Goal: Information Seeking & Learning: Learn about a topic

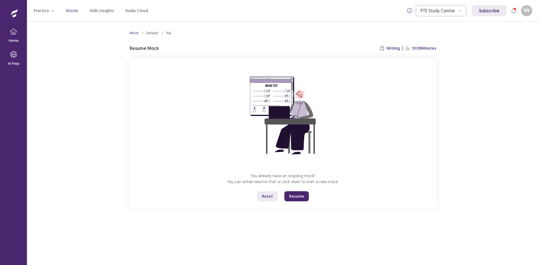
click at [288, 198] on button "Resume" at bounding box center [296, 196] width 24 height 10
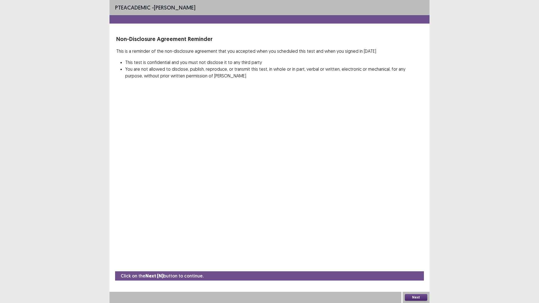
click at [409, 265] on button "Next" at bounding box center [416, 297] width 22 height 7
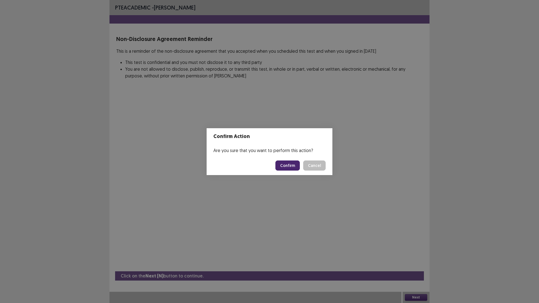
click at [293, 166] on button "Confirm" at bounding box center [287, 165] width 24 height 10
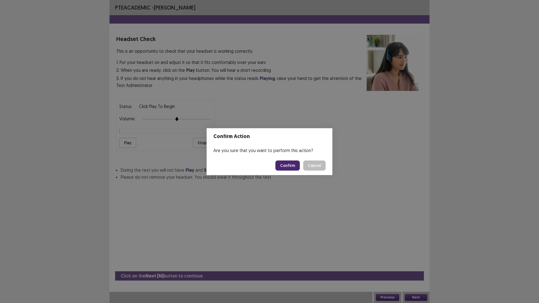
click at [116, 146] on div "Confirm Action Are you sure that you want to perform this action? Confirm Cancel" at bounding box center [269, 151] width 539 height 303
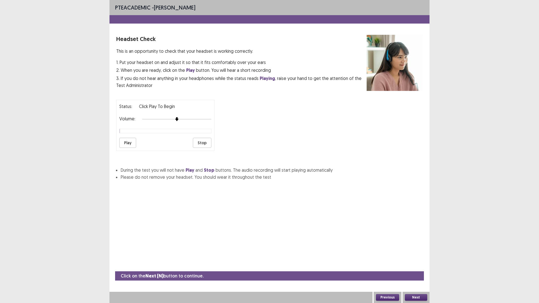
click at [129, 139] on button "Play" at bounding box center [127, 143] width 17 height 10
drag, startPoint x: 188, startPoint y: 115, endPoint x: 189, endPoint y: 121, distance: 5.9
click at [188, 118] on div "Status: playing Volume: Play Stop" at bounding box center [165, 125] width 98 height 51
click at [219, 123] on div "Status: playing Volume: Play Stop" at bounding box center [269, 123] width 306 height 56
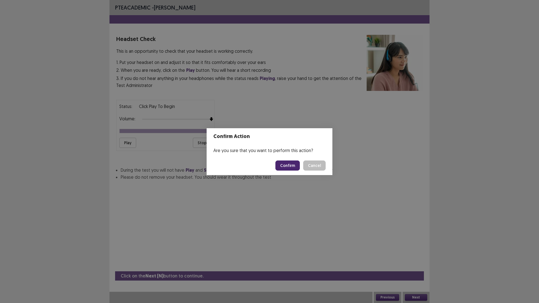
click at [294, 165] on button "Confirm" at bounding box center [287, 165] width 24 height 10
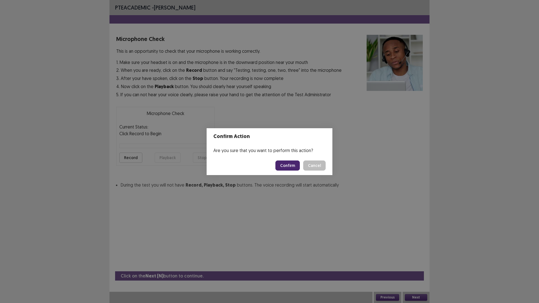
click at [289, 168] on button "Confirm" at bounding box center [287, 165] width 24 height 10
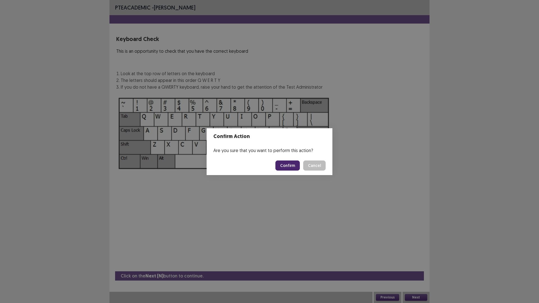
click at [289, 168] on button "Confirm" at bounding box center [287, 165] width 24 height 10
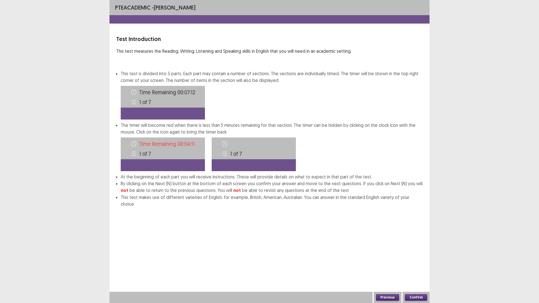
click at [289, 168] on button "Confirm" at bounding box center [287, 169] width 24 height 10
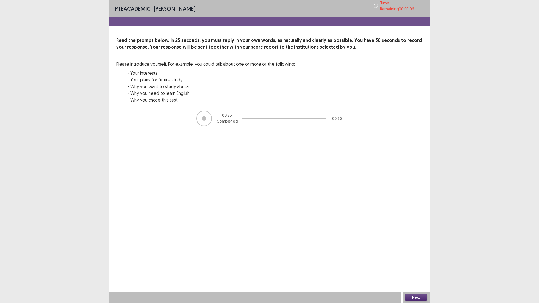
drag, startPoint x: 428, startPoint y: 298, endPoint x: 426, endPoint y: 300, distance: 3.3
click at [427, 265] on div "Next" at bounding box center [415, 297] width 27 height 11
click at [414, 265] on div "Next" at bounding box center [415, 297] width 27 height 11
click at [413, 265] on button "Next" at bounding box center [416, 297] width 22 height 7
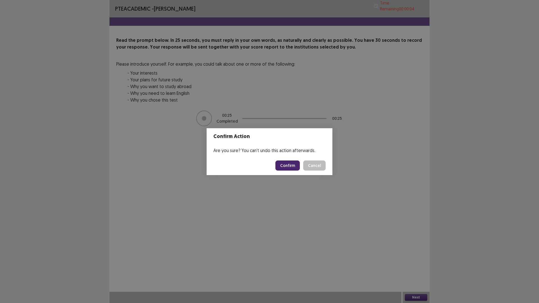
click at [261, 147] on div "Are you sure? You can't undo this action afterwards." at bounding box center [269, 150] width 126 height 11
click at [295, 162] on button "Confirm" at bounding box center [287, 165] width 24 height 10
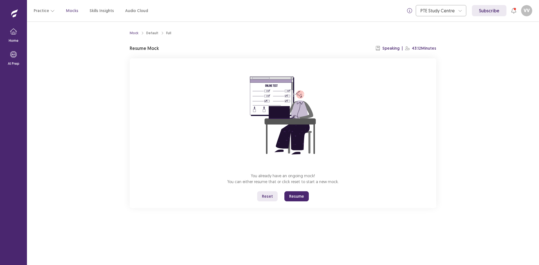
click at [288, 196] on button "Resume" at bounding box center [296, 196] width 24 height 10
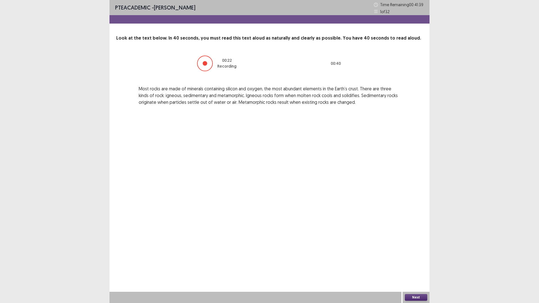
drag, startPoint x: 203, startPoint y: 108, endPoint x: 144, endPoint y: 91, distance: 61.8
click at [155, 95] on div "PTE academic - vanessa Vargas Time Remaining 00 : 41 : 39 1 of 32 Look at the t…" at bounding box center [269, 58] width 320 height 117
drag, startPoint x: 128, startPoint y: 87, endPoint x: 140, endPoint y: 89, distance: 12.6
click at [140, 89] on div "00 : 23 Recording 00 : 40 Most rocks are made of minerals containing silicon an…" at bounding box center [269, 80] width 306 height 50
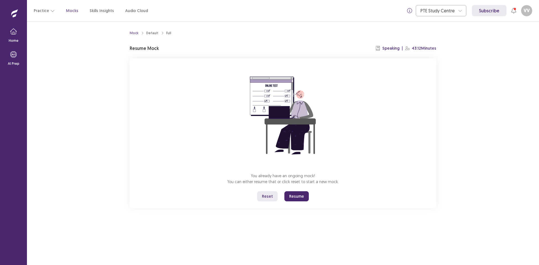
click at [292, 193] on button "Resume" at bounding box center [296, 196] width 24 height 10
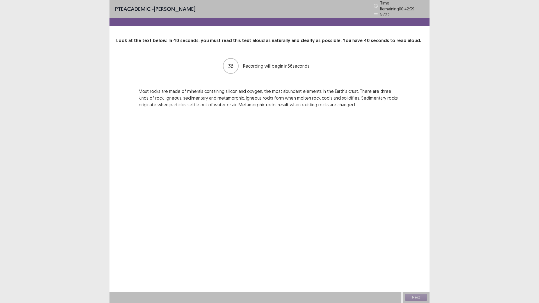
drag, startPoint x: 139, startPoint y: 86, endPoint x: 223, endPoint y: 98, distance: 85.3
click at [220, 98] on p "Most rocks are made of minerals containing silicon and oxygen, the most abundan…" at bounding box center [269, 98] width 261 height 20
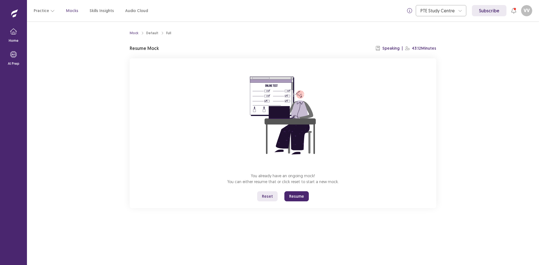
click at [300, 196] on button "Resume" at bounding box center [296, 196] width 24 height 10
click at [302, 197] on button "Resume" at bounding box center [296, 196] width 24 height 10
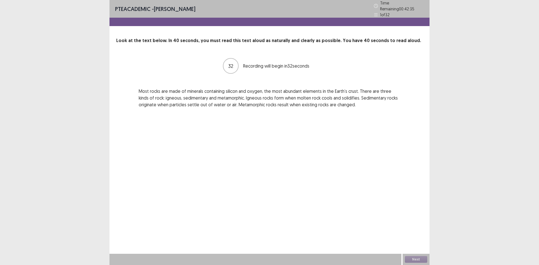
drag, startPoint x: 140, startPoint y: 86, endPoint x: 224, endPoint y: 104, distance: 86.1
click at [187, 96] on div "32 Recording will begin in 32 seconds Most rocks are made of minerals containin…" at bounding box center [269, 83] width 306 height 50
drag, startPoint x: 377, startPoint y: 118, endPoint x: 238, endPoint y: 91, distance: 140.8
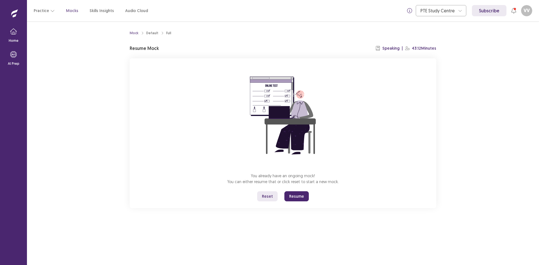
click at [295, 197] on button "Resume" at bounding box center [296, 196] width 24 height 10
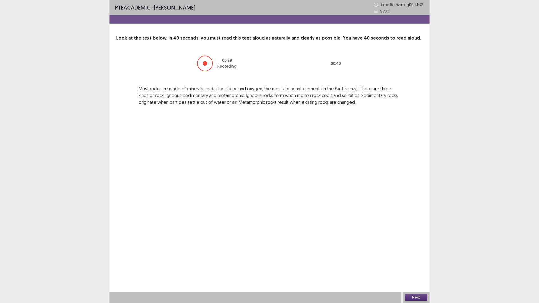
click at [415, 265] on div "PTE academic - vanessa Vargas Time Remaining 00 : 41 : 32 1 of 32 Look at the t…" at bounding box center [269, 151] width 320 height 303
click at [417, 265] on button "Next" at bounding box center [416, 297] width 22 height 7
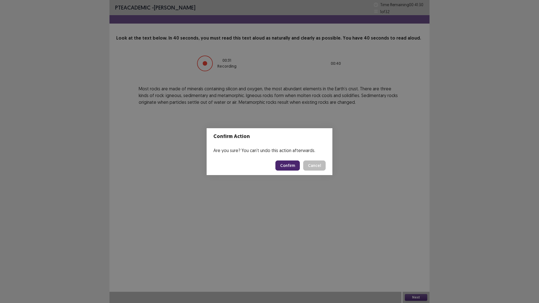
click at [290, 165] on button "Confirm" at bounding box center [287, 165] width 24 height 10
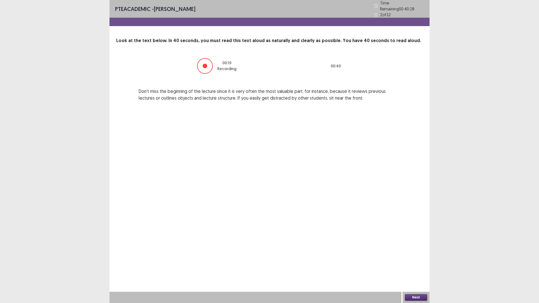
click at [415, 265] on div "Next" at bounding box center [415, 297] width 27 height 11
click at [410, 265] on button "Next" at bounding box center [416, 297] width 22 height 7
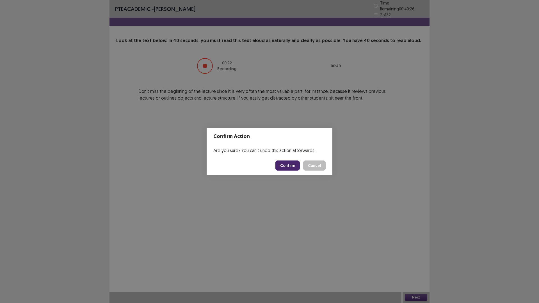
drag, startPoint x: 276, startPoint y: 161, endPoint x: 277, endPoint y: 165, distance: 4.7
click at [276, 162] on footer "Confirm Cancel" at bounding box center [269, 165] width 126 height 19
click at [277, 166] on button "Confirm" at bounding box center [287, 165] width 24 height 10
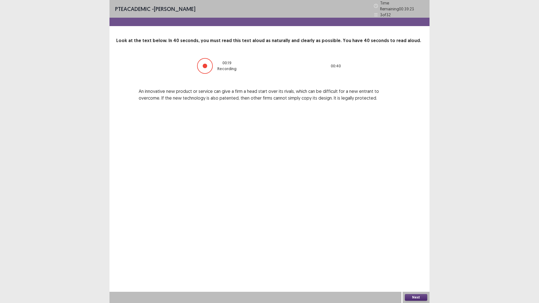
click at [413, 265] on button "Next" at bounding box center [416, 297] width 22 height 7
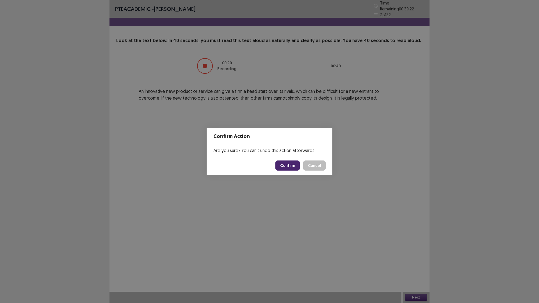
click at [291, 169] on button "Confirm" at bounding box center [287, 165] width 24 height 10
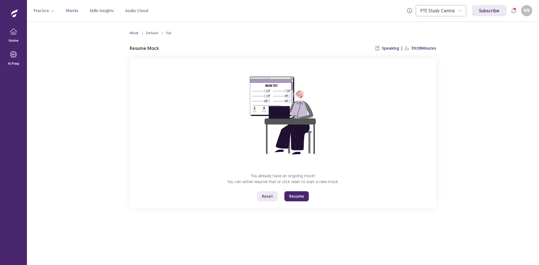
click at [293, 197] on button "Resume" at bounding box center [296, 196] width 24 height 10
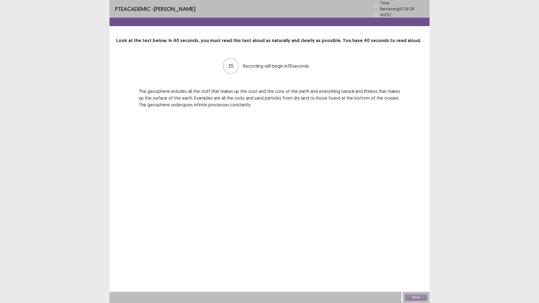
drag, startPoint x: 116, startPoint y: 85, endPoint x: 230, endPoint y: 145, distance: 129.5
click at [238, 150] on div "PTE academic - [PERSON_NAME] Time Remaining 00 : 38 : 38 4 of 32 Look at the te…" at bounding box center [269, 151] width 320 height 303
click at [407, 265] on button "Next" at bounding box center [416, 297] width 22 height 7
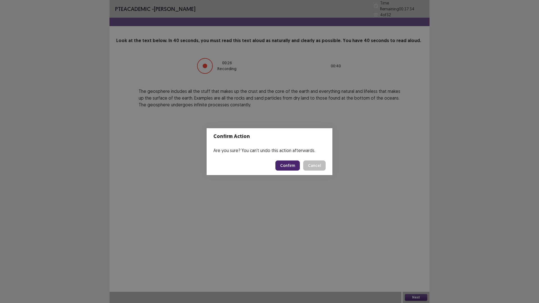
click at [289, 166] on button "Confirm" at bounding box center [287, 165] width 24 height 10
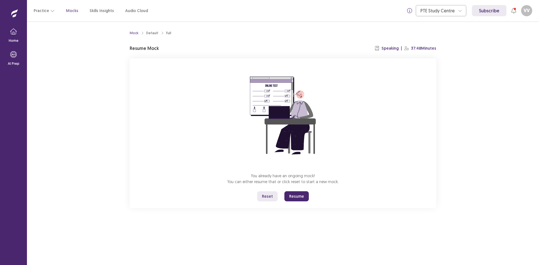
click at [293, 195] on button "Resume" at bounding box center [296, 196] width 24 height 10
click at [289, 196] on button "Resume" at bounding box center [296, 196] width 24 height 10
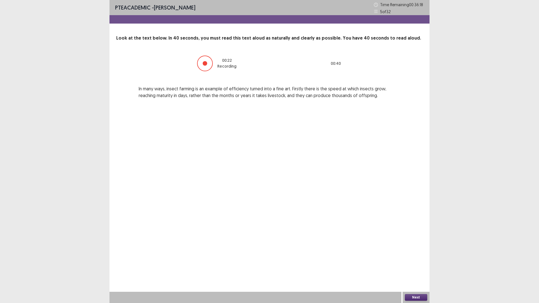
click at [411, 265] on button "Next" at bounding box center [416, 297] width 22 height 7
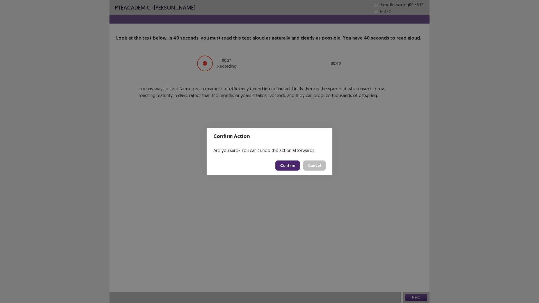
click at [296, 169] on button "Confirm" at bounding box center [287, 165] width 24 height 10
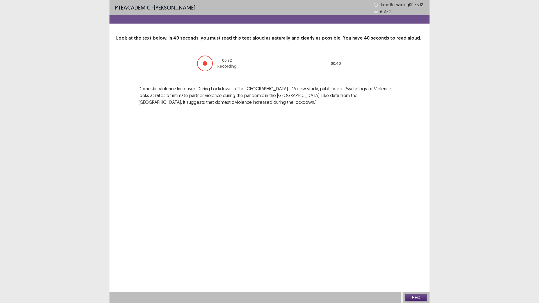
click at [420, 265] on button "Next" at bounding box center [416, 297] width 22 height 7
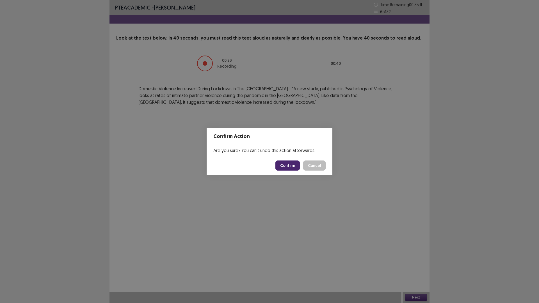
click at [289, 168] on button "Confirm" at bounding box center [287, 165] width 24 height 10
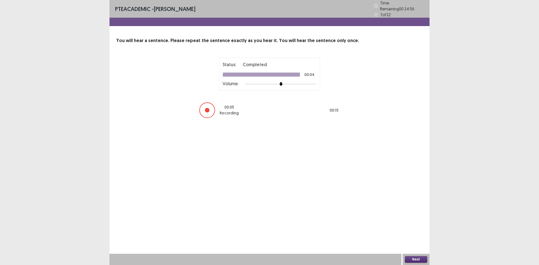
click at [420, 260] on button "Next" at bounding box center [416, 259] width 22 height 7
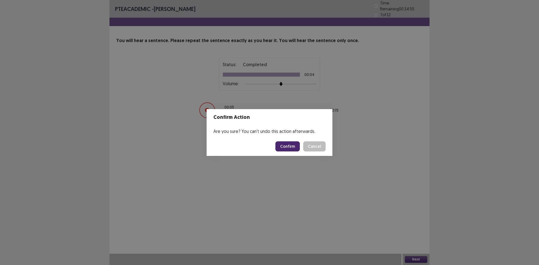
click at [289, 143] on button "Confirm" at bounding box center [287, 146] width 24 height 10
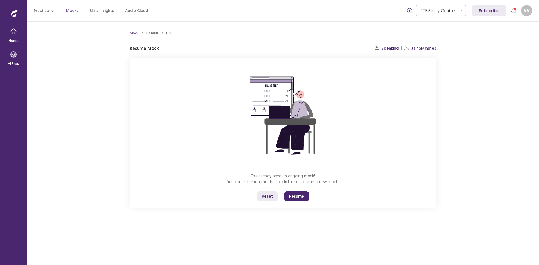
click at [287, 197] on button "Resume" at bounding box center [296, 196] width 24 height 10
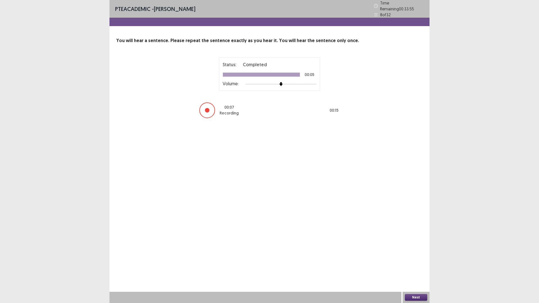
click at [291, 185] on div "PTE academic - [PERSON_NAME] Time Remaining 00 : 33 : 55 8 of 32 You will hear …" at bounding box center [269, 151] width 320 height 303
click at [420, 265] on button "Next" at bounding box center [416, 297] width 22 height 7
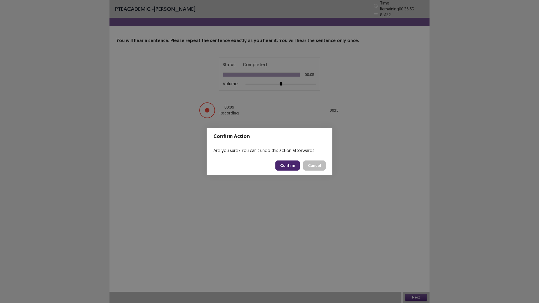
click at [282, 166] on button "Confirm" at bounding box center [287, 165] width 24 height 10
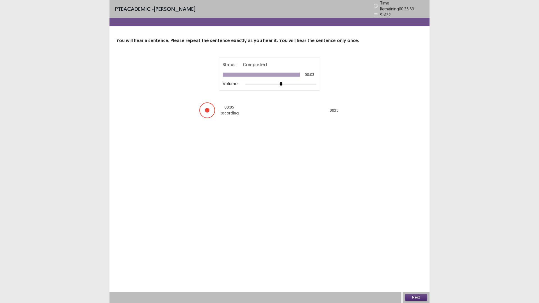
click at [293, 217] on div "PTE academic - vanessa Vargas Time Remaining 00 : 33 : 39 9 of 32 You will hear…" at bounding box center [269, 151] width 320 height 303
click at [415, 265] on button "Next" at bounding box center [416, 297] width 22 height 7
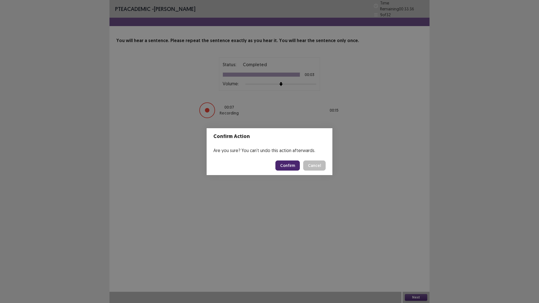
click at [293, 164] on button "Confirm" at bounding box center [287, 165] width 24 height 10
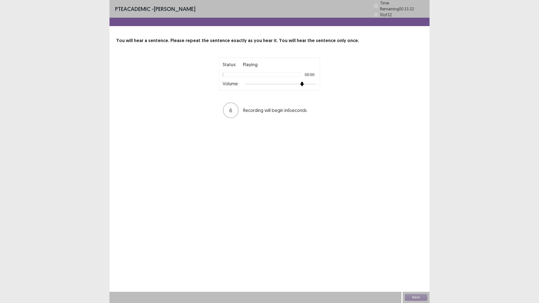
click at [303, 82] on div at bounding box center [280, 84] width 71 height 4
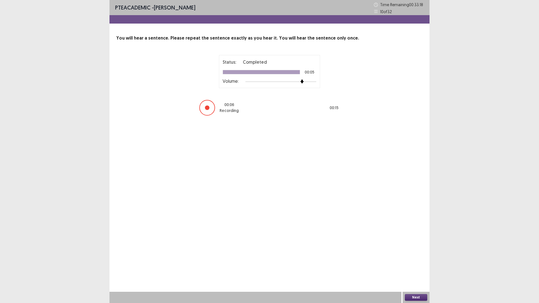
click at [411, 265] on button "Next" at bounding box center [416, 297] width 22 height 7
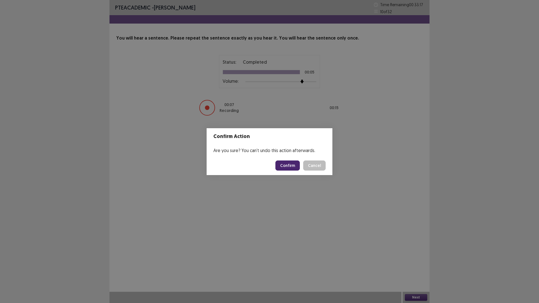
click at [289, 166] on button "Confirm" at bounding box center [287, 165] width 24 height 10
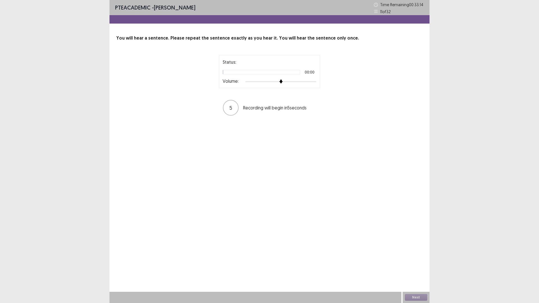
click at [303, 80] on div at bounding box center [280, 81] width 71 height 4
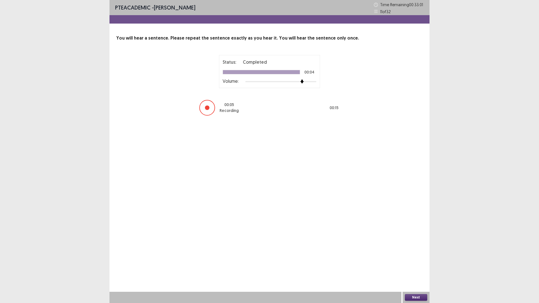
click at [416, 265] on button "Next" at bounding box center [416, 297] width 22 height 7
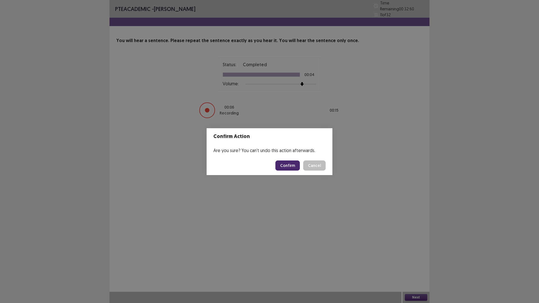
click at [295, 169] on button "Confirm" at bounding box center [287, 165] width 24 height 10
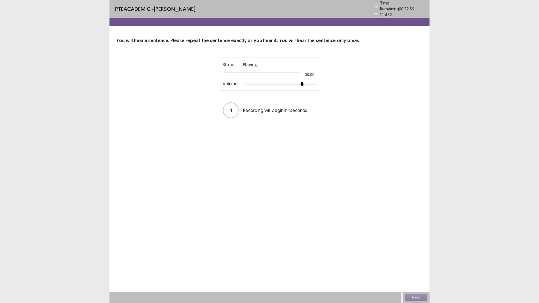
click at [301, 83] on div at bounding box center [280, 84] width 71 height 4
click at [410, 265] on button "Next" at bounding box center [416, 297] width 22 height 7
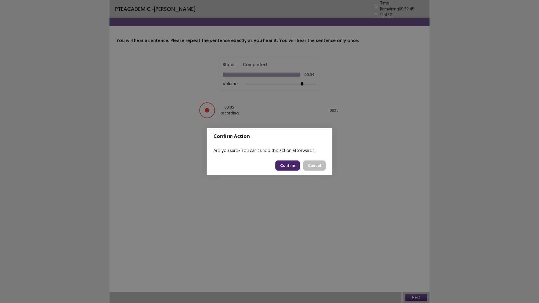
click at [289, 166] on button "Confirm" at bounding box center [287, 165] width 24 height 10
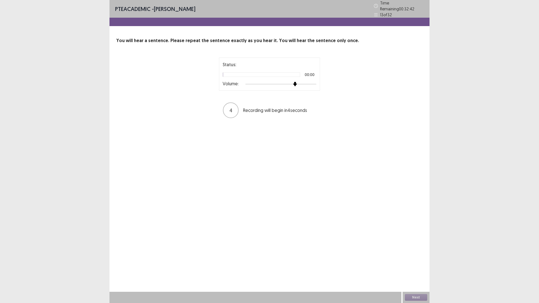
click at [292, 83] on div at bounding box center [280, 84] width 71 height 4
click at [414, 265] on button "Next" at bounding box center [416, 297] width 22 height 7
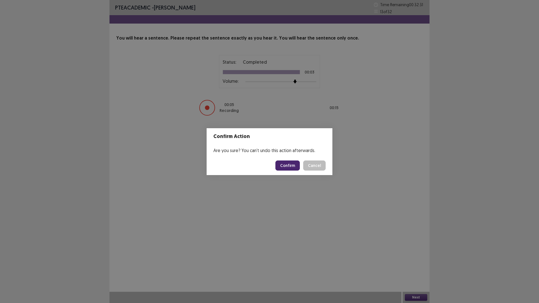
click at [288, 168] on button "Confirm" at bounding box center [287, 165] width 24 height 10
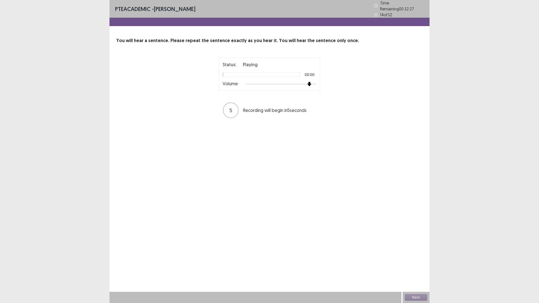
click at [312, 83] on div at bounding box center [280, 84] width 71 height 4
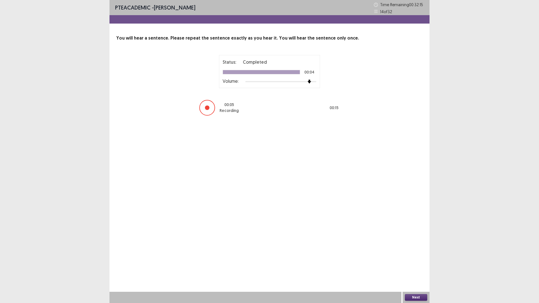
click at [421, 265] on button "Next" at bounding box center [416, 297] width 22 height 7
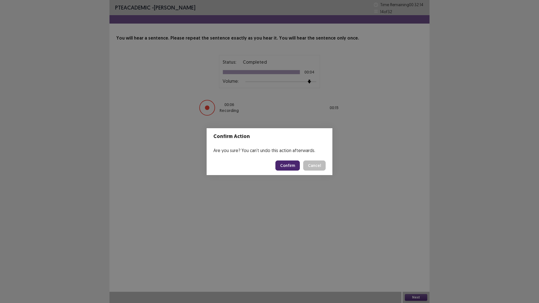
click at [296, 161] on button "Confirm" at bounding box center [287, 165] width 24 height 10
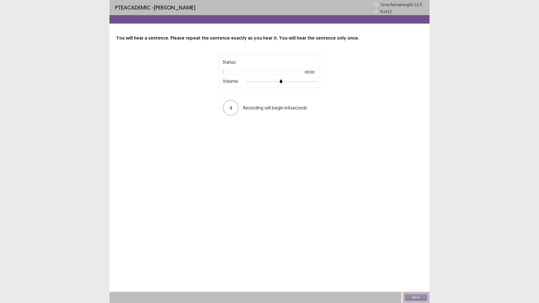
click at [315, 82] on div at bounding box center [280, 81] width 71 height 4
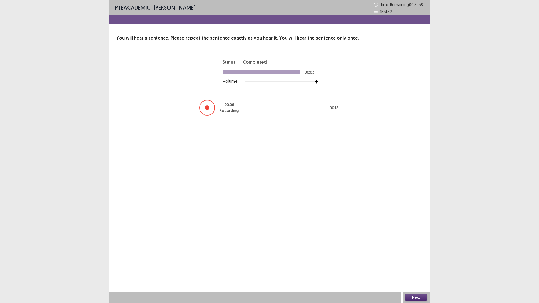
click at [415, 265] on button "Next" at bounding box center [416, 297] width 22 height 7
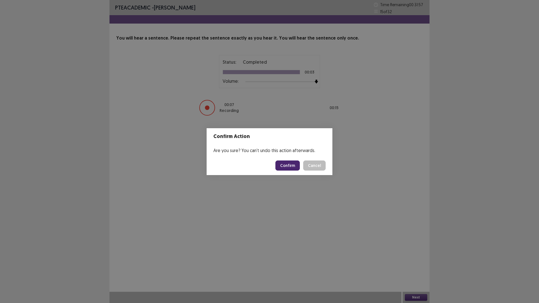
click at [291, 164] on button "Confirm" at bounding box center [287, 165] width 24 height 10
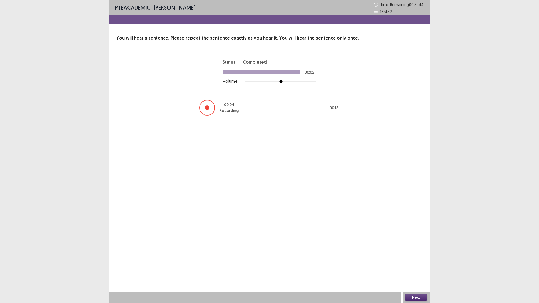
click at [410, 265] on button "Next" at bounding box center [416, 297] width 22 height 7
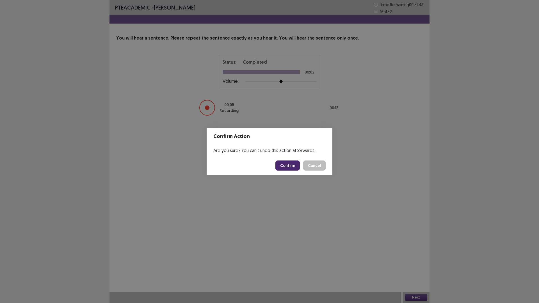
click at [294, 167] on button "Confirm" at bounding box center [287, 165] width 24 height 10
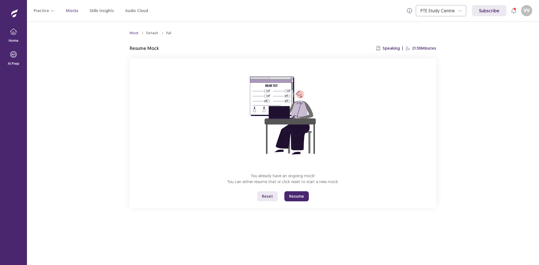
click at [288, 197] on button "Resume" at bounding box center [296, 196] width 24 height 10
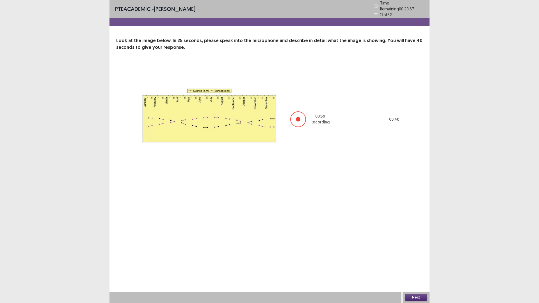
click at [422, 265] on button "Next" at bounding box center [416, 297] width 22 height 7
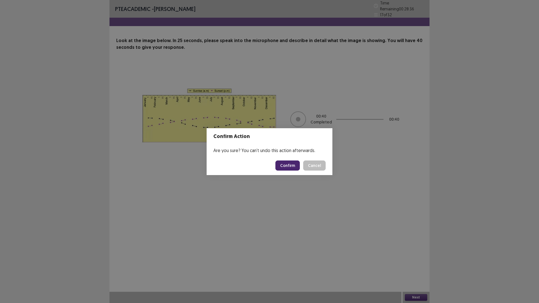
click at [292, 175] on div "Confirm Action Are you sure? You can't undo this action afterwards. Confirm Can…" at bounding box center [269, 151] width 539 height 303
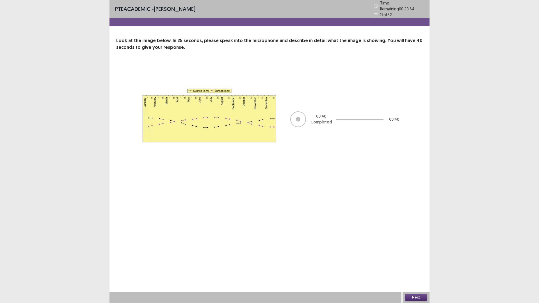
click at [417, 265] on button "Next" at bounding box center [416, 297] width 22 height 7
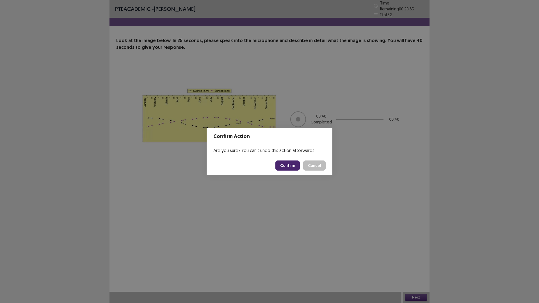
click at [297, 162] on button "Confirm" at bounding box center [287, 165] width 24 height 10
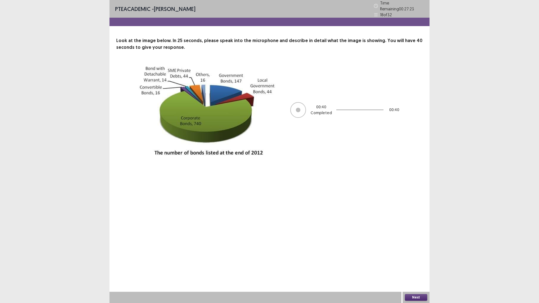
click at [409, 265] on div "Next" at bounding box center [415, 297] width 27 height 11
click at [406, 265] on button "Next" at bounding box center [416, 297] width 22 height 7
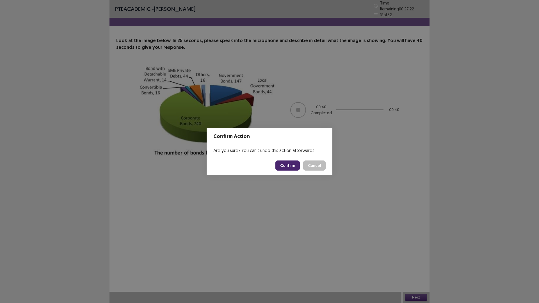
click at [298, 165] on button "Confirm" at bounding box center [287, 165] width 24 height 10
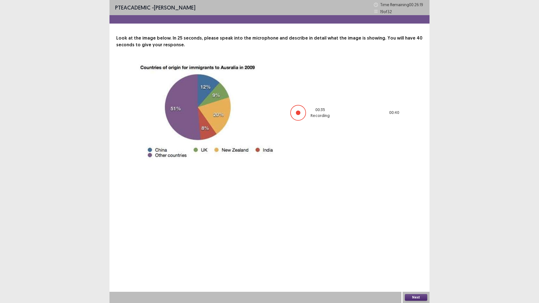
click at [420, 265] on button "Next" at bounding box center [416, 297] width 22 height 7
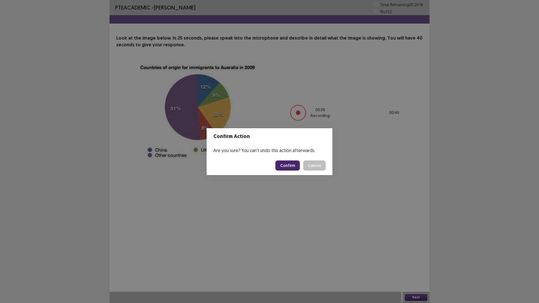
click at [282, 164] on button "Confirm" at bounding box center [287, 165] width 24 height 10
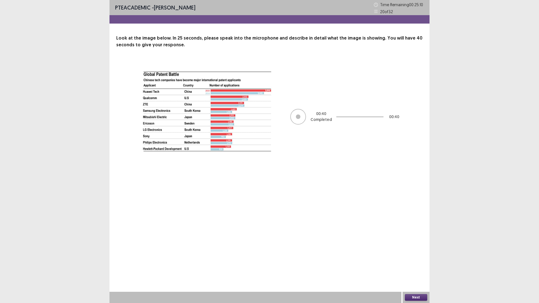
click at [408, 265] on button "Next" at bounding box center [416, 297] width 22 height 7
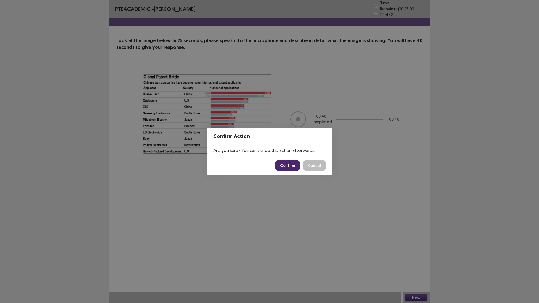
click at [288, 164] on button "Confirm" at bounding box center [287, 165] width 24 height 10
drag, startPoint x: 261, startPoint y: 88, endPoint x: 267, endPoint y: 88, distance: 6.7
click at [267, 88] on div "Confirm Action Are you sure? You can't undo this action afterwards. Loading... …" at bounding box center [269, 151] width 539 height 303
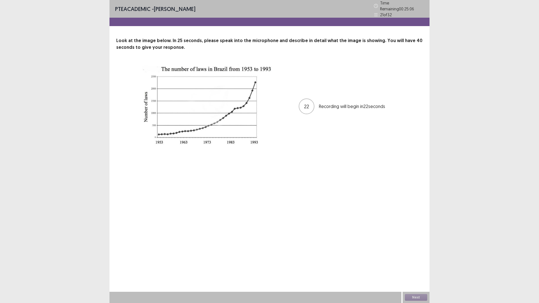
drag, startPoint x: 298, startPoint y: 68, endPoint x: 39, endPoint y: 40, distance: 261.0
click at [44, 41] on div "PTE academic - [PERSON_NAME] Time Remaining 00 : 25 : 06 21 of 32 Look at the i…" at bounding box center [269, 151] width 539 height 303
click at [419, 265] on button "Next" at bounding box center [416, 297] width 22 height 7
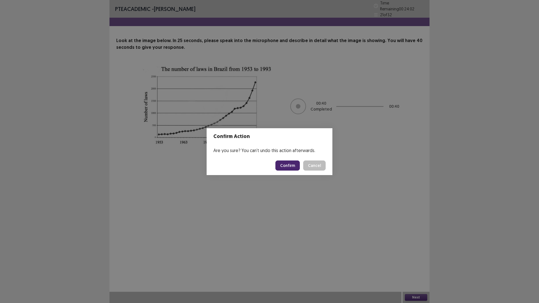
click at [290, 167] on button "Confirm" at bounding box center [287, 165] width 24 height 10
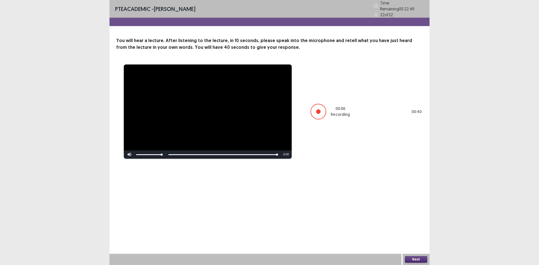
drag, startPoint x: 132, startPoint y: 69, endPoint x: 108, endPoint y: 56, distance: 27.5
click at [130, 67] on video "Video Player" at bounding box center [208, 112] width 168 height 94
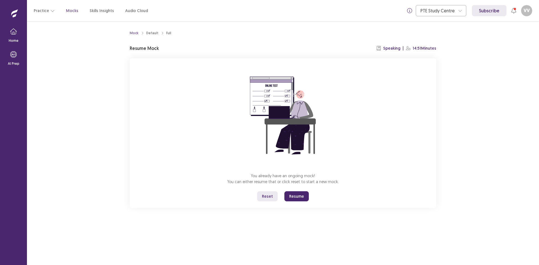
click at [295, 197] on button "Resume" at bounding box center [296, 196] width 24 height 10
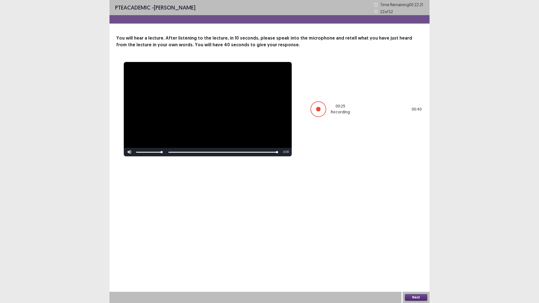
click at [408, 265] on div "**********" at bounding box center [269, 151] width 320 height 303
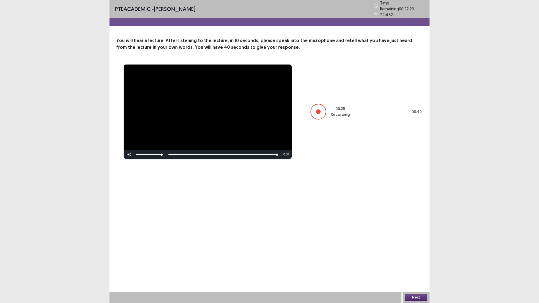
drag, startPoint x: 410, startPoint y: 291, endPoint x: 417, endPoint y: 298, distance: 10.3
click at [411, 265] on div "**********" at bounding box center [269, 151] width 320 height 303
click at [418, 265] on button "Next" at bounding box center [416, 297] width 22 height 7
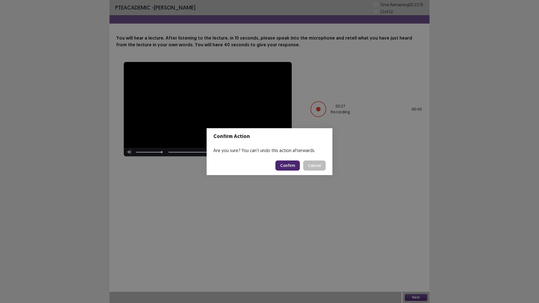
click at [289, 167] on button "Confirm" at bounding box center [287, 165] width 24 height 10
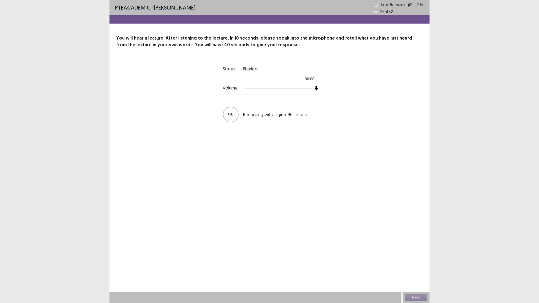
click at [315, 88] on div at bounding box center [280, 88] width 71 height 4
click at [304, 221] on div "PTE academic - vanessa Vargas Time Remaining 00 : 19 : 56 23 of 32 You will hea…" at bounding box center [269, 151] width 320 height 303
click at [416, 265] on button "Next" at bounding box center [416, 297] width 22 height 7
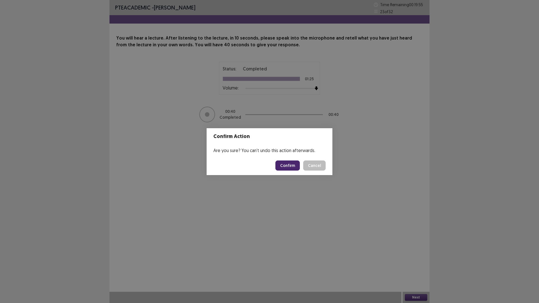
click at [296, 164] on button "Confirm" at bounding box center [287, 165] width 24 height 10
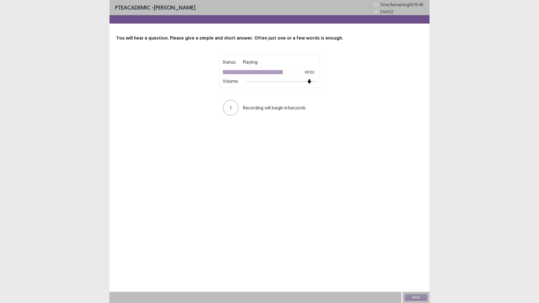
click at [309, 82] on div at bounding box center [280, 81] width 71 height 4
click at [422, 265] on button "Next" at bounding box center [416, 297] width 22 height 7
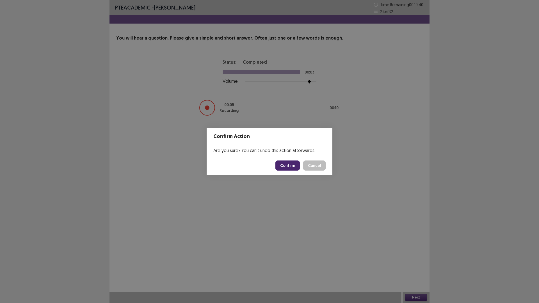
click at [289, 169] on button "Confirm" at bounding box center [287, 165] width 24 height 10
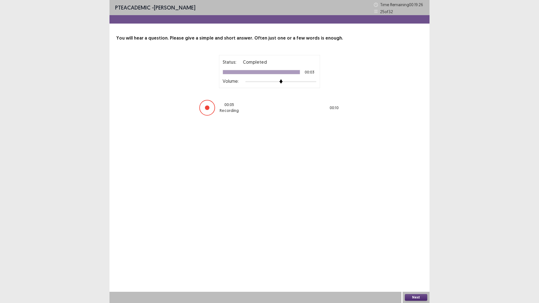
click at [410, 265] on button "Next" at bounding box center [416, 297] width 22 height 7
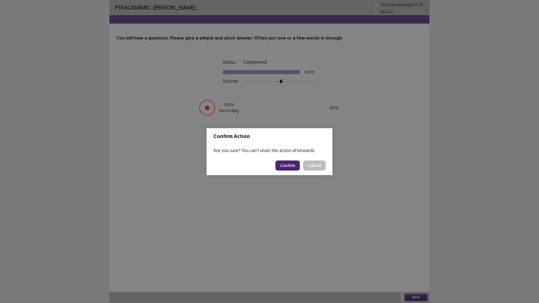
click at [289, 168] on button "Confirm" at bounding box center [287, 165] width 24 height 10
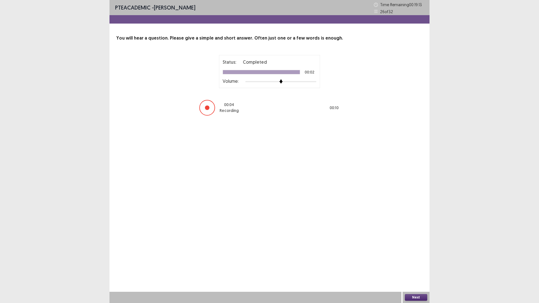
click at [415, 265] on button "Next" at bounding box center [416, 297] width 22 height 7
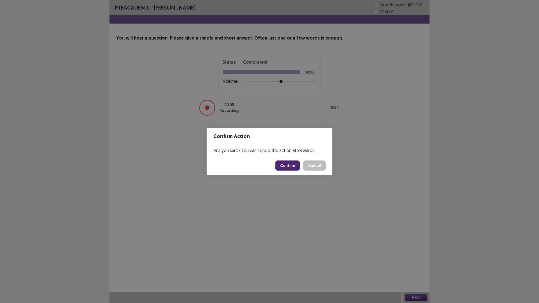
click at [284, 166] on button "Confirm" at bounding box center [287, 165] width 24 height 10
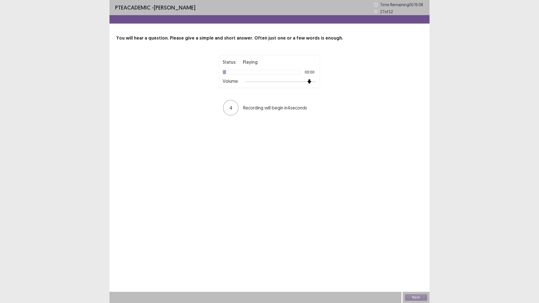
click at [309, 83] on div at bounding box center [280, 81] width 71 height 4
click at [418, 265] on button "Next" at bounding box center [416, 297] width 22 height 7
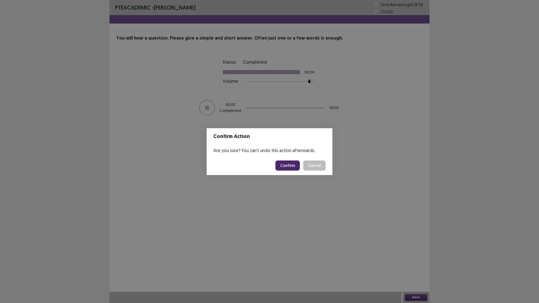
click at [289, 164] on button "Confirm" at bounding box center [287, 165] width 24 height 10
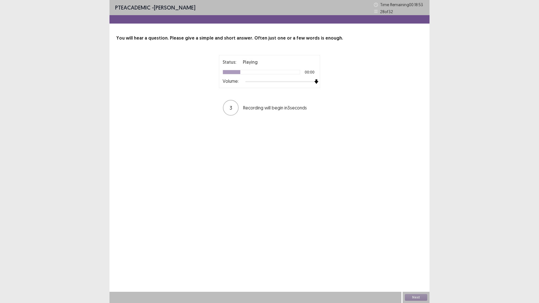
click at [316, 81] on div at bounding box center [280, 81] width 71 height 4
click at [425, 265] on button "Next" at bounding box center [416, 297] width 22 height 7
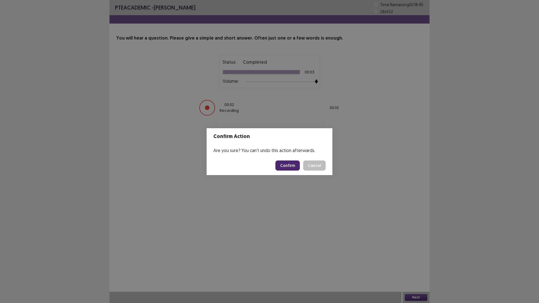
click at [289, 166] on button "Confirm" at bounding box center [287, 165] width 24 height 10
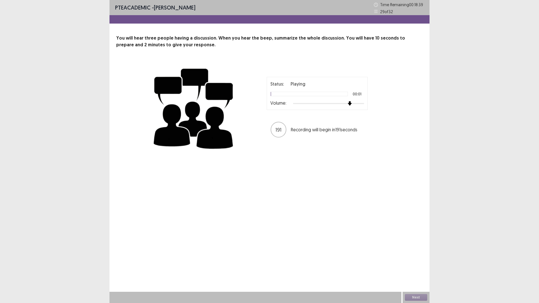
click at [353, 102] on div at bounding box center [328, 103] width 71 height 4
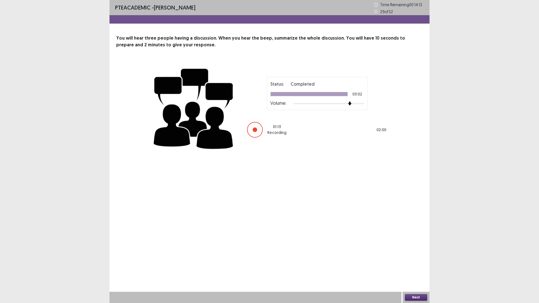
drag, startPoint x: 279, startPoint y: 194, endPoint x: 281, endPoint y: 199, distance: 5.5
click at [279, 194] on div "PTE academic - vanessa Vargas Time Remaining 00 : 14 : 13 29 of 32 You will hea…" at bounding box center [269, 151] width 320 height 303
click at [416, 265] on button "Next" at bounding box center [416, 297] width 22 height 7
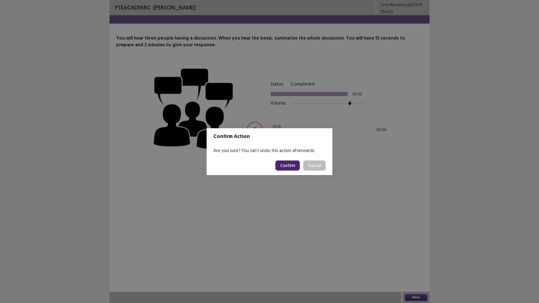
click at [284, 166] on button "Confirm" at bounding box center [287, 165] width 24 height 10
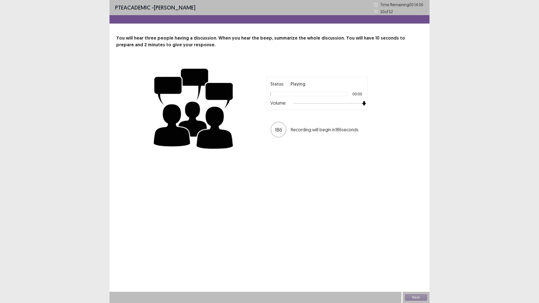
click at [364, 101] on div "Status: Playing 00:00 Volume:" at bounding box center [316, 93] width 101 height 33
click at [191, 99] on img at bounding box center [193, 108] width 84 height 92
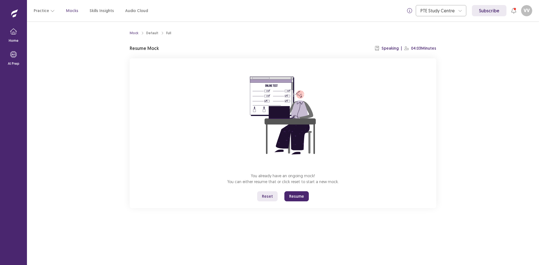
click at [296, 199] on button "Resume" at bounding box center [296, 196] width 24 height 10
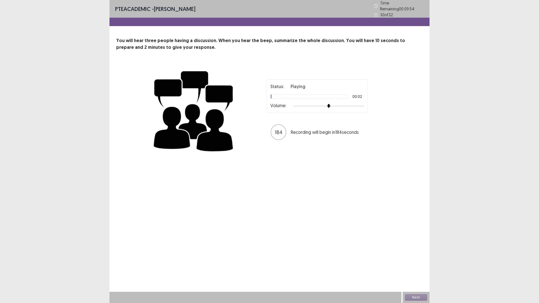
click at [347, 106] on div at bounding box center [328, 106] width 71 height 4
click at [410, 265] on button "Next" at bounding box center [416, 297] width 22 height 7
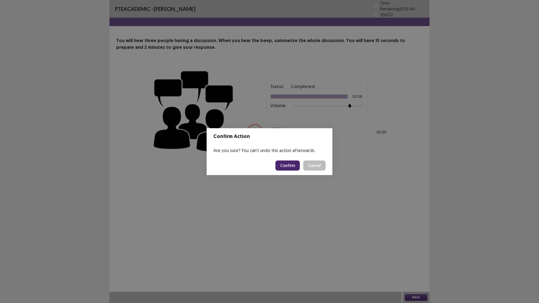
click at [283, 164] on button "Confirm" at bounding box center [287, 165] width 24 height 10
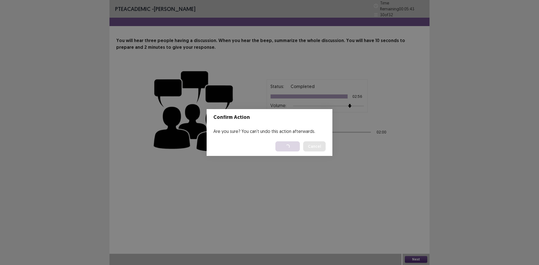
click at [382, 187] on div "Confirm Action Are you sure? You can't undo this action afterwards. Loading... …" at bounding box center [269, 132] width 539 height 265
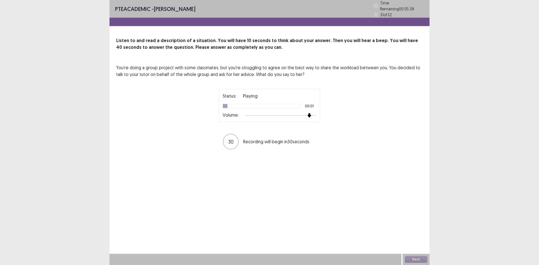
click at [321, 106] on div "Status: Playing 00:01 Volume: 30 Recording will begin in 30 seconds" at bounding box center [269, 119] width 140 height 61
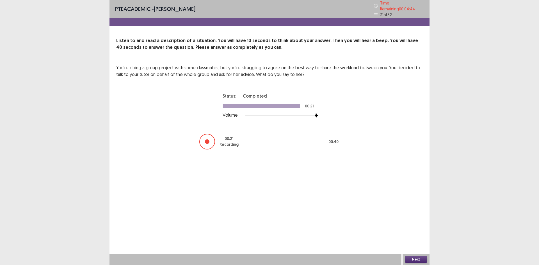
click at [423, 259] on button "Next" at bounding box center [416, 259] width 22 height 7
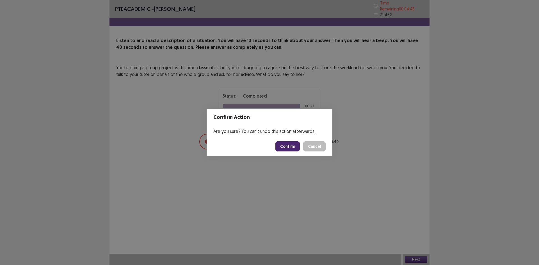
click at [292, 143] on button "Confirm" at bounding box center [287, 146] width 24 height 10
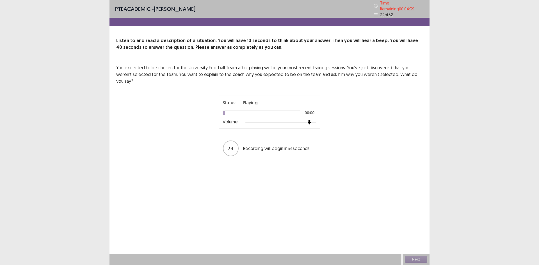
click at [310, 120] on div at bounding box center [280, 122] width 71 height 4
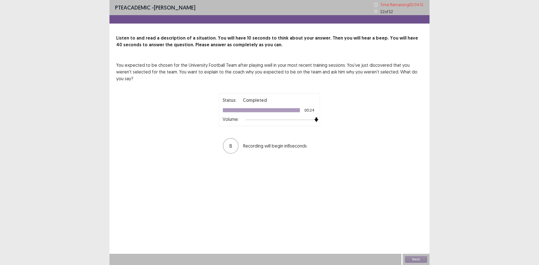
click at [315, 118] on div at bounding box center [280, 120] width 71 height 4
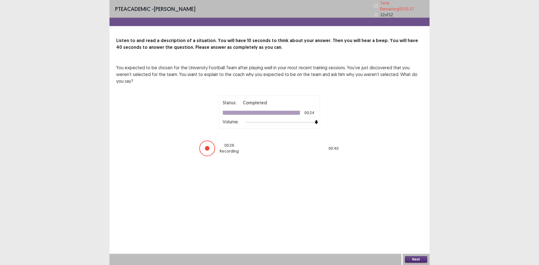
click at [413, 261] on button "Next" at bounding box center [416, 259] width 22 height 7
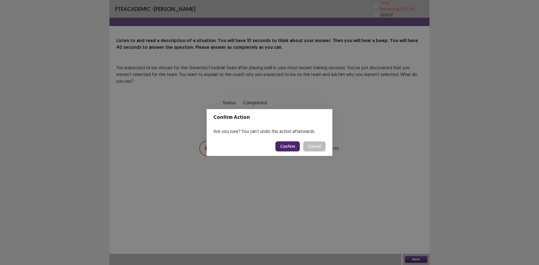
click at [291, 145] on button "Confirm" at bounding box center [287, 146] width 24 height 10
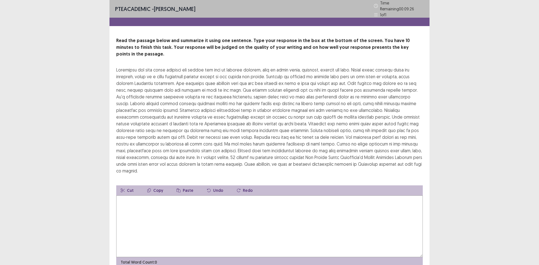
click at [164, 196] on textarea at bounding box center [269, 227] width 306 height 62
drag, startPoint x: 128, startPoint y: 74, endPoint x: 178, endPoint y: 74, distance: 50.8
click at [172, 75] on div at bounding box center [269, 120] width 306 height 108
drag, startPoint x: 353, startPoint y: 81, endPoint x: 382, endPoint y: 83, distance: 28.7
click at [382, 83] on div at bounding box center [269, 120] width 306 height 108
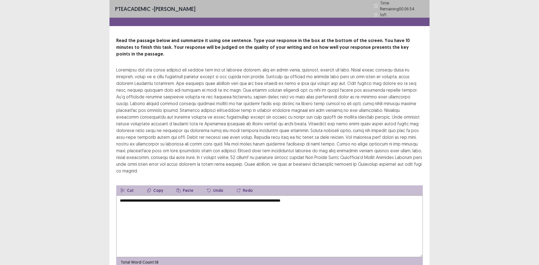
click at [376, 197] on textarea "**********" at bounding box center [269, 227] width 306 height 62
drag, startPoint x: 392, startPoint y: 185, endPoint x: 385, endPoint y: 184, distance: 7.1
click at [385, 196] on textarea "**********" at bounding box center [269, 227] width 306 height 62
click at [414, 196] on textarea "**********" at bounding box center [269, 227] width 306 height 62
click at [354, 104] on div at bounding box center [269, 120] width 306 height 108
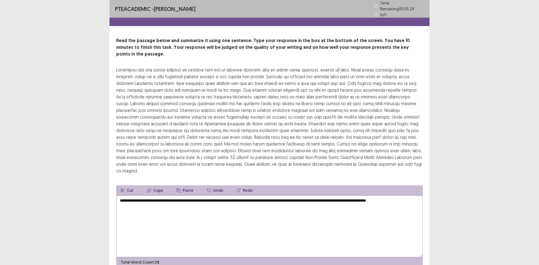
click at [421, 196] on textarea "**********" at bounding box center [269, 227] width 306 height 62
click at [408, 196] on textarea "**********" at bounding box center [269, 227] width 306 height 62
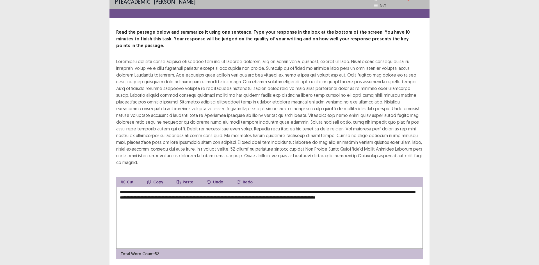
scroll to position [11, 0]
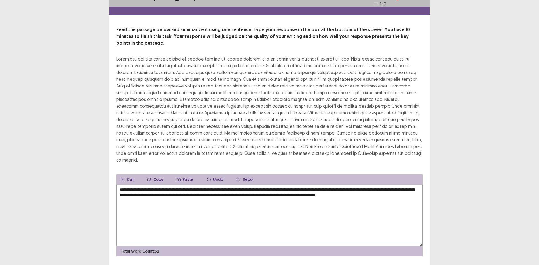
click at [282, 185] on textarea "**********" at bounding box center [269, 216] width 306 height 62
click at [284, 185] on textarea "**********" at bounding box center [269, 216] width 306 height 62
click at [294, 185] on textarea "**********" at bounding box center [269, 216] width 306 height 62
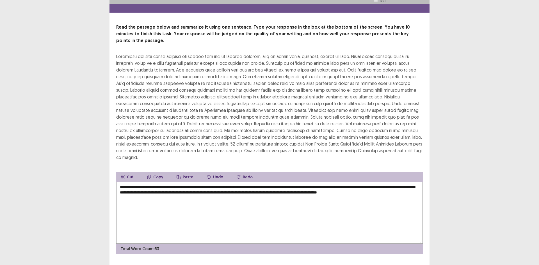
type textarea "**********"
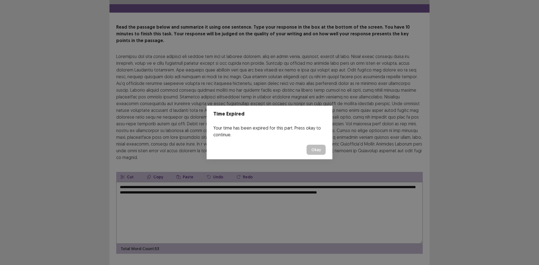
click at [315, 179] on div "Time Expired Your time has been expired for this part. Press okay to continue. …" at bounding box center [269, 132] width 539 height 265
click at [312, 152] on button "Okay" at bounding box center [315, 150] width 19 height 10
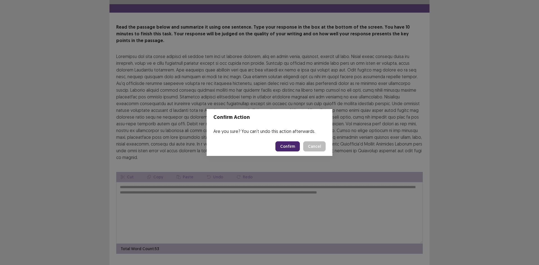
click at [285, 144] on button "Confirm" at bounding box center [287, 146] width 24 height 10
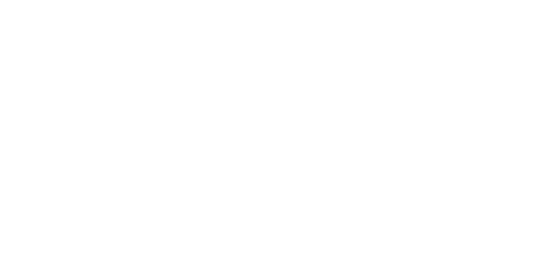
scroll to position [0, 0]
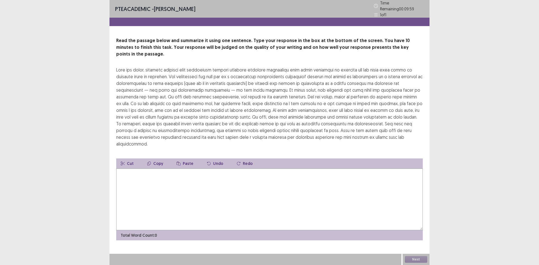
click at [158, 178] on textarea at bounding box center [269, 200] width 306 height 62
click at [184, 196] on textarea at bounding box center [269, 200] width 306 height 62
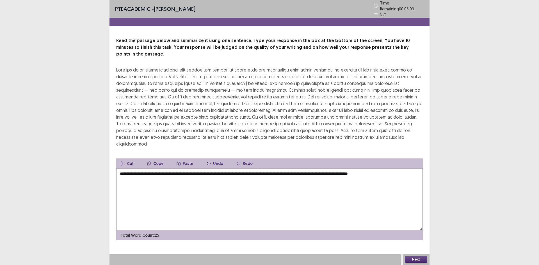
drag, startPoint x: 134, startPoint y: 165, endPoint x: 142, endPoint y: 165, distance: 7.6
click at [142, 169] on textarea "**********" at bounding box center [269, 200] width 306 height 62
click at [410, 169] on textarea "**********" at bounding box center [269, 200] width 306 height 62
drag, startPoint x: 362, startPoint y: 163, endPoint x: 416, endPoint y: 162, distance: 53.9
click at [416, 169] on textarea "**********" at bounding box center [269, 200] width 306 height 62
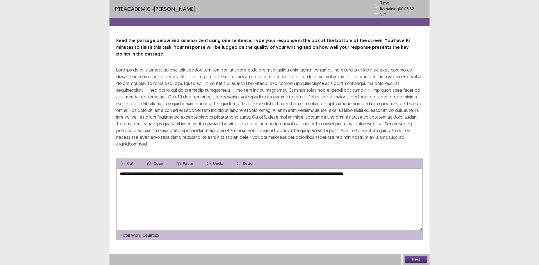
click at [414, 175] on textarea "**********" at bounding box center [269, 200] width 306 height 62
drag, startPoint x: 364, startPoint y: 166, endPoint x: 403, endPoint y: 166, distance: 38.7
click at [403, 169] on textarea "**********" at bounding box center [269, 200] width 306 height 62
drag, startPoint x: 383, startPoint y: 165, endPoint x: 364, endPoint y: 158, distance: 20.9
click at [364, 158] on div "**********" at bounding box center [269, 199] width 306 height 82
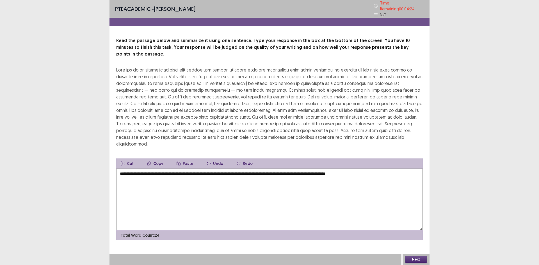
click at [412, 182] on textarea "**********" at bounding box center [269, 200] width 306 height 62
drag, startPoint x: 387, startPoint y: 169, endPoint x: 371, endPoint y: 168, distance: 16.0
click at [371, 169] on textarea "**********" at bounding box center [269, 200] width 306 height 62
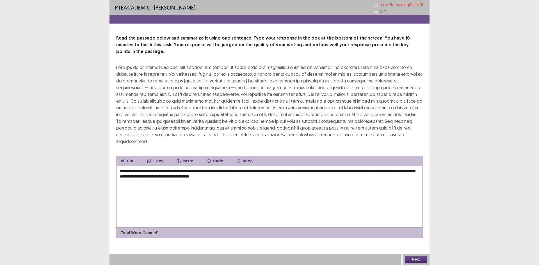
drag, startPoint x: 269, startPoint y: 171, endPoint x: 307, endPoint y: 173, distance: 38.8
click at [307, 173] on textarea "**********" at bounding box center [269, 197] width 306 height 62
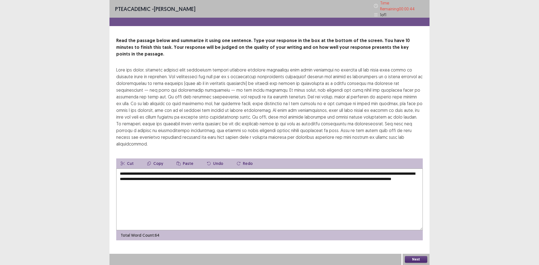
click at [137, 169] on textarea "**********" at bounding box center [269, 200] width 306 height 62
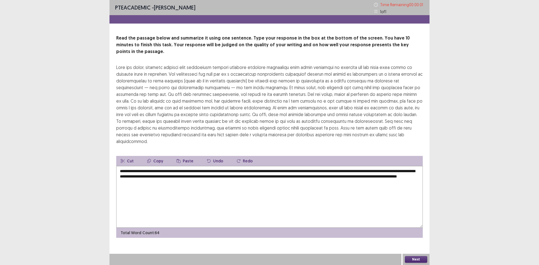
type textarea "**********"
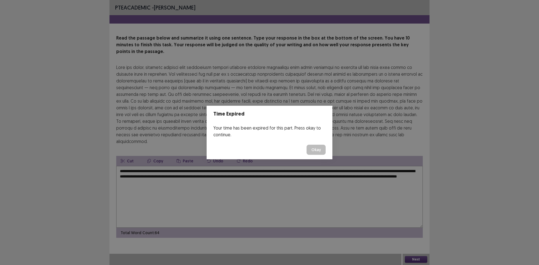
click at [316, 151] on button "Okay" at bounding box center [315, 150] width 19 height 10
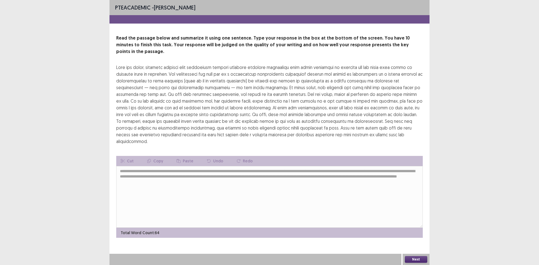
click at [408, 256] on button "Next" at bounding box center [416, 259] width 22 height 7
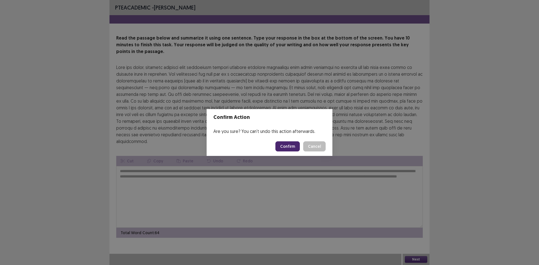
click at [288, 149] on button "Confirm" at bounding box center [287, 146] width 24 height 10
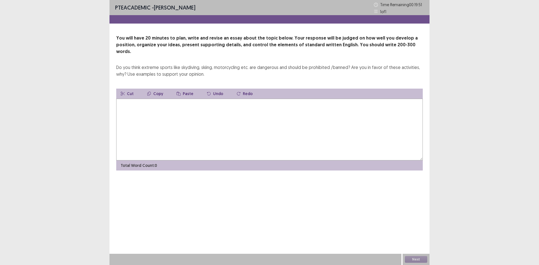
click at [372, 104] on textarea at bounding box center [269, 130] width 306 height 62
click at [150, 102] on textarea at bounding box center [269, 130] width 306 height 62
click at [147, 118] on textarea at bounding box center [269, 130] width 306 height 62
drag, startPoint x: 275, startPoint y: 112, endPoint x: 242, endPoint y: 105, distance: 33.3
click at [242, 105] on textarea "**********" at bounding box center [269, 130] width 306 height 62
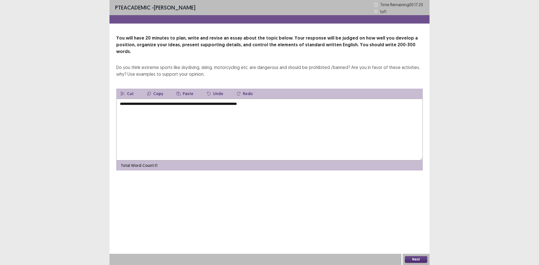
click at [243, 105] on textarea "**********" at bounding box center [269, 130] width 306 height 62
click at [253, 99] on textarea "**********" at bounding box center [269, 130] width 306 height 62
click at [293, 107] on textarea "**********" at bounding box center [269, 130] width 306 height 62
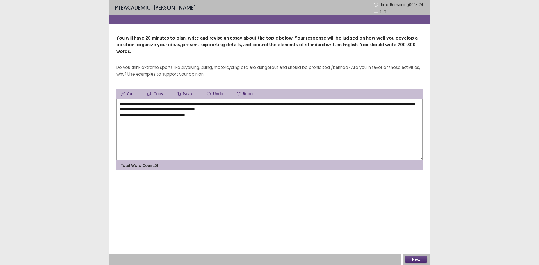
click at [178, 107] on textarea "**********" at bounding box center [269, 130] width 306 height 62
drag, startPoint x: 180, startPoint y: 108, endPoint x: 175, endPoint y: 106, distance: 5.3
click at [175, 106] on textarea "**********" at bounding box center [269, 130] width 306 height 62
click at [241, 105] on textarea "**********" at bounding box center [269, 130] width 306 height 62
click at [241, 113] on textarea "**********" at bounding box center [269, 130] width 306 height 62
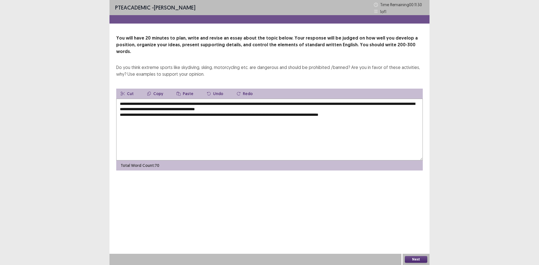
drag, startPoint x: 341, startPoint y: 107, endPoint x: 333, endPoint y: 113, distance: 9.9
click at [333, 113] on textarea "**********" at bounding box center [269, 130] width 306 height 62
click at [364, 111] on textarea "**********" at bounding box center [269, 130] width 306 height 62
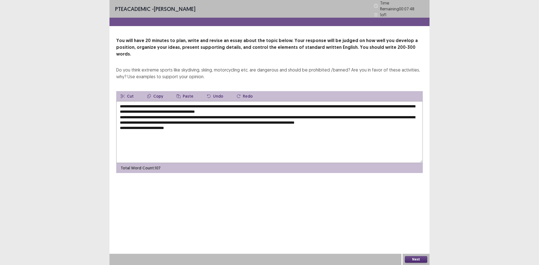
drag, startPoint x: 194, startPoint y: 120, endPoint x: 161, endPoint y: 118, distance: 32.9
click at [161, 118] on textarea "**********" at bounding box center [269, 132] width 306 height 62
click at [248, 116] on textarea "**********" at bounding box center [269, 132] width 306 height 62
click at [331, 123] on textarea "**********" at bounding box center [269, 132] width 306 height 62
click at [249, 121] on textarea "**********" at bounding box center [269, 132] width 306 height 62
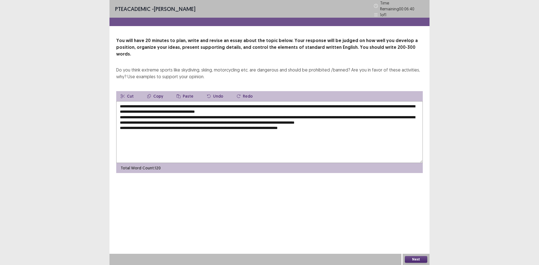
click at [358, 127] on textarea "**********" at bounding box center [269, 132] width 306 height 62
click at [157, 123] on textarea "**********" at bounding box center [269, 132] width 306 height 62
click at [158, 123] on textarea "**********" at bounding box center [269, 132] width 306 height 62
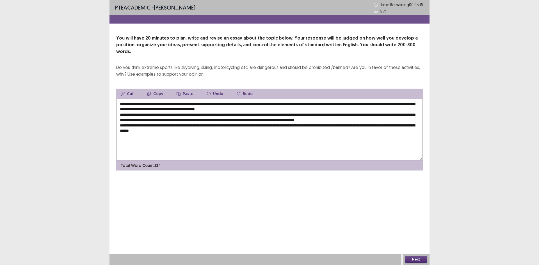
click at [215, 128] on textarea "**********" at bounding box center [269, 130] width 306 height 62
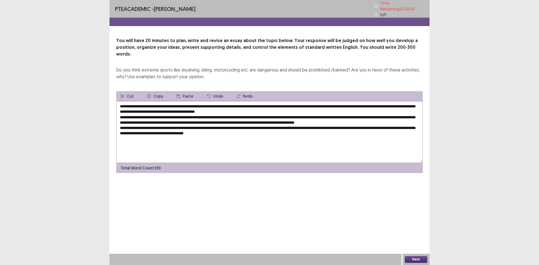
click at [187, 124] on textarea "**********" at bounding box center [269, 132] width 306 height 62
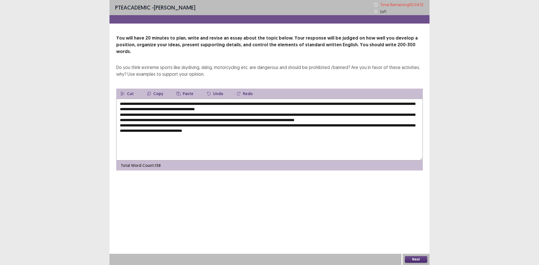
click at [261, 129] on textarea "**********" at bounding box center [269, 130] width 306 height 62
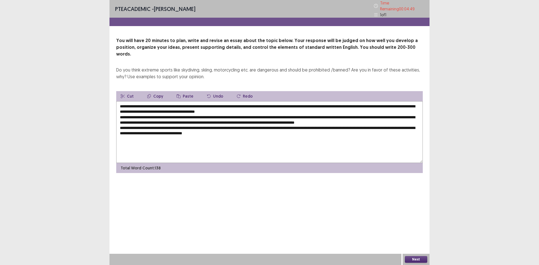
click at [261, 129] on textarea "**********" at bounding box center [269, 132] width 306 height 62
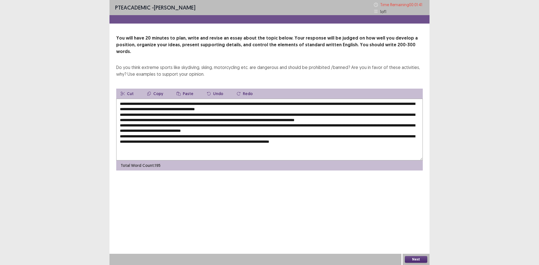
click at [128, 131] on textarea at bounding box center [269, 130] width 306 height 62
click at [162, 99] on textarea at bounding box center [269, 130] width 306 height 62
drag, startPoint x: 119, startPoint y: 97, endPoint x: 207, endPoint y: 95, distance: 87.6
click at [219, 99] on textarea at bounding box center [269, 130] width 306 height 62
click at [159, 89] on button "Copy" at bounding box center [155, 94] width 25 height 10
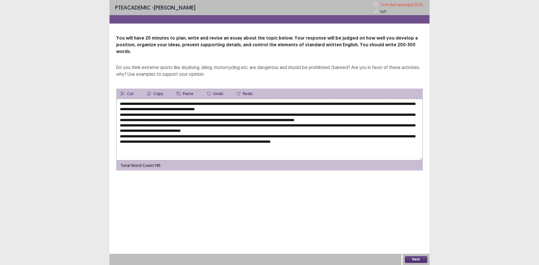
click at [155, 89] on button "Copy" at bounding box center [155, 94] width 25 height 10
click at [215, 128] on textarea at bounding box center [269, 130] width 306 height 62
click at [215, 129] on textarea at bounding box center [269, 130] width 306 height 62
click at [185, 90] on button "Paste" at bounding box center [185, 94] width 26 height 10
click at [217, 131] on textarea at bounding box center [269, 130] width 306 height 62
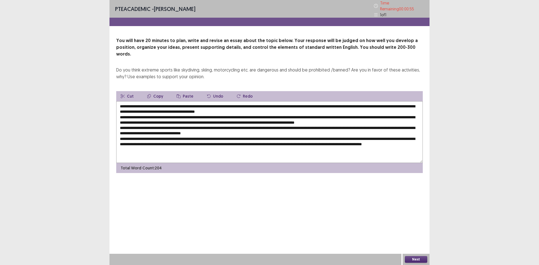
click at [359, 101] on textarea at bounding box center [269, 132] width 306 height 62
click at [227, 103] on textarea at bounding box center [269, 132] width 306 height 62
drag, startPoint x: 225, startPoint y: 102, endPoint x: 236, endPoint y: 102, distance: 10.9
click at [236, 102] on textarea at bounding box center [269, 132] width 306 height 62
drag, startPoint x: 241, startPoint y: 102, endPoint x: 226, endPoint y: 102, distance: 15.4
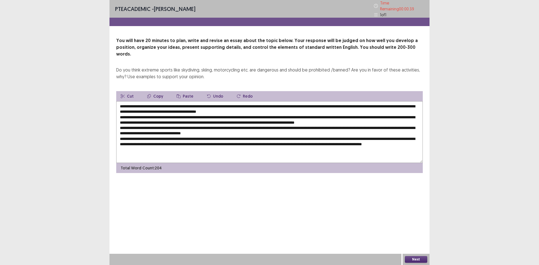
click at [226, 102] on textarea at bounding box center [269, 132] width 306 height 62
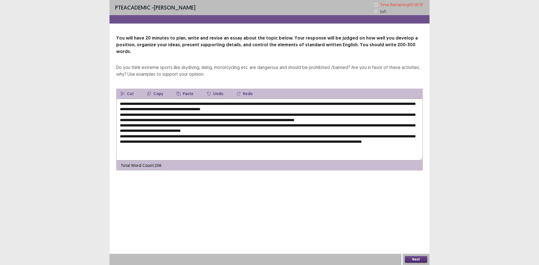
click at [303, 107] on textarea at bounding box center [269, 130] width 306 height 62
click at [303, 109] on textarea at bounding box center [269, 130] width 306 height 62
click at [304, 108] on textarea at bounding box center [269, 130] width 306 height 62
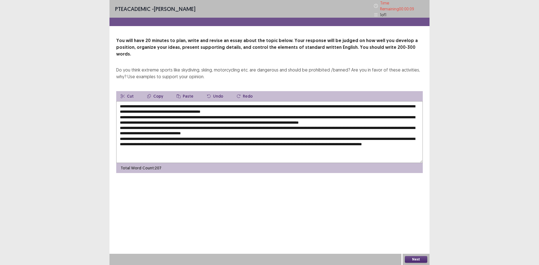
click at [155, 114] on textarea at bounding box center [269, 132] width 306 height 62
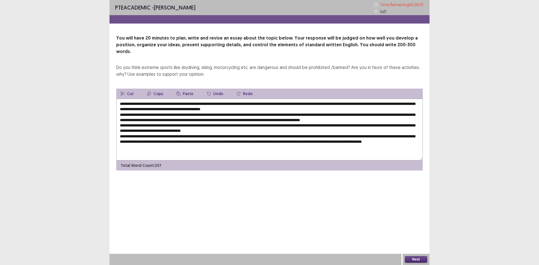
type textarea "**********"
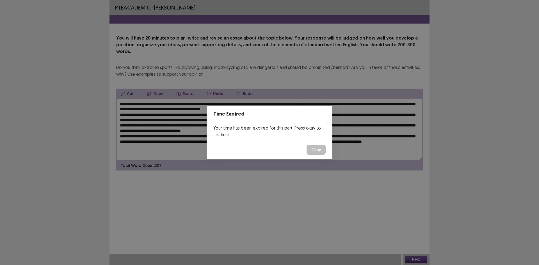
click at [321, 152] on button "Okay" at bounding box center [315, 150] width 19 height 10
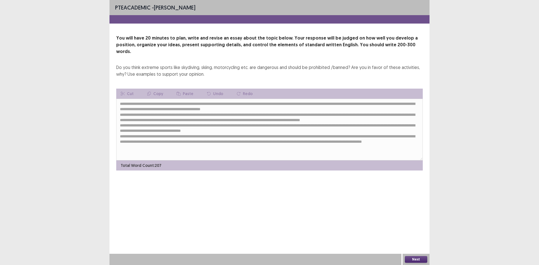
click at [423, 259] on button "Next" at bounding box center [416, 259] width 22 height 7
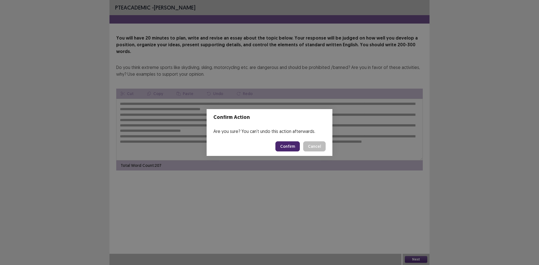
click at [288, 146] on button "Confirm" at bounding box center [287, 146] width 24 height 10
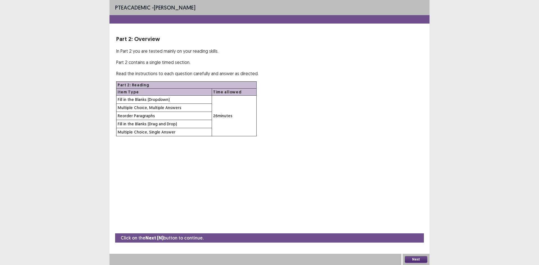
click at [419, 260] on button "Next" at bounding box center [416, 259] width 22 height 7
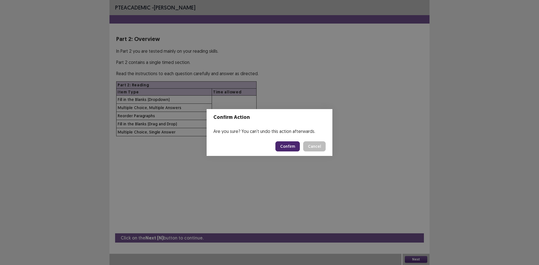
click at [295, 148] on button "Confirm" at bounding box center [287, 146] width 24 height 10
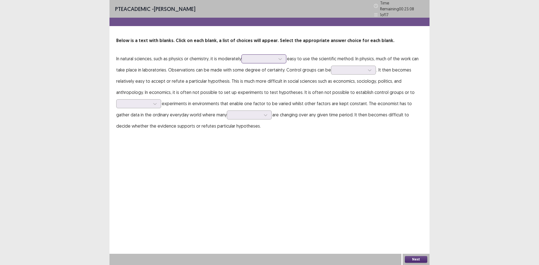
click at [251, 56] on div at bounding box center [260, 58] width 29 height 5
click at [266, 99] on div "straightforward" at bounding box center [263, 106] width 45 height 16
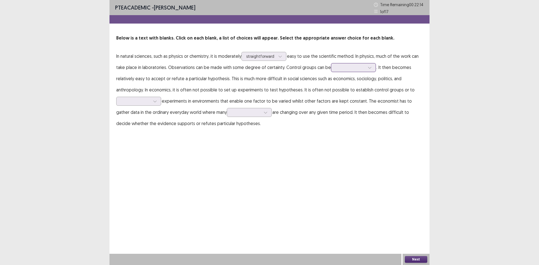
click at [355, 68] on div at bounding box center [349, 67] width 29 height 5
click at [351, 81] on div "established" at bounding box center [353, 83] width 45 height 16
click at [154, 104] on div at bounding box center [155, 101] width 8 height 8
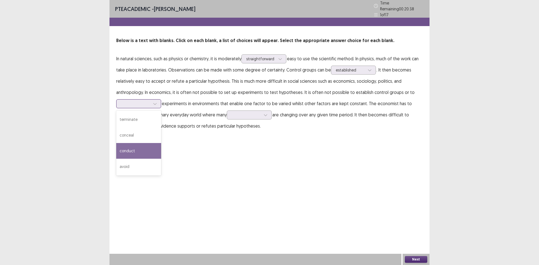
click at [146, 146] on div "conduct" at bounding box center [138, 151] width 45 height 16
click at [234, 114] on div at bounding box center [245, 114] width 29 height 5
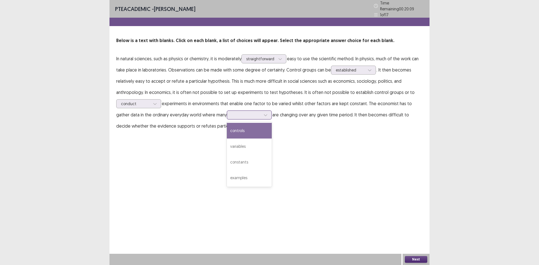
click at [241, 129] on div "controls" at bounding box center [249, 131] width 45 height 16
click at [415, 258] on button "Next" at bounding box center [416, 259] width 22 height 7
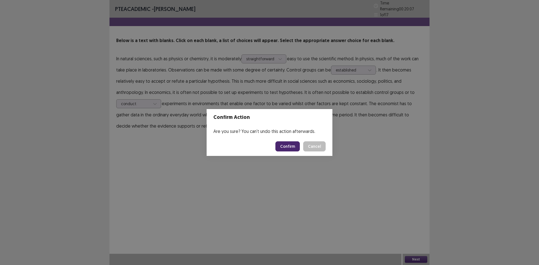
click at [288, 145] on button "Confirm" at bounding box center [287, 146] width 24 height 10
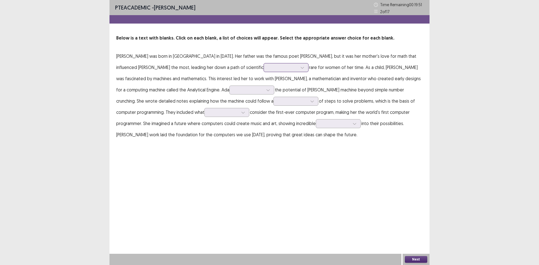
click at [268, 70] on div at bounding box center [282, 67] width 29 height 5
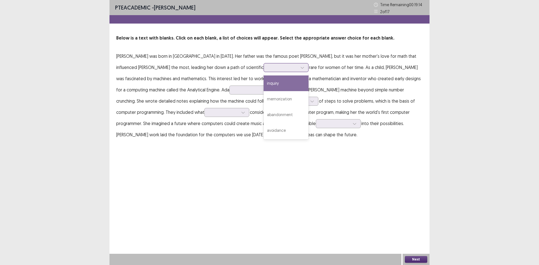
click at [263, 84] on div "inquiry" at bounding box center [285, 83] width 45 height 16
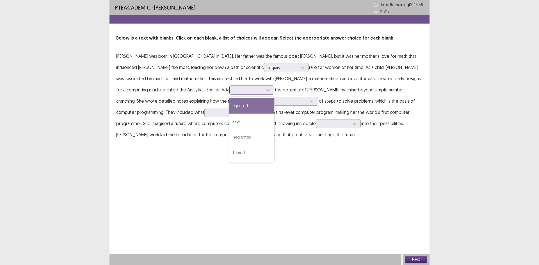
click at [229, 94] on div at bounding box center [251, 90] width 45 height 9
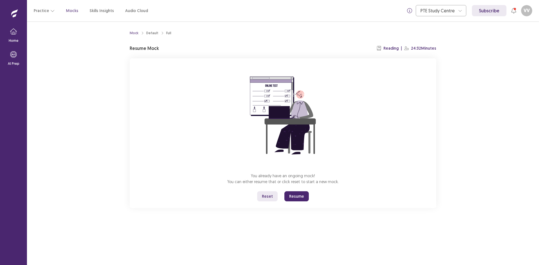
click at [301, 196] on button "Resume" at bounding box center [296, 196] width 24 height 10
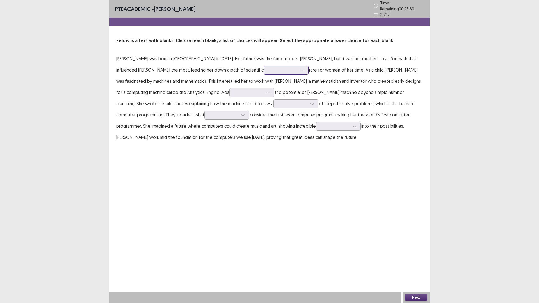
click at [268, 67] on div at bounding box center [283, 70] width 30 height 6
click at [263, 115] on div "inquiry" at bounding box center [285, 117] width 45 height 16
click at [234, 91] on div at bounding box center [248, 92] width 29 height 5
drag, startPoint x: 167, startPoint y: 134, endPoint x: 170, endPoint y: 129, distance: 5.1
click at [229, 133] on div "saw" at bounding box center [251, 140] width 45 height 16
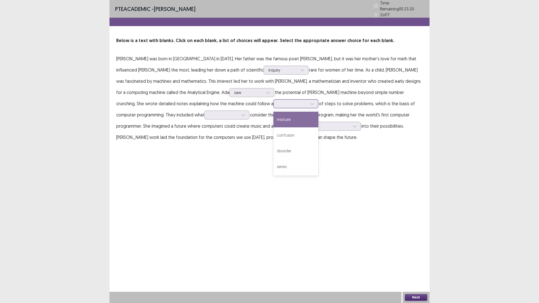
click at [278, 103] on div at bounding box center [292, 103] width 29 height 5
click at [273, 163] on div "series" at bounding box center [295, 167] width 45 height 16
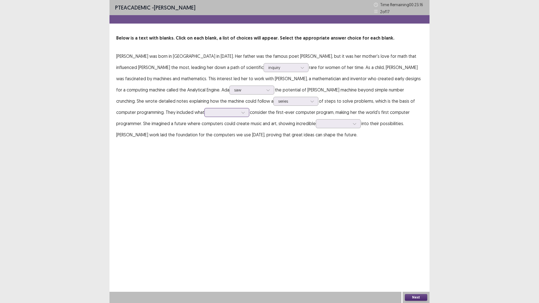
click at [209, 112] on div at bounding box center [223, 112] width 29 height 5
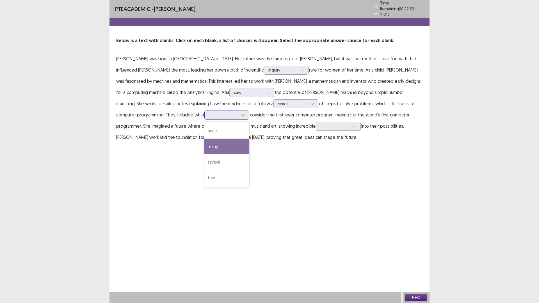
click at [204, 146] on div "many" at bounding box center [226, 147] width 45 height 16
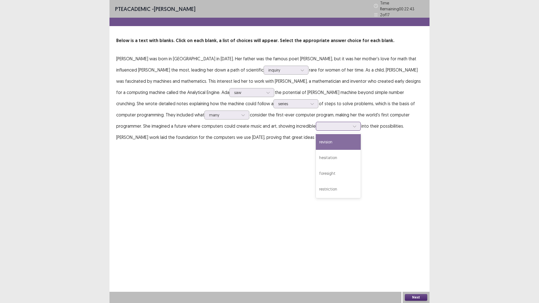
click at [320, 123] on div at bounding box center [334, 125] width 29 height 5
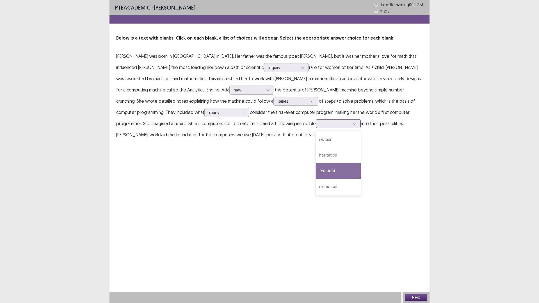
click at [316, 175] on div "foresight" at bounding box center [338, 171] width 45 height 16
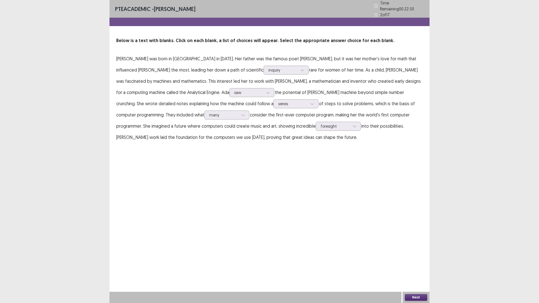
click at [417, 265] on button "Next" at bounding box center [416, 297] width 22 height 7
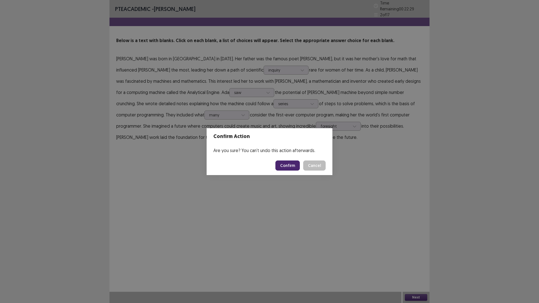
click at [285, 158] on footer "Confirm Cancel" at bounding box center [269, 165] width 126 height 19
click at [277, 169] on footer "Confirm Cancel" at bounding box center [269, 165] width 126 height 19
click at [289, 168] on button "Confirm" at bounding box center [287, 165] width 24 height 10
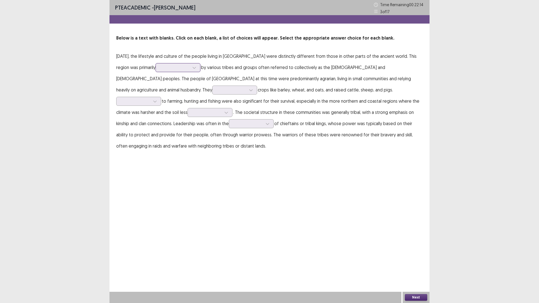
click at [189, 70] on div at bounding box center [174, 67] width 29 height 5
click at [200, 116] on div "deserted" at bounding box center [177, 115] width 45 height 16
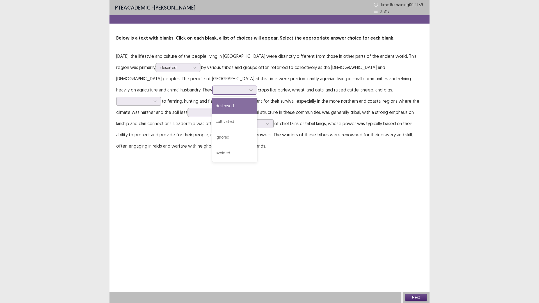
click at [217, 88] on div at bounding box center [231, 89] width 29 height 5
click at [212, 118] on div "cultivated" at bounding box center [234, 122] width 45 height 16
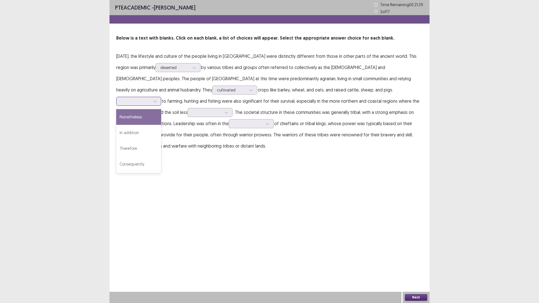
click at [150, 98] on div at bounding box center [135, 100] width 29 height 5
click at [161, 125] on div "In addition" at bounding box center [138, 133] width 45 height 16
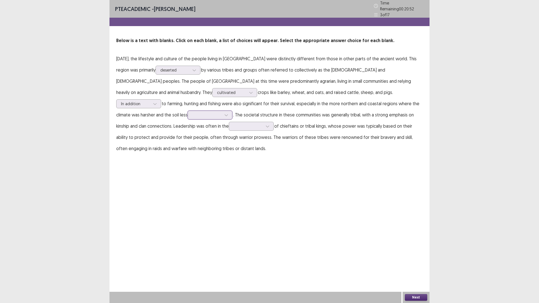
drag, startPoint x: 159, startPoint y: 107, endPoint x: 154, endPoint y: 112, distance: 7.2
click at [156, 110] on p "[DATE], the lifestyle and culture of the people living in [GEOGRAPHIC_DATA] wer…" at bounding box center [269, 103] width 306 height 101
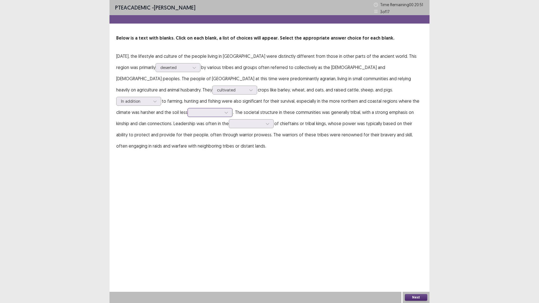
click at [224, 112] on icon at bounding box center [226, 113] width 4 height 4
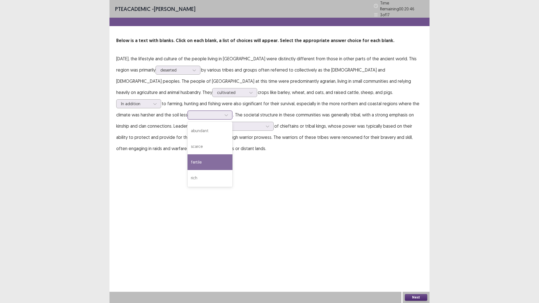
click at [187, 157] on div "fertile" at bounding box center [209, 162] width 45 height 16
click at [147, 118] on p "[DATE], the lifestyle and culture of the people living in [GEOGRAPHIC_DATA] wer…" at bounding box center [269, 103] width 306 height 101
click at [192, 116] on div "fertile" at bounding box center [206, 115] width 29 height 8
click at [187, 141] on div "scarce" at bounding box center [209, 147] width 45 height 16
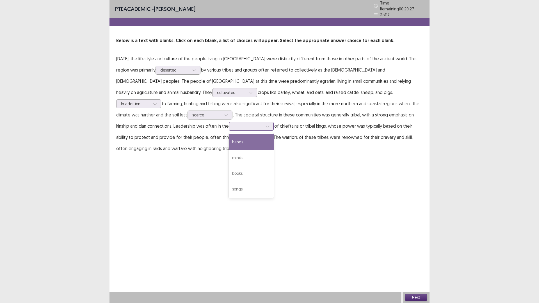
click at [233, 123] on div at bounding box center [247, 125] width 29 height 5
click at [229, 157] on div "minds" at bounding box center [251, 158] width 45 height 16
click at [265, 124] on icon at bounding box center [267, 126] width 4 height 4
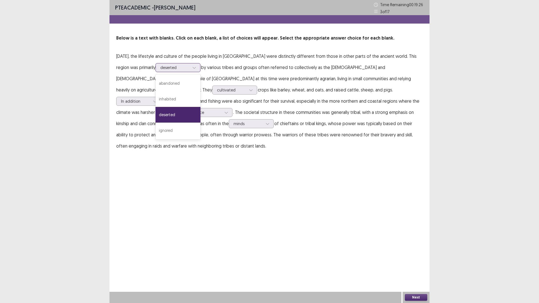
click at [196, 67] on icon at bounding box center [194, 68] width 4 height 4
click at [200, 95] on div "inhabited" at bounding box center [177, 99] width 45 height 16
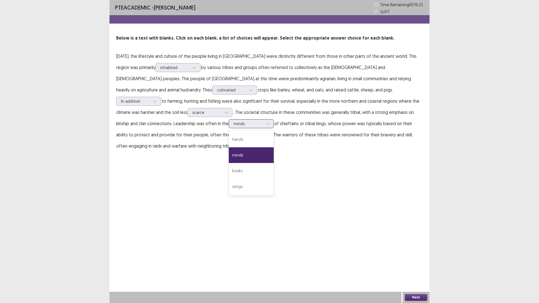
click at [233, 127] on div "minds" at bounding box center [247, 123] width 29 height 8
click at [229, 183] on div "songs" at bounding box center [251, 187] width 45 height 16
click at [418, 265] on div "Next" at bounding box center [415, 297] width 27 height 11
click at [406, 265] on button "Next" at bounding box center [416, 297] width 22 height 7
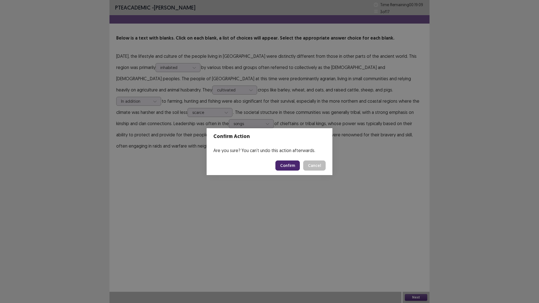
click at [292, 166] on button "Confirm" at bounding box center [287, 165] width 24 height 10
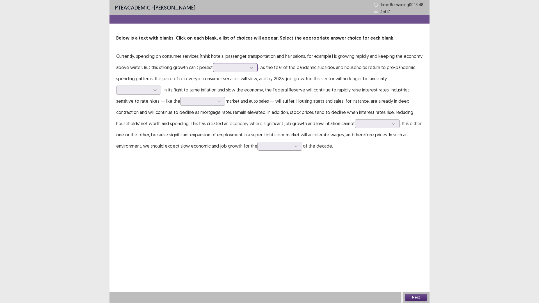
click at [221, 72] on div at bounding box center [235, 67] width 45 height 9
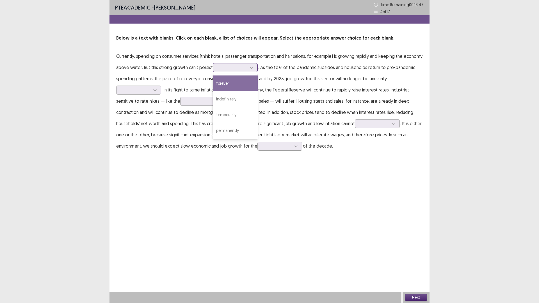
click at [226, 80] on div "forever" at bounding box center [235, 83] width 45 height 16
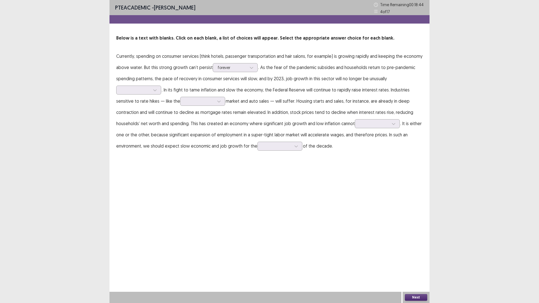
click at [238, 72] on p "Currently, spending on consumer services (think hotels, passenger transportatio…" at bounding box center [269, 100] width 306 height 101
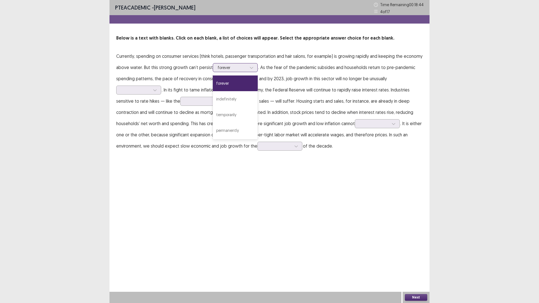
click at [238, 71] on div "forever" at bounding box center [231, 67] width 29 height 8
click at [291, 66] on p "Currently, spending on consumer services (think hotels, passenger transportatio…" at bounding box center [269, 100] width 306 height 101
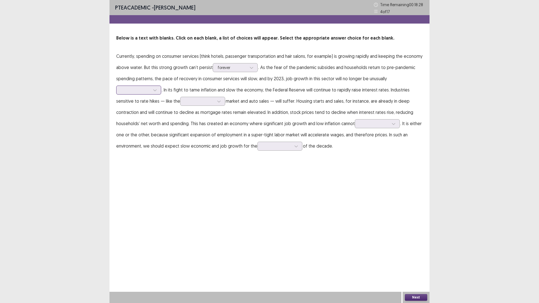
click at [146, 89] on div at bounding box center [135, 89] width 29 height 5
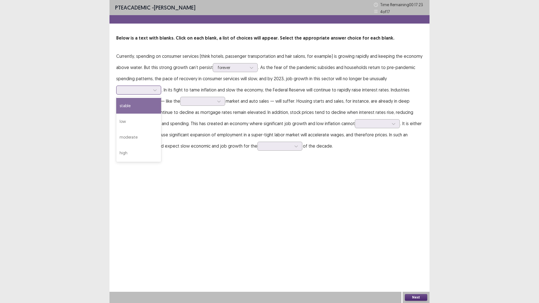
click at [134, 104] on div "stable" at bounding box center [138, 106] width 45 height 16
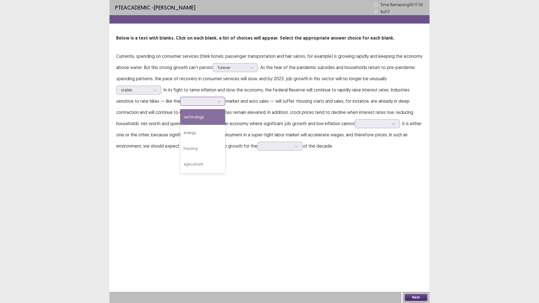
click at [188, 102] on div at bounding box center [199, 100] width 29 height 5
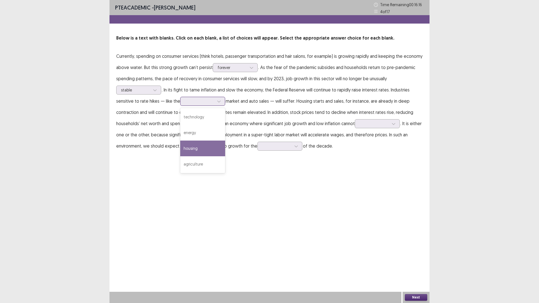
click at [188, 151] on div "housing" at bounding box center [202, 149] width 45 height 16
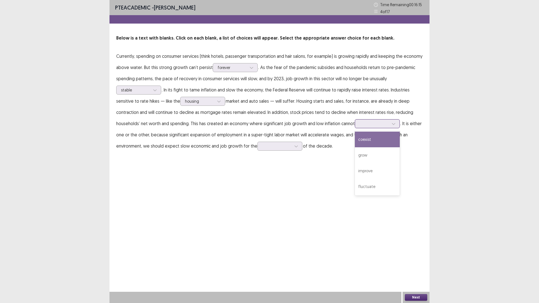
click at [377, 126] on div at bounding box center [373, 123] width 29 height 5
click at [380, 139] on div "coexist" at bounding box center [377, 140] width 45 height 16
click at [272, 143] on div at bounding box center [276, 145] width 29 height 5
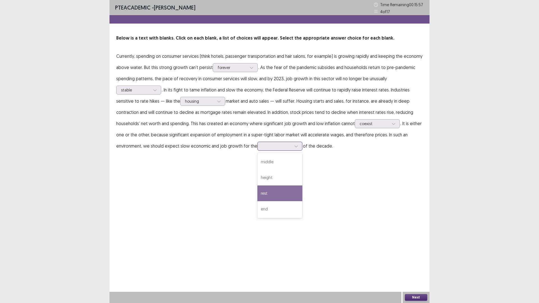
click at [279, 196] on div "rest" at bounding box center [279, 193] width 45 height 16
click at [408, 265] on button "Next" at bounding box center [416, 297] width 22 height 7
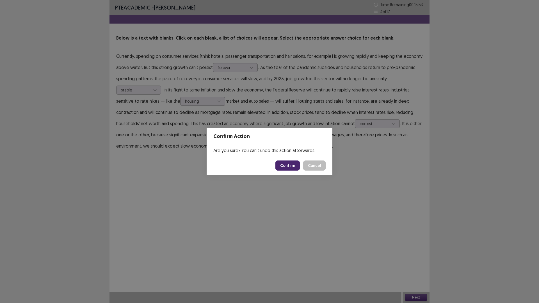
click at [290, 171] on footer "Confirm Cancel" at bounding box center [269, 165] width 126 height 19
click at [291, 166] on button "Confirm" at bounding box center [287, 165] width 24 height 10
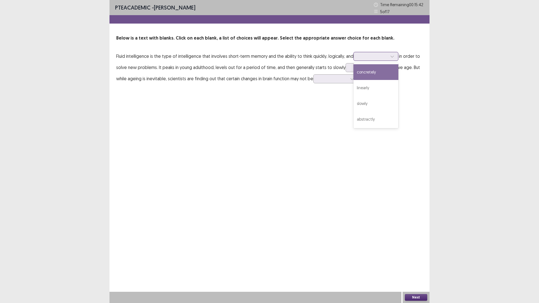
click at [363, 59] on div at bounding box center [372, 56] width 29 height 5
click at [369, 89] on div "linearly" at bounding box center [375, 88] width 45 height 16
drag, startPoint x: 389, startPoint y: 70, endPoint x: 386, endPoint y: 71, distance: 3.0
click at [388, 71] on p "Fluid intelligence is the type of intelligence that involves short-term memory …" at bounding box center [269, 67] width 306 height 34
click at [386, 71] on div at bounding box center [384, 67] width 8 height 8
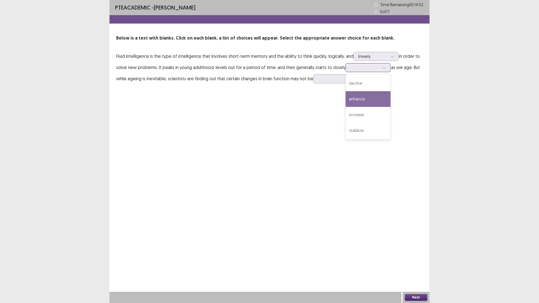
click at [356, 100] on div "enhance" at bounding box center [367, 99] width 45 height 16
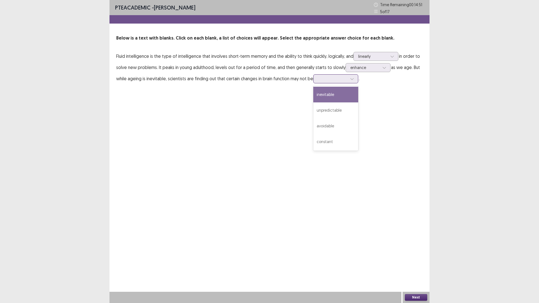
click at [337, 74] on div at bounding box center [335, 78] width 45 height 9
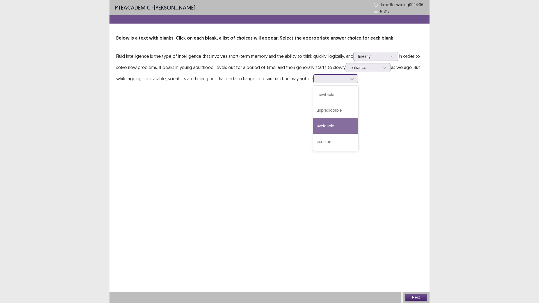
click at [333, 121] on div "avoidable" at bounding box center [335, 126] width 45 height 16
click at [421, 265] on button "Next" at bounding box center [416, 297] width 22 height 7
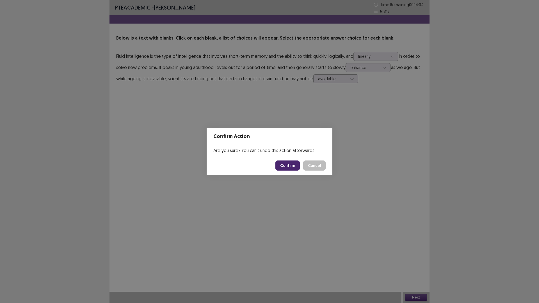
click at [291, 164] on button "Confirm" at bounding box center [287, 165] width 24 height 10
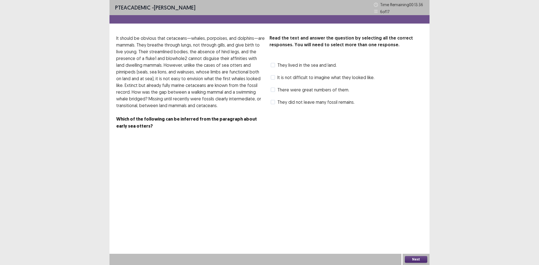
drag, startPoint x: 288, startPoint y: 77, endPoint x: 287, endPoint y: 71, distance: 6.8
click at [288, 75] on span "It is not difficult to imagine what they looked like." at bounding box center [325, 77] width 97 height 7
click at [286, 65] on span "They lived in the sea and land." at bounding box center [306, 65] width 59 height 7
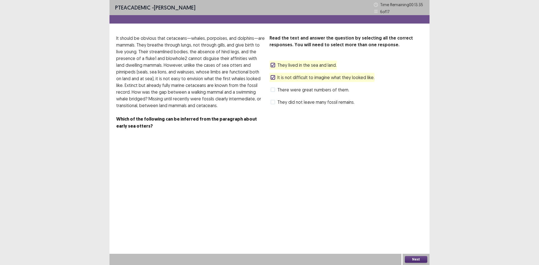
click at [285, 64] on span "They lived in the sea and land." at bounding box center [306, 65] width 59 height 7
click at [288, 81] on div "It is not difficult to imagine what they looked like." at bounding box center [321, 77] width 105 height 9
click at [295, 77] on span "It is not difficult to imagine what they looked like." at bounding box center [325, 77] width 97 height 7
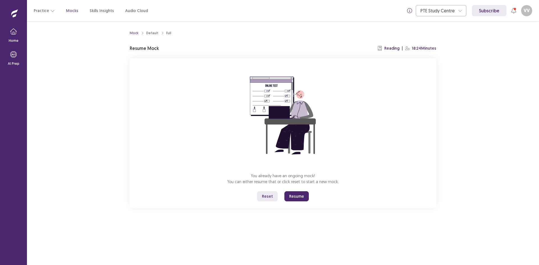
click at [296, 196] on button "Resume" at bounding box center [296, 196] width 24 height 10
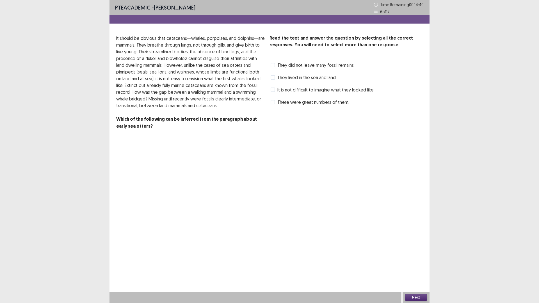
click at [320, 74] on div "They lived in the sea and land." at bounding box center [302, 77] width 67 height 9
click at [320, 75] on span "They lived in the sea and land." at bounding box center [306, 77] width 59 height 7
click at [318, 65] on span "They did not leave many fossil remains." at bounding box center [315, 65] width 77 height 7
click at [413, 265] on button "Next" at bounding box center [416, 297] width 22 height 7
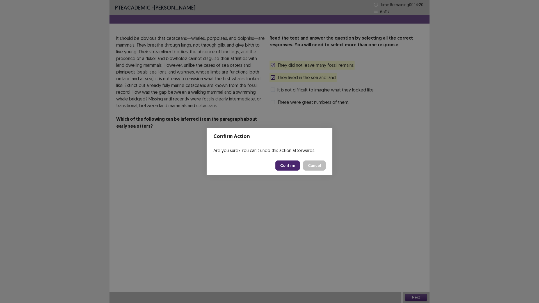
click at [305, 167] on button "Cancel" at bounding box center [314, 165] width 22 height 10
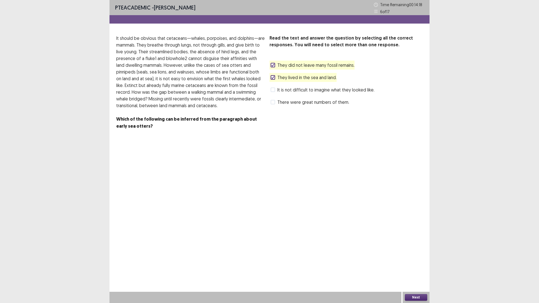
click at [414, 265] on button "Next" at bounding box center [416, 297] width 22 height 7
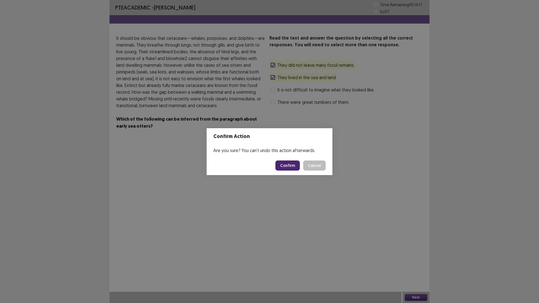
click at [284, 166] on button "Confirm" at bounding box center [287, 165] width 24 height 10
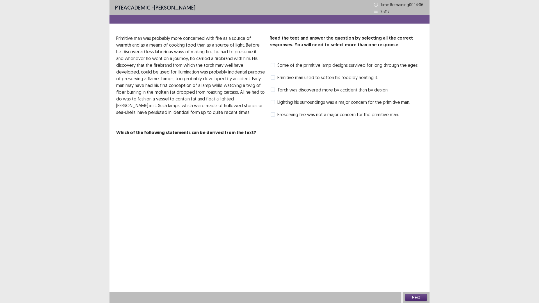
drag, startPoint x: 174, startPoint y: 133, endPoint x: 197, endPoint y: 133, distance: 23.8
click at [197, 133] on strong "Which of the following statements can be derived from the text?" at bounding box center [186, 133] width 140 height 6
click at [326, 107] on div "Read the text and answer the question by selecting all the correct responses. Y…" at bounding box center [345, 77] width 153 height 84
click at [327, 102] on span "Lighting his surroundings was a major concern for the primitive man." at bounding box center [343, 102] width 133 height 7
click at [288, 67] on span "Some of the primitive lamp designs survived for long through the ages." at bounding box center [347, 65] width 141 height 7
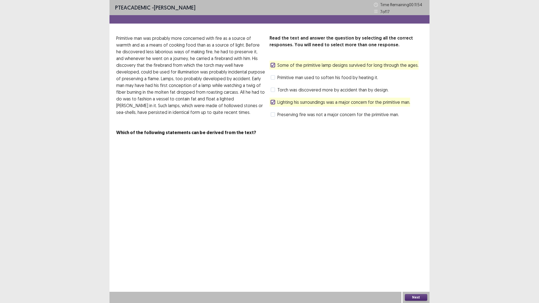
click at [309, 101] on span "Lighting his surroundings was a major concern for the primitive man." at bounding box center [343, 102] width 133 height 7
click at [420, 265] on button "Next" at bounding box center [416, 297] width 22 height 7
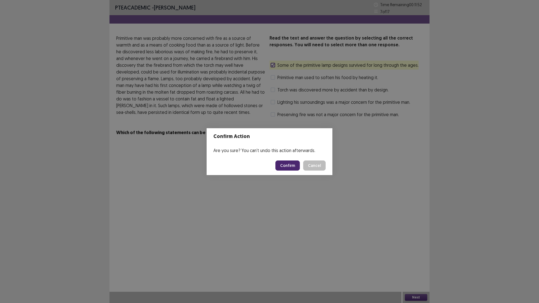
click at [291, 169] on button "Confirm" at bounding box center [287, 165] width 24 height 10
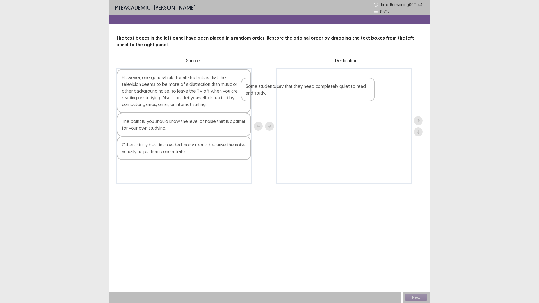
drag, startPoint x: 212, startPoint y: 129, endPoint x: 340, endPoint y: 94, distance: 132.8
click at [340, 94] on div "However, one general rule for all students is that the television seems to be m…" at bounding box center [269, 126] width 306 height 116
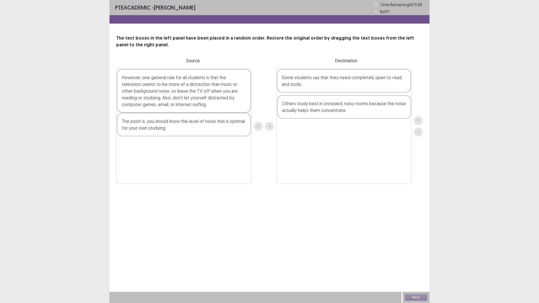
drag, startPoint x: 170, startPoint y: 151, endPoint x: 332, endPoint y: 109, distance: 167.2
click at [332, 109] on div "However, one general rule for all students is that the television seems to be m…" at bounding box center [269, 126] width 306 height 116
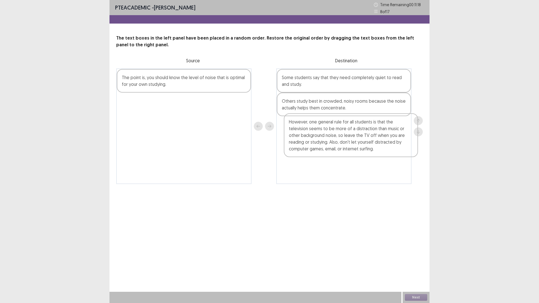
drag, startPoint x: 185, startPoint y: 106, endPoint x: 353, endPoint y: 150, distance: 174.0
click at [353, 150] on div "However, one general rule for all students is that the television seems to be m…" at bounding box center [269, 126] width 306 height 116
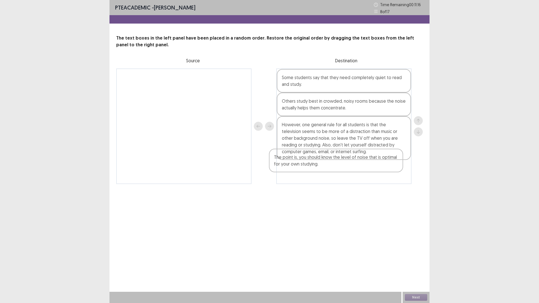
drag, startPoint x: 194, startPoint y: 88, endPoint x: 348, endPoint y: 169, distance: 174.0
click at [348, 169] on div "The point is, you should know the level of noise that is optimal for your own s…" at bounding box center [269, 126] width 306 height 116
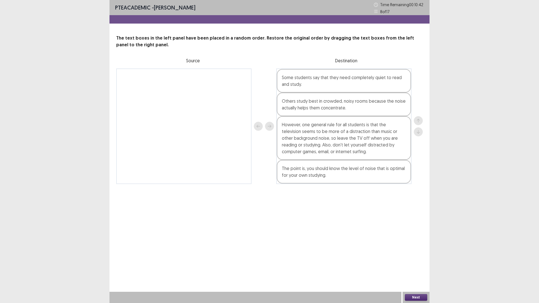
click at [415, 265] on button "Next" at bounding box center [416, 297] width 22 height 7
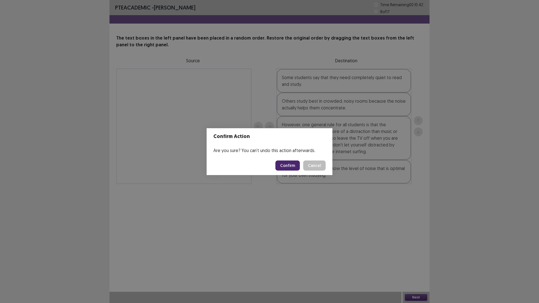
click at [289, 167] on button "Confirm" at bounding box center [287, 165] width 24 height 10
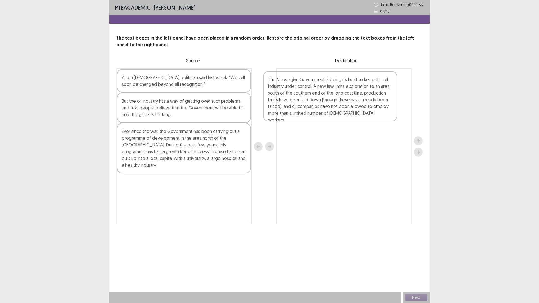
drag, startPoint x: 141, startPoint y: 105, endPoint x: 292, endPoint y: 107, distance: 150.6
click at [292, 107] on div "The Norwegian Government is doing its best to keep the oil industry under contr…" at bounding box center [269, 146] width 306 height 156
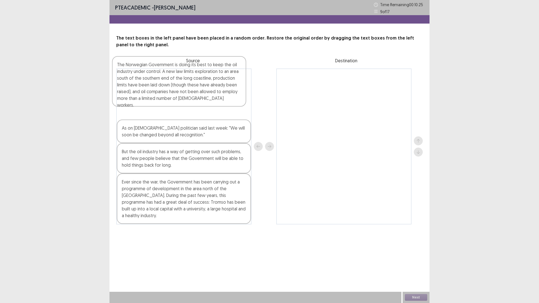
drag, startPoint x: 299, startPoint y: 87, endPoint x: 131, endPoint y: 74, distance: 169.1
click at [131, 74] on div "As on Norwegian politician said last week: "We will soon be changed beyond all …" at bounding box center [269, 146] width 306 height 156
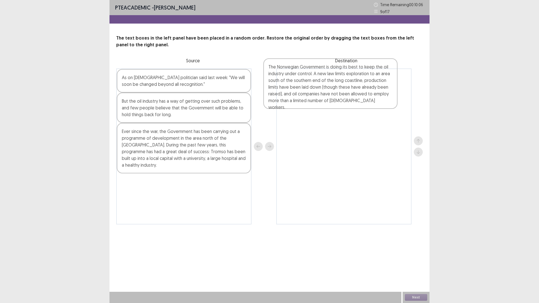
drag, startPoint x: 161, startPoint y: 97, endPoint x: 315, endPoint y: 86, distance: 155.0
click at [315, 86] on div "The Norwegian Government is doing its best to keep the oil industry under contr…" at bounding box center [269, 146] width 306 height 156
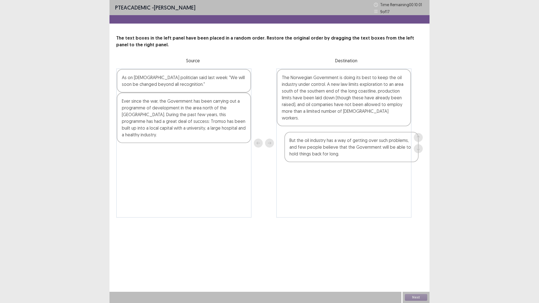
drag, startPoint x: 133, startPoint y: 113, endPoint x: 304, endPoint y: 152, distance: 175.2
click at [304, 152] on div "As on Norwegian politician said last week: "We will soon be changed beyond all …" at bounding box center [269, 142] width 306 height 149
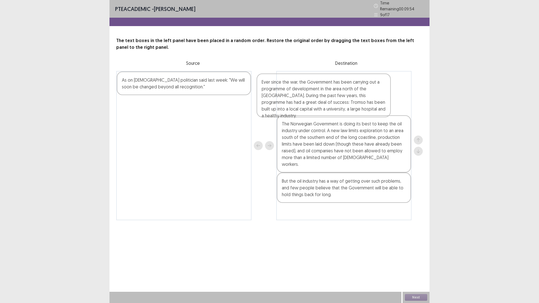
drag, startPoint x: 177, startPoint y: 118, endPoint x: 319, endPoint y: 98, distance: 143.6
click at [319, 98] on div "As on Norwegian politician said last week: "We will soon be changed beyond all …" at bounding box center [269, 145] width 306 height 149
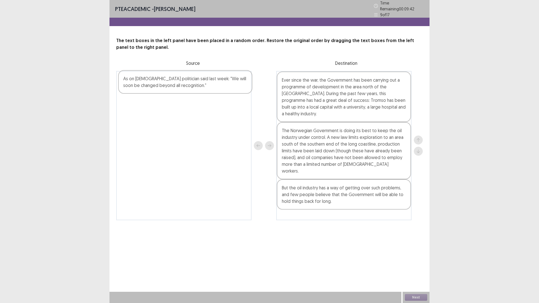
drag, startPoint x: 192, startPoint y: 91, endPoint x: 195, endPoint y: 93, distance: 3.8
click at [195, 93] on div "As on Norwegian politician said last week: "We will soon be changed beyond all …" at bounding box center [183, 145] width 135 height 149
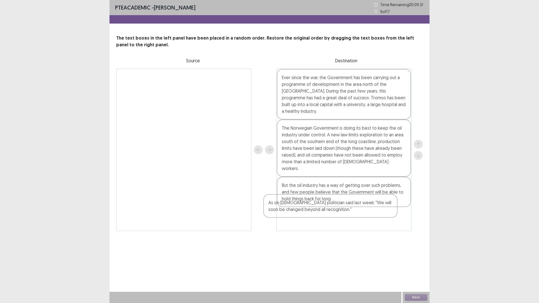
drag, startPoint x: 179, startPoint y: 85, endPoint x: 407, endPoint y: 248, distance: 280.5
click at [329, 210] on div "As on Norwegian politician said last week: "We will soon be changed beyond all …" at bounding box center [269, 149] width 306 height 163
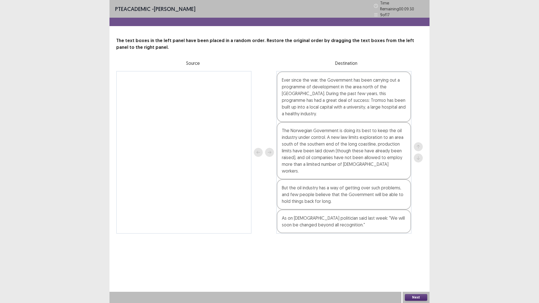
click at [423, 265] on button "Next" at bounding box center [416, 297] width 22 height 7
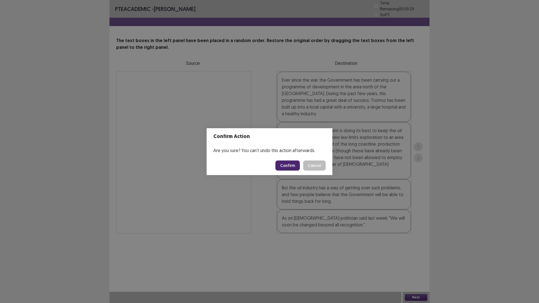
click at [288, 165] on button "Confirm" at bounding box center [287, 165] width 24 height 10
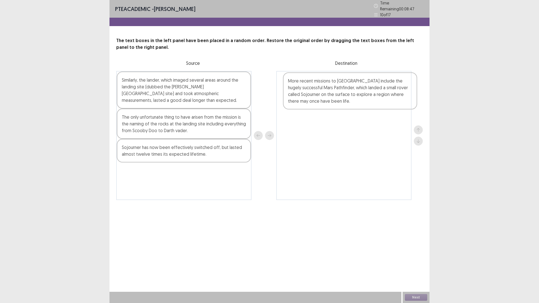
drag, startPoint x: 163, startPoint y: 158, endPoint x: 332, endPoint y: 94, distance: 180.5
click at [332, 94] on div "Similarly, the lander, which imaged several areas around the landing site (dubb…" at bounding box center [269, 135] width 306 height 129
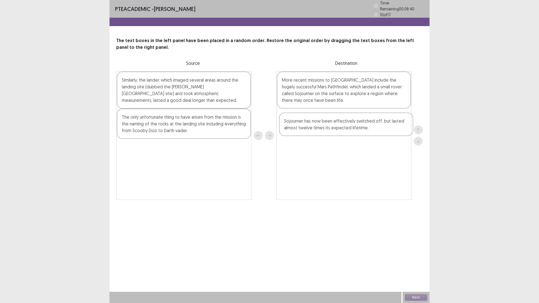
drag, startPoint x: 137, startPoint y: 152, endPoint x: 302, endPoint y: 128, distance: 166.7
click at [302, 128] on div "Similarly, the lander, which imaged several areas around the landing site (dubb…" at bounding box center [269, 135] width 306 height 129
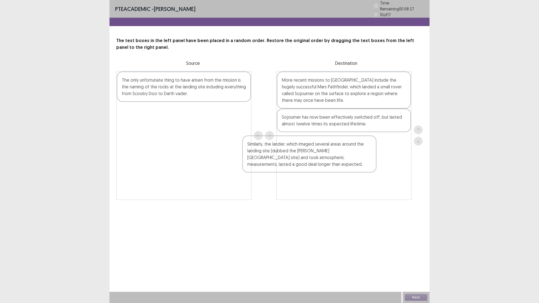
drag, startPoint x: 193, startPoint y: 89, endPoint x: 320, endPoint y: 158, distance: 144.5
click at [320, 158] on div "Similarly, the lander, which imaged several areas around the landing site (dubb…" at bounding box center [269, 135] width 306 height 129
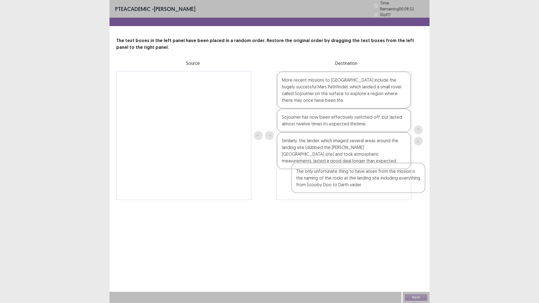
drag, startPoint x: 121, startPoint y: 84, endPoint x: 295, endPoint y: 178, distance: 197.8
click at [295, 178] on div "The only unfortunate thing to have arisen from the mission is the naming of the…" at bounding box center [269, 135] width 306 height 129
click at [427, 265] on div "Next" at bounding box center [415, 297] width 27 height 11
click at [418, 265] on button "Next" at bounding box center [416, 297] width 22 height 7
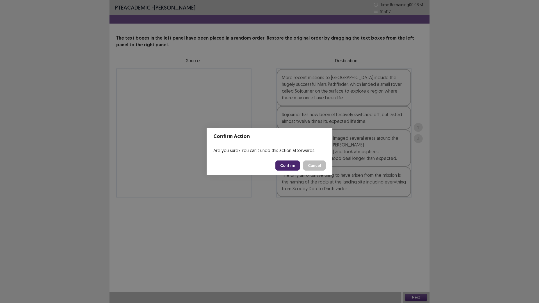
click at [283, 165] on button "Confirm" at bounding box center [287, 165] width 24 height 10
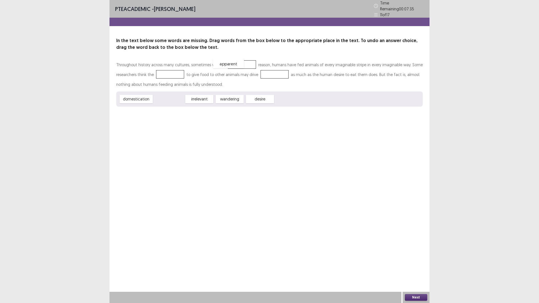
drag, startPoint x: 185, startPoint y: 85, endPoint x: 227, endPoint y: 63, distance: 46.7
drag, startPoint x: 227, startPoint y: 96, endPoint x: 171, endPoint y: 74, distance: 60.0
drag, startPoint x: 140, startPoint y: 97, endPoint x: 290, endPoint y: 76, distance: 151.5
click at [413, 265] on button "Next" at bounding box center [416, 297] width 22 height 7
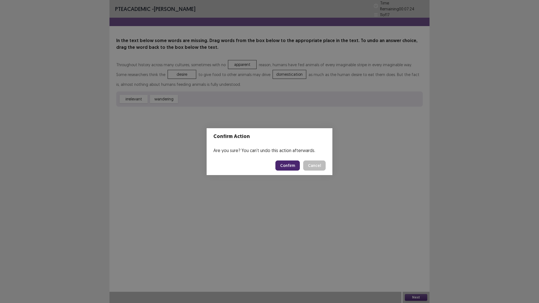
click at [293, 167] on button "Confirm" at bounding box center [287, 165] width 24 height 10
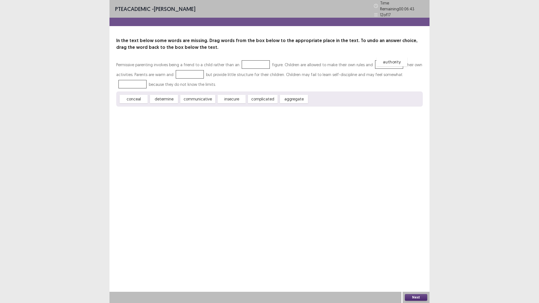
drag, startPoint x: 319, startPoint y: 95, endPoint x: 386, endPoint y: 58, distance: 77.2
drag, startPoint x: 162, startPoint y: 98, endPoint x: 192, endPoint y: 75, distance: 37.4
click at [367, 72] on div "Permissive parenting involves being a friend to a child rather than an figure. …" at bounding box center [269, 83] width 306 height 47
drag, startPoint x: 164, startPoint y: 98, endPoint x: 391, endPoint y: 61, distance: 229.9
drag, startPoint x: 288, startPoint y: 94, endPoint x: 273, endPoint y: 75, distance: 24.0
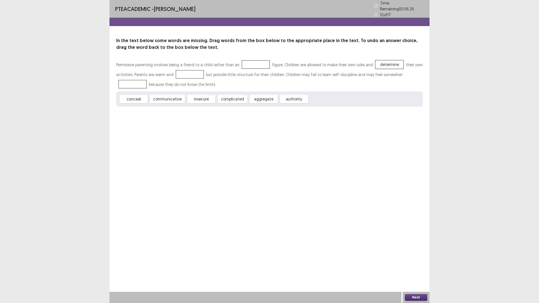
drag, startPoint x: 273, startPoint y: 75, endPoint x: 245, endPoint y: 66, distance: 29.3
click at [245, 66] on div at bounding box center [256, 64] width 28 height 8
drag, startPoint x: 297, startPoint y: 99, endPoint x: 253, endPoint y: 61, distance: 58.4
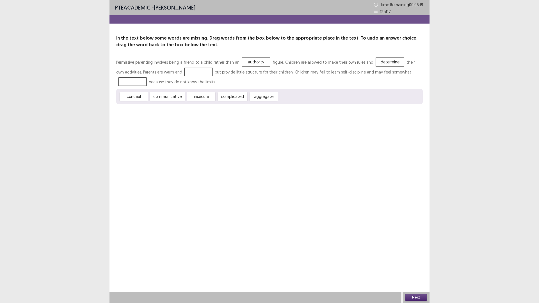
drag, startPoint x: 180, startPoint y: 82, endPoint x: 181, endPoint y: 75, distance: 7.7
click at [181, 75] on div "Permissive parenting involves being a friend to a child rather than an authorit…" at bounding box center [269, 80] width 306 height 47
drag, startPoint x: 174, startPoint y: 95, endPoint x: 194, endPoint y: 70, distance: 31.9
drag, startPoint x: 169, startPoint y: 99, endPoint x: 137, endPoint y: 83, distance: 35.8
click at [417, 265] on button "Next" at bounding box center [416, 297] width 22 height 7
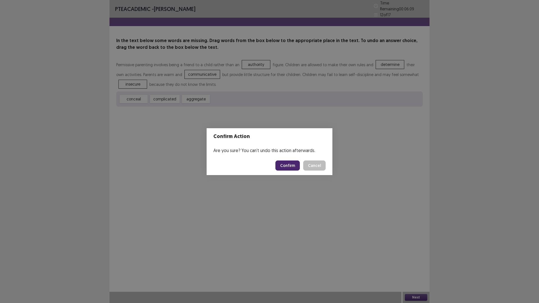
click at [291, 162] on button "Confirm" at bounding box center [287, 165] width 24 height 10
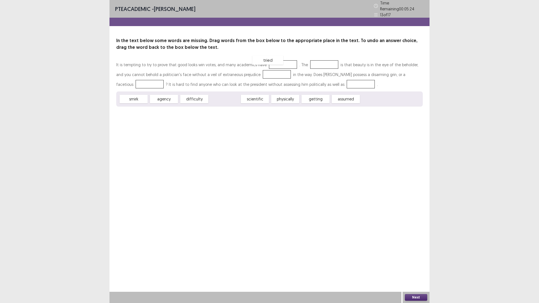
drag, startPoint x: 221, startPoint y: 98, endPoint x: 267, endPoint y: 61, distance: 59.1
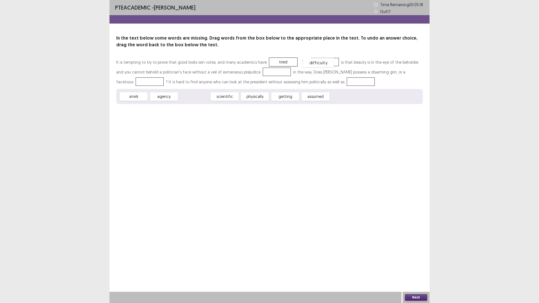
drag, startPoint x: 189, startPoint y: 98, endPoint x: 313, endPoint y: 64, distance: 128.5
drag, startPoint x: 249, startPoint y: 99, endPoint x: 261, endPoint y: 76, distance: 26.1
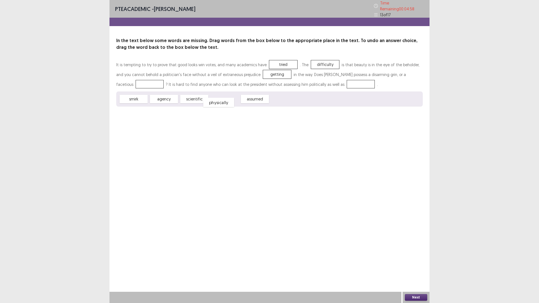
drag, startPoint x: 224, startPoint y: 96, endPoint x: 217, endPoint y: 99, distance: 7.3
click at [217, 99] on span "physically" at bounding box center [218, 102] width 31 height 9
click at [197, 97] on span "scientific" at bounding box center [194, 99] width 31 height 9
drag, startPoint x: 199, startPoint y: 97, endPoint x: 343, endPoint y: 84, distance: 144.5
click at [410, 265] on button "Next" at bounding box center [416, 297] width 22 height 7
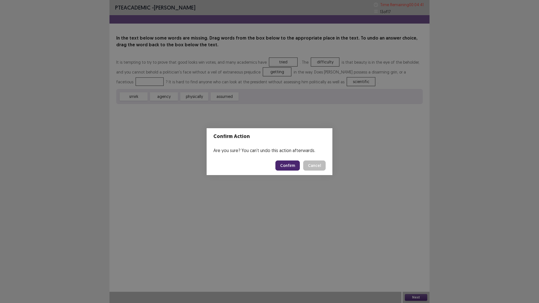
click at [300, 169] on button "Confirm" at bounding box center [287, 165] width 24 height 10
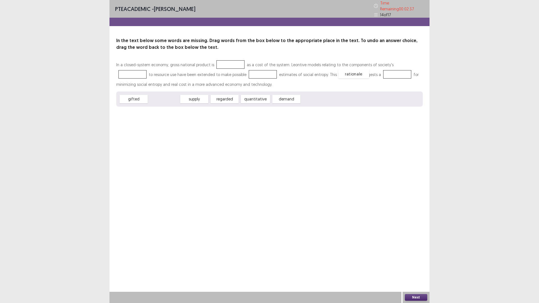
drag, startPoint x: 168, startPoint y: 99, endPoint x: 357, endPoint y: 74, distance: 191.3
drag, startPoint x: 164, startPoint y: 99, endPoint x: 238, endPoint y: 60, distance: 83.2
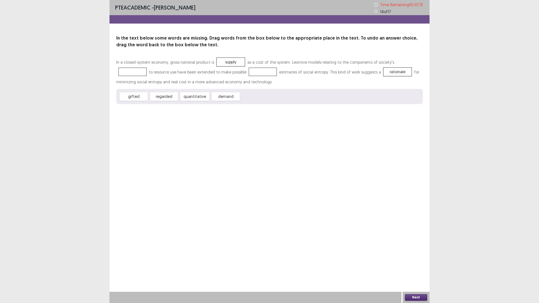
click at [196, 77] on p "In a closed-system economy, gross national product is supply as a cost of the s…" at bounding box center [269, 71] width 306 height 29
drag, startPoint x: 230, startPoint y: 97, endPoint x: 234, endPoint y: 56, distance: 41.2
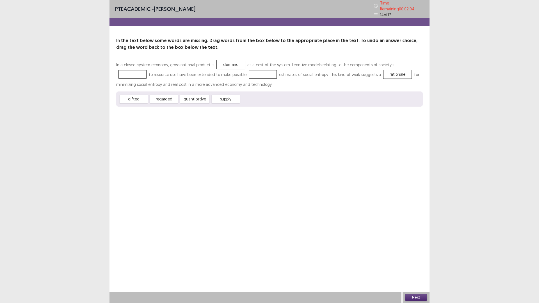
click at [241, 61] on p "In a closed-system economy, gross national product is demand as a cost of the s…" at bounding box center [269, 74] width 306 height 29
click at [236, 62] on span "demand" at bounding box center [230, 64] width 31 height 9
drag, startPoint x: 236, startPoint y: 62, endPoint x: 409, endPoint y: 62, distance: 172.8
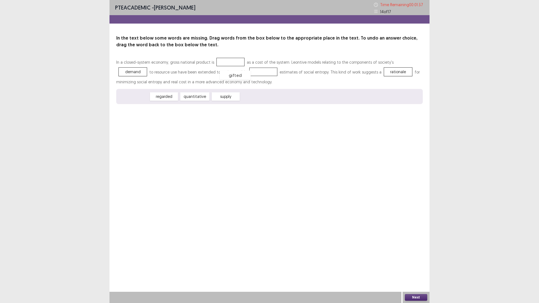
drag, startPoint x: 132, startPoint y: 94, endPoint x: 233, endPoint y: 73, distance: 103.2
drag, startPoint x: 141, startPoint y: 98, endPoint x: 148, endPoint y: 96, distance: 7.1
click at [148, 96] on span "regarded" at bounding box center [133, 96] width 31 height 9
drag, startPoint x: 192, startPoint y: 98, endPoint x: 214, endPoint y: 75, distance: 32.3
drag, startPoint x: 200, startPoint y: 94, endPoint x: 210, endPoint y: 82, distance: 15.6
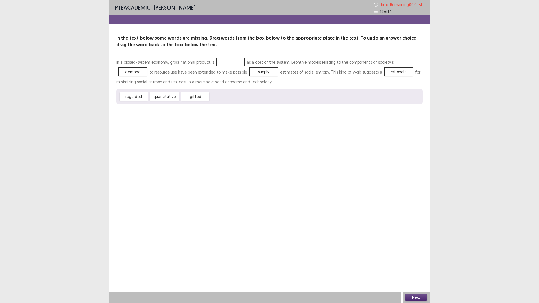
click at [210, 82] on div "In a closed-system economy, gross national product is as a cost of the system. …" at bounding box center [269, 80] width 306 height 47
click at [413, 265] on button "Next" at bounding box center [416, 297] width 22 height 7
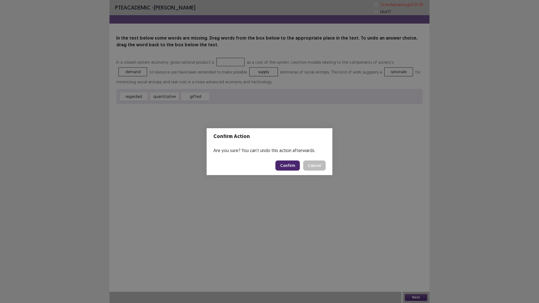
click at [289, 153] on div "Are you sure? You can't undo this action afterwards." at bounding box center [269, 150] width 126 height 11
click at [283, 165] on button "Confirm" at bounding box center [287, 165] width 24 height 10
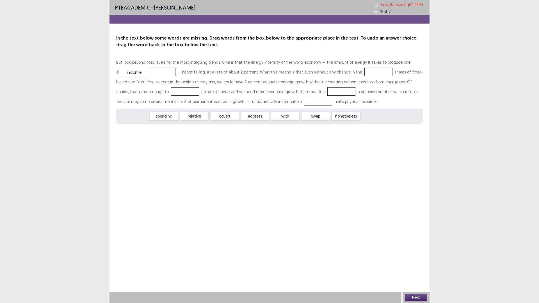
drag, startPoint x: 144, startPoint y: 117, endPoint x: 145, endPoint y: 73, distance: 44.0
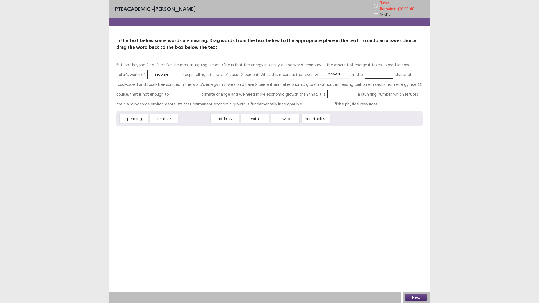
drag, startPoint x: 199, startPoint y: 114, endPoint x: 339, endPoint y: 70, distance: 147.0
drag, startPoint x: 161, startPoint y: 116, endPoint x: 136, endPoint y: 91, distance: 34.9
drag, startPoint x: 256, startPoint y: 119, endPoint x: 281, endPoint y: 95, distance: 33.9
drag, startPoint x: 198, startPoint y: 117, endPoint x: 240, endPoint y: 100, distance: 45.2
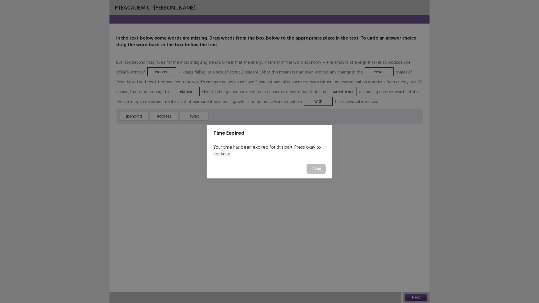
click at [308, 166] on button "Okay" at bounding box center [315, 169] width 19 height 10
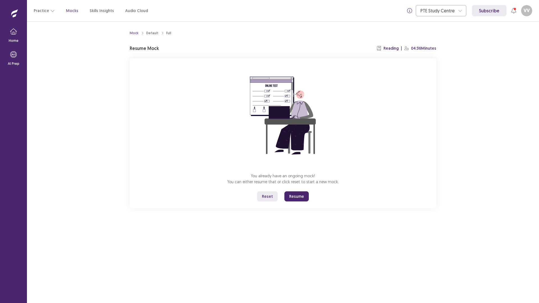
click at [296, 194] on button "Resume" at bounding box center [296, 196] width 24 height 10
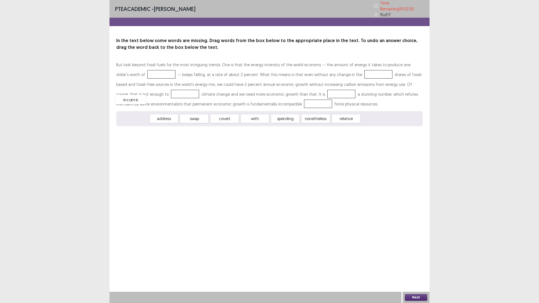
drag, startPoint x: 135, startPoint y: 119, endPoint x: 132, endPoint y: 100, distance: 19.3
drag, startPoint x: 321, startPoint y: 116, endPoint x: 146, endPoint y: 75, distance: 180.5
drag, startPoint x: 141, startPoint y: 90, endPoint x: 141, endPoint y: 107, distance: 17.1
click at [141, 106] on p "But look beyond fossil fuels for the most intriguing trends. One is that the en…" at bounding box center [269, 84] width 306 height 49
drag, startPoint x: 129, startPoint y: 71, endPoint x: 349, endPoint y: 70, distance: 220.2
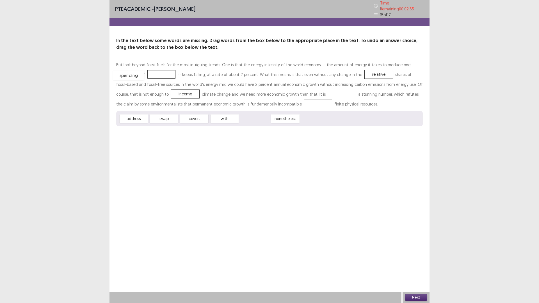
drag, startPoint x: 266, startPoint y: 119, endPoint x: 141, endPoint y: 74, distance: 133.0
drag, startPoint x: 135, startPoint y: 114, endPoint x: 132, endPoint y: 98, distance: 16.9
drag, startPoint x: 215, startPoint y: 118, endPoint x: 272, endPoint y: 97, distance: 59.9
drag, startPoint x: 199, startPoint y: 114, endPoint x: 247, endPoint y: 100, distance: 50.2
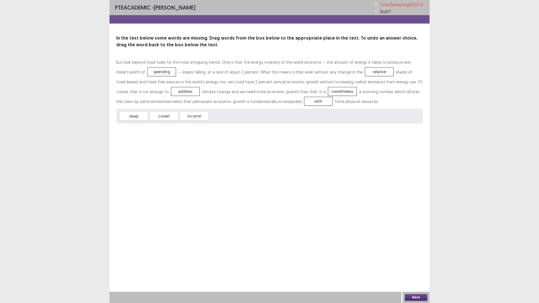
click at [413, 265] on div "Next" at bounding box center [415, 297] width 27 height 11
click at [414, 265] on button "Next" at bounding box center [416, 297] width 22 height 7
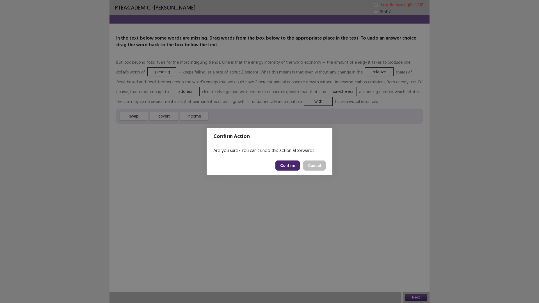
click at [284, 165] on button "Confirm" at bounding box center [287, 165] width 24 height 10
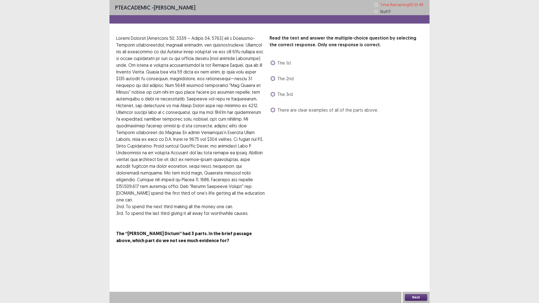
click at [295, 112] on span "There are clear examples of all of the parts above." at bounding box center [327, 110] width 101 height 7
click at [254, 63] on p at bounding box center [190, 112] width 149 height 155
click at [287, 66] on span "The 1st" at bounding box center [284, 62] width 14 height 7
click at [416, 265] on div "Next" at bounding box center [415, 297] width 27 height 11
click at [427, 265] on button "Next" at bounding box center [416, 297] width 22 height 7
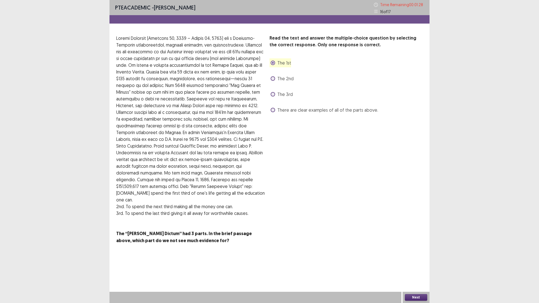
click at [427, 265] on div "Confirm Action Are you sure? You can't undo this action afterwards. Confirm Can…" at bounding box center [269, 151] width 539 height 303
click at [418, 265] on button "Next" at bounding box center [416, 297] width 22 height 7
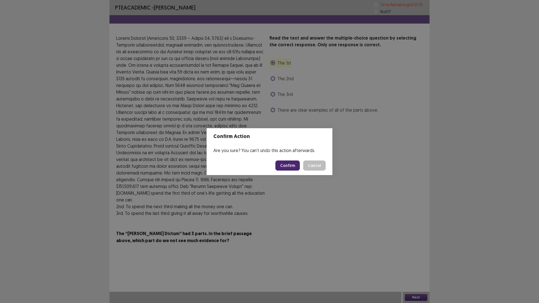
click at [279, 162] on button "Confirm" at bounding box center [287, 165] width 24 height 10
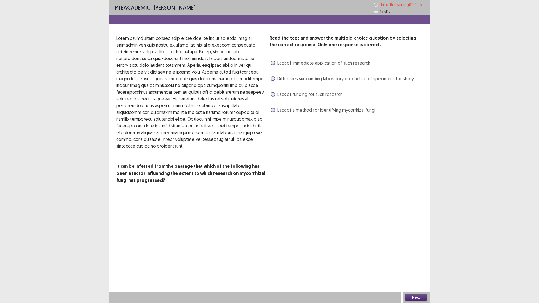
click at [298, 80] on span "Difficulties surrounding laboratory production of specimens for study" at bounding box center [345, 78] width 136 height 7
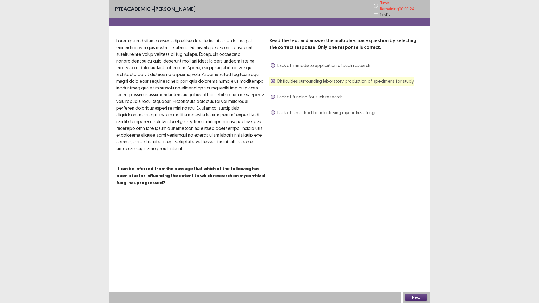
click at [424, 265] on button "Next" at bounding box center [416, 297] width 22 height 7
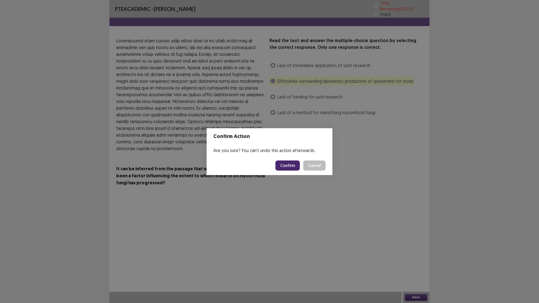
click at [296, 168] on button "Confirm" at bounding box center [287, 165] width 24 height 10
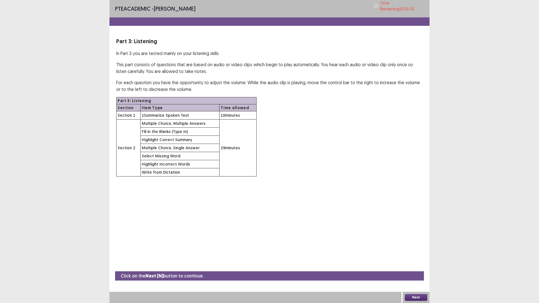
click at [406, 265] on button "Next" at bounding box center [416, 297] width 22 height 7
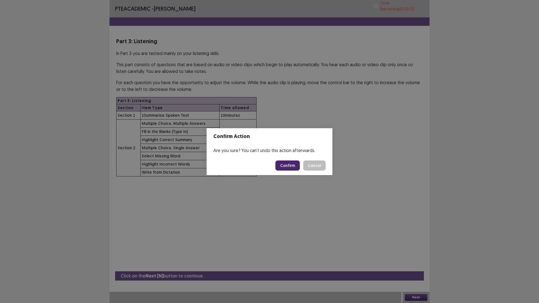
click at [298, 165] on button "Confirm" at bounding box center [287, 165] width 24 height 10
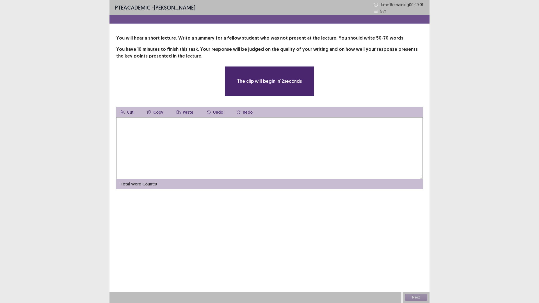
click at [297, 160] on textarea at bounding box center [269, 148] width 306 height 62
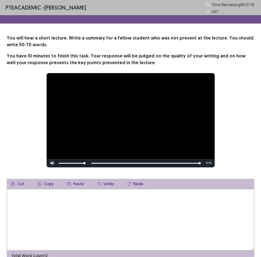
click at [158, 215] on textarea at bounding box center [130, 220] width 247 height 62
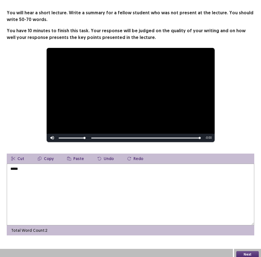
scroll to position [28, 0]
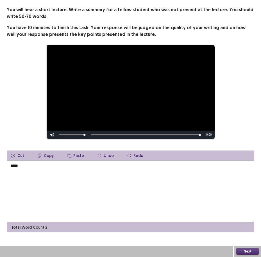
drag, startPoint x: 95, startPoint y: 171, endPoint x: 31, endPoint y: 160, distance: 64.7
click at [26, 162] on textarea "*****" at bounding box center [130, 192] width 247 height 62
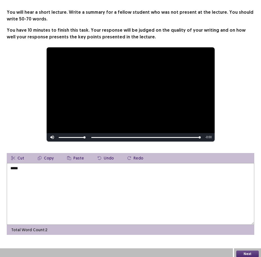
click at [112, 204] on textarea "*****" at bounding box center [130, 194] width 247 height 62
click at [156, 164] on textarea "**********" at bounding box center [130, 194] width 247 height 62
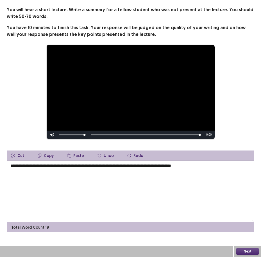
click at [216, 166] on textarea "**********" at bounding box center [130, 192] width 247 height 62
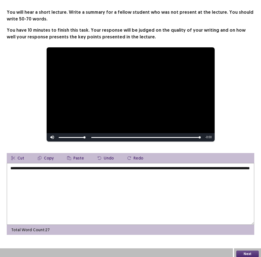
click at [47, 173] on textarea "**********" at bounding box center [130, 194] width 247 height 62
click at [95, 178] on textarea "**********" at bounding box center [130, 194] width 247 height 62
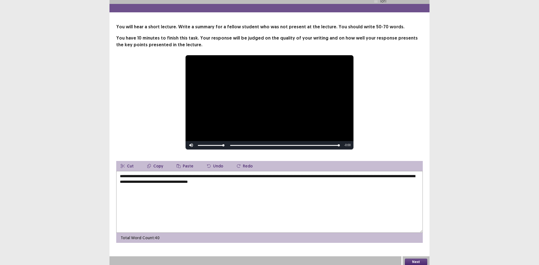
scroll to position [0, 0]
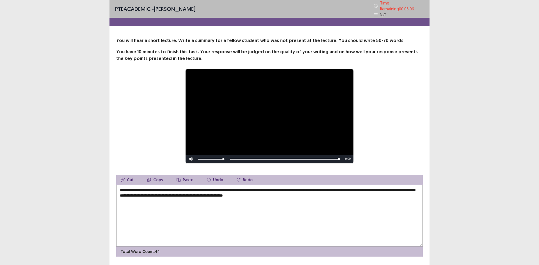
click at [259, 194] on textarea "**********" at bounding box center [269, 216] width 306 height 62
click at [300, 192] on textarea "**********" at bounding box center [269, 216] width 306 height 62
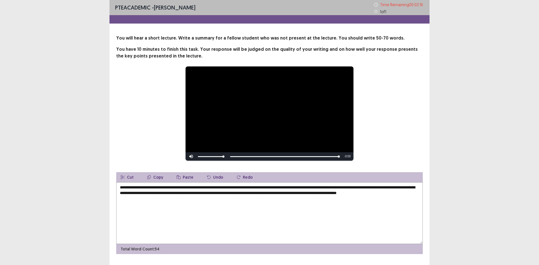
drag, startPoint x: 314, startPoint y: 194, endPoint x: 329, endPoint y: 194, distance: 15.4
click at [329, 194] on textarea "**********" at bounding box center [269, 213] width 306 height 62
drag, startPoint x: 318, startPoint y: 195, endPoint x: 314, endPoint y: 195, distance: 4.2
click at [314, 195] on textarea "**********" at bounding box center [269, 213] width 306 height 62
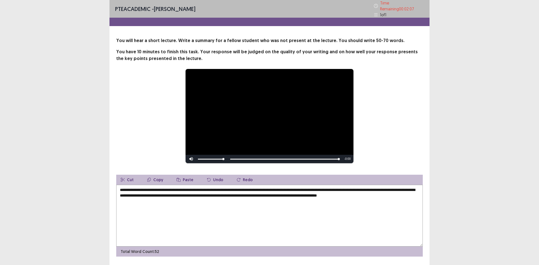
click at [412, 196] on textarea "**********" at bounding box center [269, 216] width 306 height 62
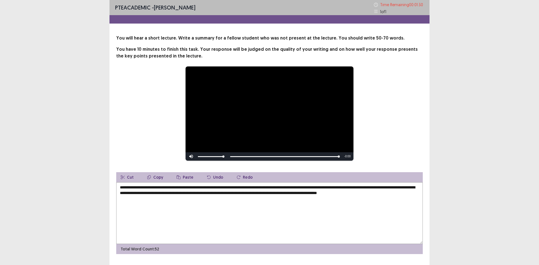
scroll to position [14, 0]
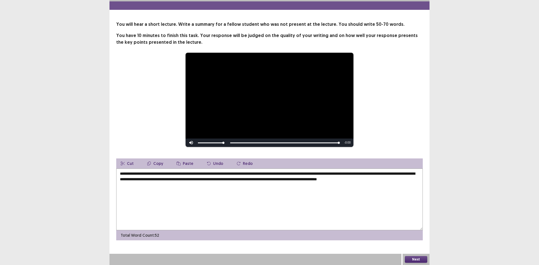
type textarea "**********"
click at [414, 257] on button "Next" at bounding box center [416, 259] width 22 height 7
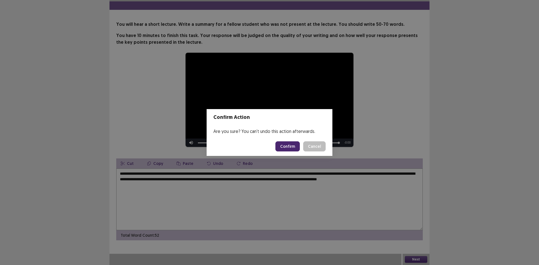
click at [288, 145] on button "Confirm" at bounding box center [287, 146] width 24 height 10
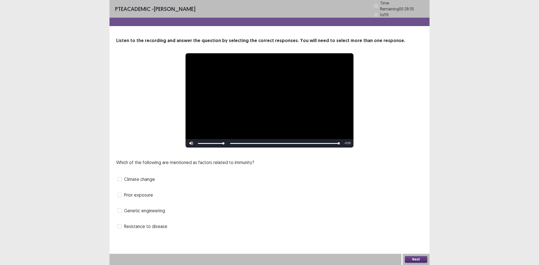
click at [155, 210] on span "Genetic engineering" at bounding box center [144, 210] width 41 height 7
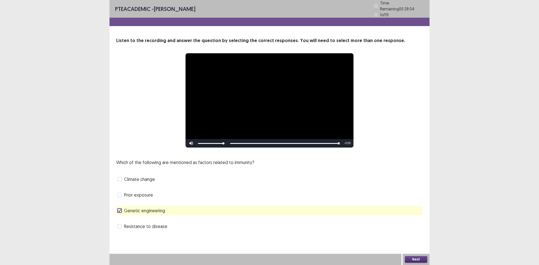
click at [162, 227] on span "Resistance to disease" at bounding box center [145, 226] width 43 height 7
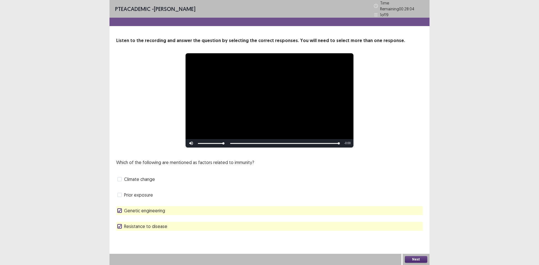
click at [162, 227] on span "Resistance to disease" at bounding box center [145, 226] width 43 height 7
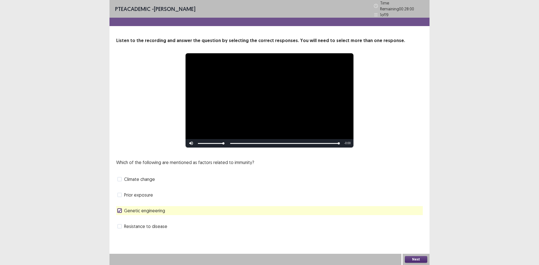
click at [419, 259] on button "Next" at bounding box center [416, 259] width 22 height 7
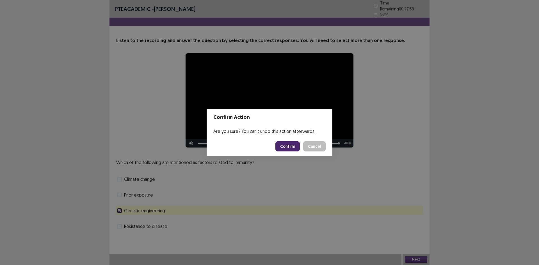
click at [279, 143] on button "Confirm" at bounding box center [287, 146] width 24 height 10
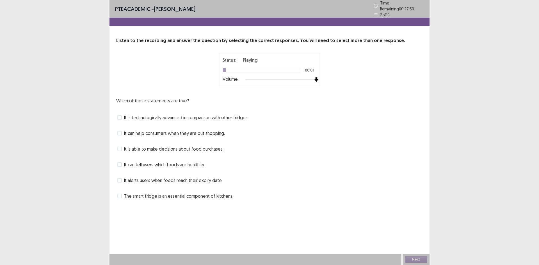
click at [316, 77] on div at bounding box center [280, 79] width 71 height 4
click at [227, 115] on span "It is technologically advanced in comparison with other fridges." at bounding box center [186, 117] width 124 height 7
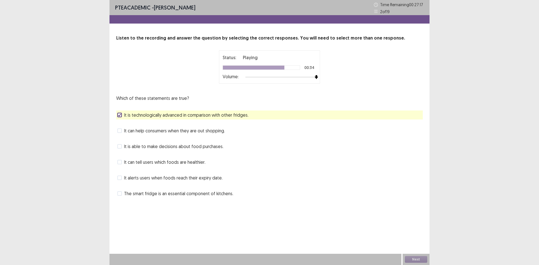
click at [191, 196] on span "The smart fridge is an essential component of kitchens." at bounding box center [178, 193] width 109 height 7
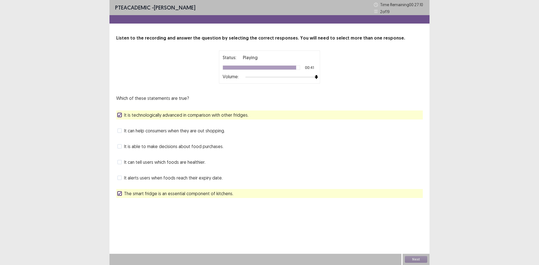
click at [169, 146] on span "It is able to make decisions about food purchases." at bounding box center [173, 146] width 99 height 7
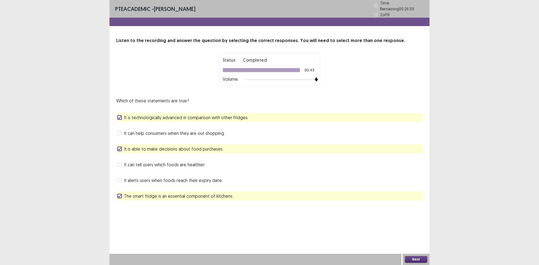
click at [164, 194] on span "The smart fridge is an essential component of kitchens." at bounding box center [178, 196] width 109 height 7
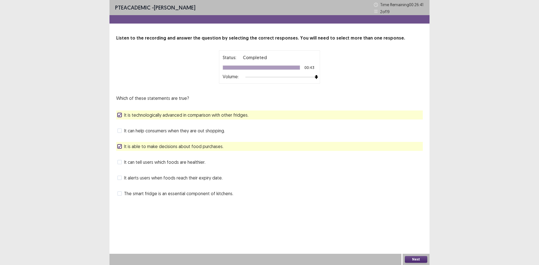
click at [420, 260] on button "Next" at bounding box center [416, 259] width 22 height 7
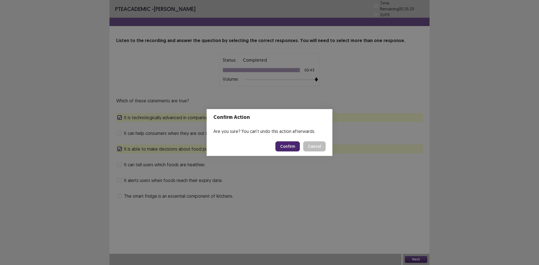
click at [282, 143] on button "Confirm" at bounding box center [287, 146] width 24 height 10
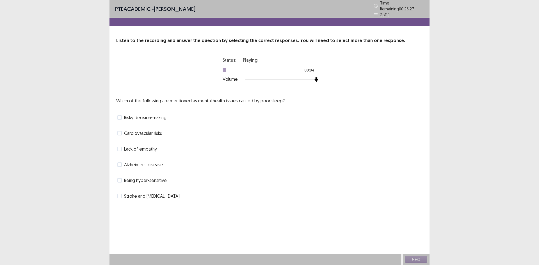
click at [330, 74] on div "Status: Playing 00:04 Volume:" at bounding box center [269, 69] width 140 height 33
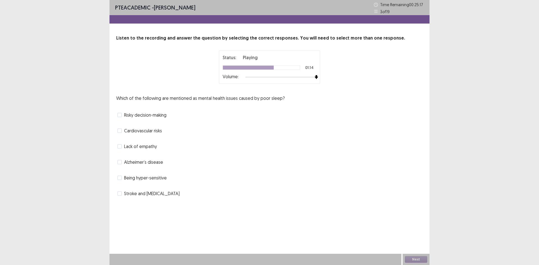
click at [134, 131] on span "Cardiovascular risks" at bounding box center [143, 130] width 38 height 7
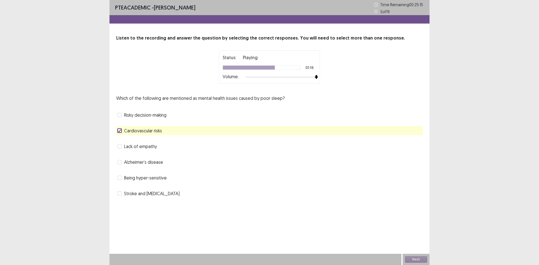
click at [142, 195] on span "Stroke and diabetes" at bounding box center [152, 193] width 56 height 7
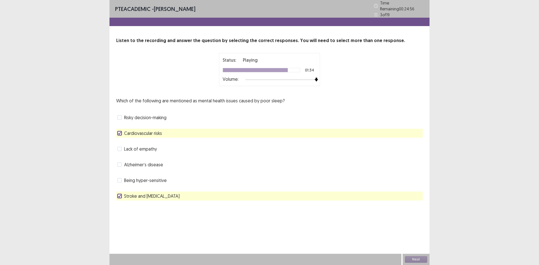
click at [144, 114] on span "Risky decision-making" at bounding box center [145, 117] width 42 height 7
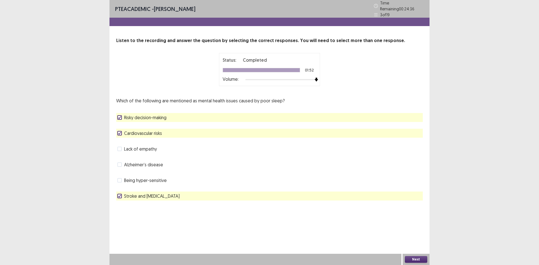
click at [417, 259] on button "Next" at bounding box center [416, 259] width 22 height 7
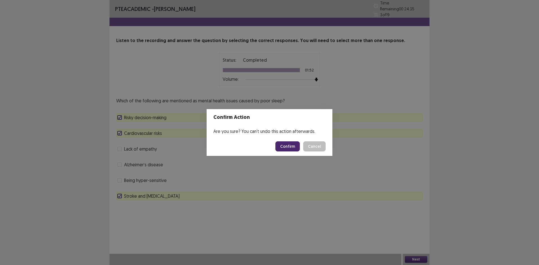
click at [297, 141] on footer "Confirm Cancel" at bounding box center [269, 146] width 126 height 19
click at [296, 143] on button "Confirm" at bounding box center [287, 146] width 24 height 10
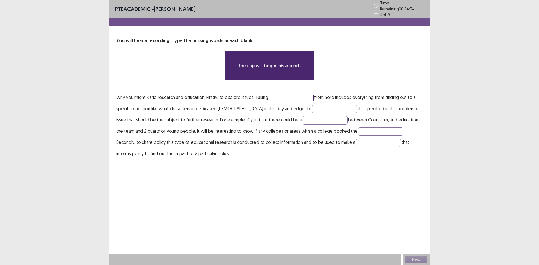
click at [280, 96] on input "text" at bounding box center [290, 98] width 45 height 8
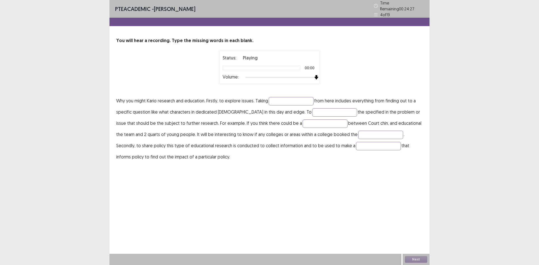
click at [316, 81] on div "Status: Playing 00:00 Volume:" at bounding box center [269, 67] width 101 height 33
click at [295, 98] on input "text" at bounding box center [290, 101] width 45 height 8
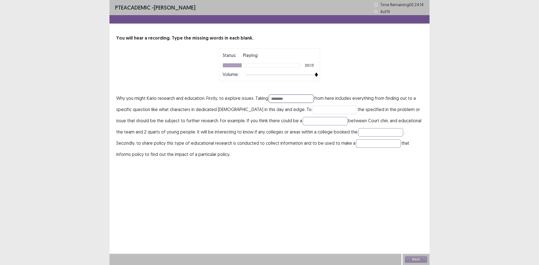
type input "********"
click at [314, 109] on input "text" at bounding box center [334, 110] width 45 height 8
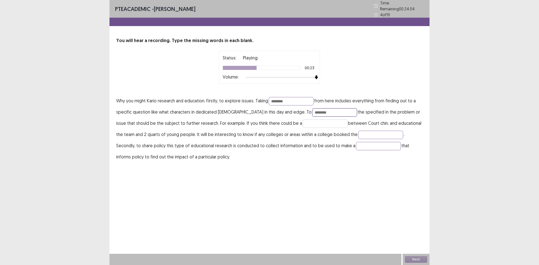
type input "********"
click at [307, 119] on input "text" at bounding box center [324, 123] width 45 height 8
type input "**********"
click at [358, 133] on input "text" at bounding box center [380, 135] width 45 height 8
type input "*****"
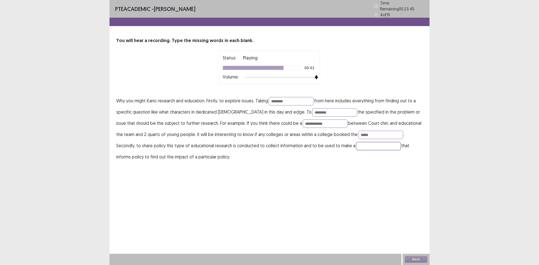
click at [356, 143] on input "text" at bounding box center [378, 146] width 45 height 8
type input "********"
click at [312, 108] on input "********" at bounding box center [334, 112] width 45 height 8
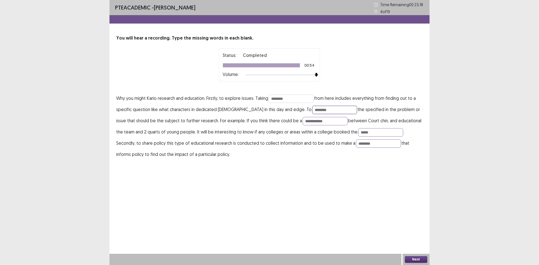
type input "********"
click at [289, 101] on input "********" at bounding box center [290, 99] width 45 height 8
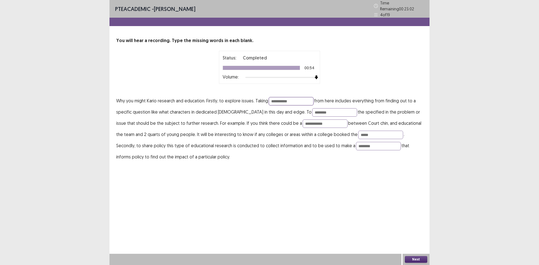
type input "**********"
click at [424, 263] on button "Next" at bounding box center [416, 259] width 22 height 7
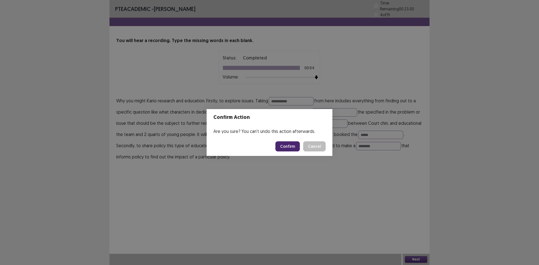
click at [286, 144] on button "Confirm" at bounding box center [287, 146] width 24 height 10
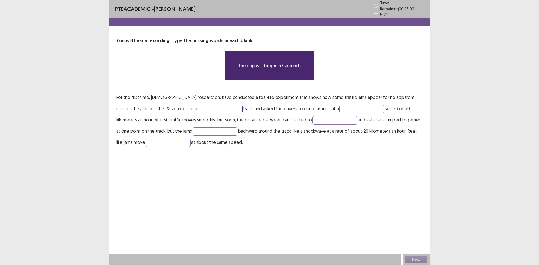
click at [197, 107] on input "text" at bounding box center [219, 109] width 45 height 8
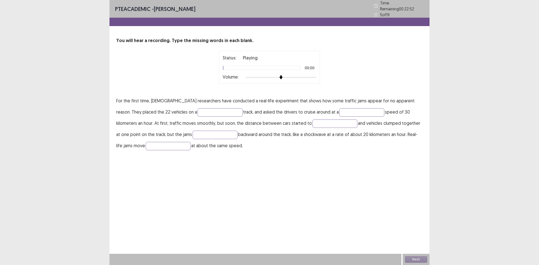
click at [311, 78] on div "Status: Playing 00:00 Volume:" at bounding box center [269, 67] width 101 height 33
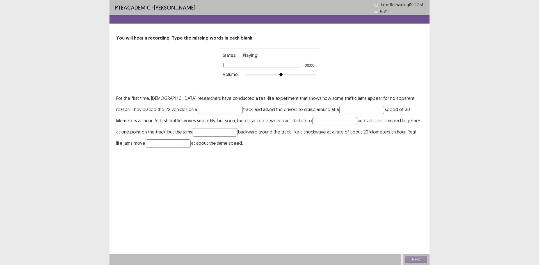
click at [311, 75] on div at bounding box center [280, 75] width 71 height 4
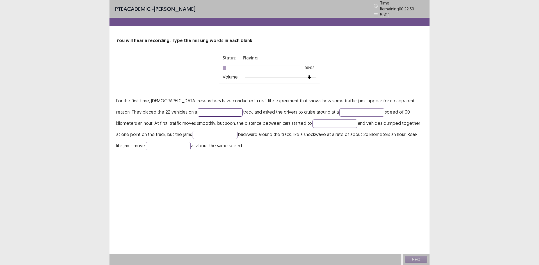
click at [197, 109] on input "text" at bounding box center [219, 112] width 45 height 8
type input "******"
click at [340, 110] on input "text" at bounding box center [361, 112] width 45 height 8
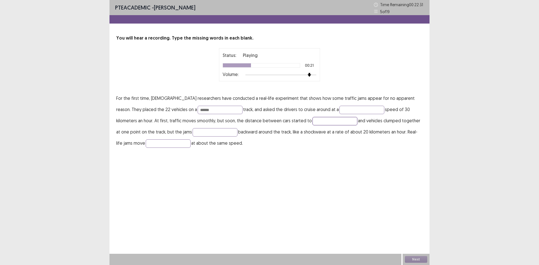
click at [312, 119] on input "text" at bounding box center [334, 121] width 45 height 8
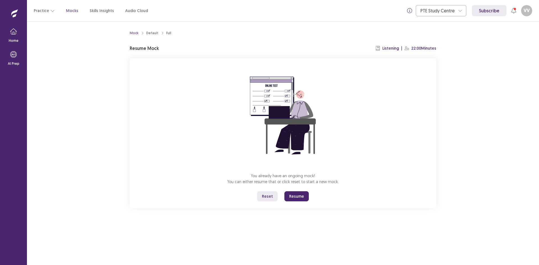
click at [300, 196] on button "Resume" at bounding box center [296, 196] width 24 height 10
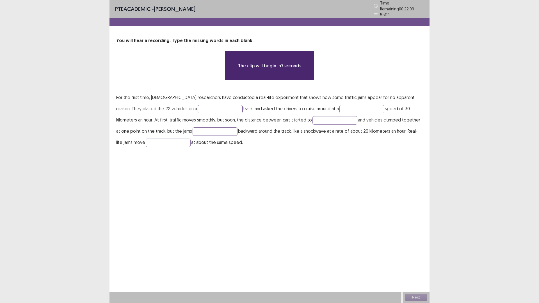
click at [197, 107] on input "text" at bounding box center [219, 109] width 45 height 8
type input "******"
click at [329, 111] on p "For the first time, [DEMOGRAPHIC_DATA] researchers have conducted a real-life e…" at bounding box center [269, 120] width 306 height 56
click at [339, 107] on input "text" at bounding box center [361, 109] width 45 height 8
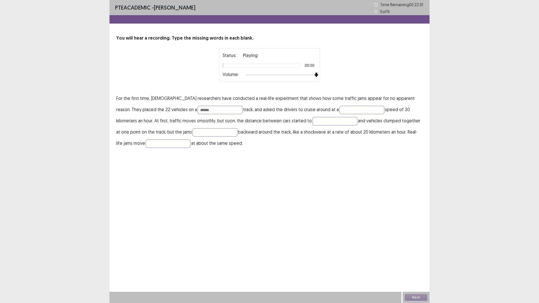
click at [316, 73] on div at bounding box center [280, 75] width 71 height 4
click at [339, 107] on input "text" at bounding box center [361, 110] width 45 height 8
click at [312, 119] on input "text" at bounding box center [334, 121] width 45 height 8
type input "*****"
click at [192, 133] on input "text" at bounding box center [214, 132] width 45 height 8
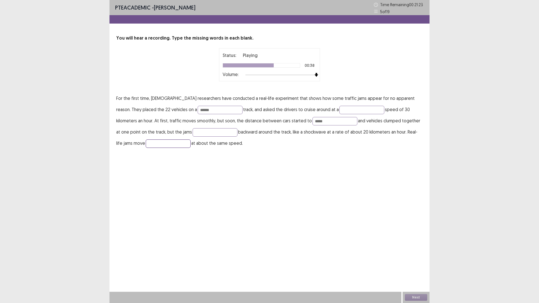
click at [146, 144] on input "text" at bounding box center [168, 143] width 45 height 8
type input "*******"
click at [312, 120] on input "*****" at bounding box center [334, 121] width 45 height 8
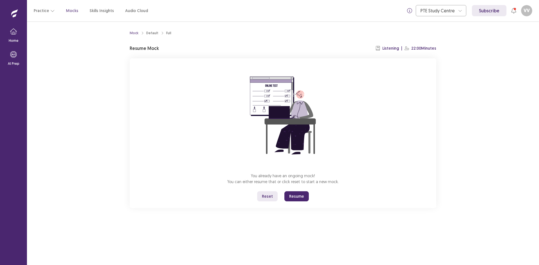
click at [306, 196] on button "Resume" at bounding box center [296, 196] width 24 height 10
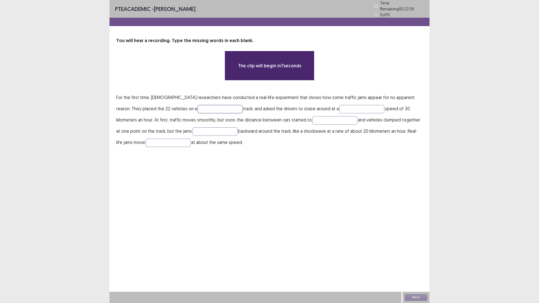
click at [197, 105] on input "text" at bounding box center [219, 109] width 45 height 8
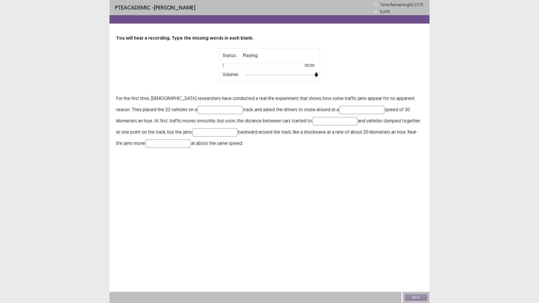
click at [320, 74] on div "Status: Playing 00:00 Volume:" at bounding box center [269, 64] width 140 height 33
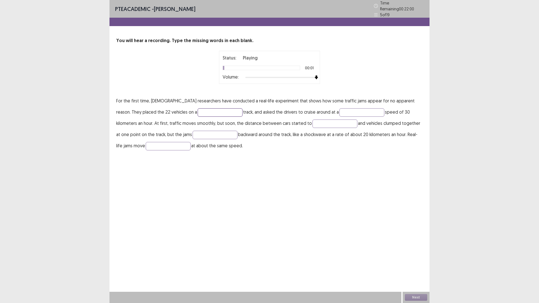
click at [197, 112] on input "text" at bounding box center [219, 112] width 45 height 8
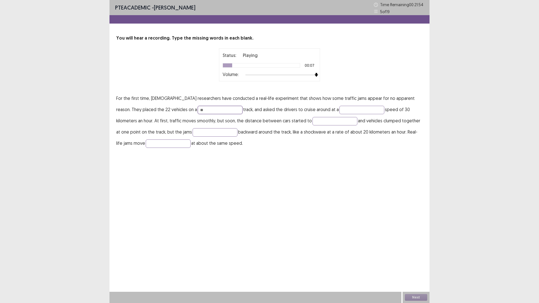
type input "*"
type input "******"
type input "**********"
click at [312, 119] on input "text" at bounding box center [334, 121] width 45 height 8
type input "*****"
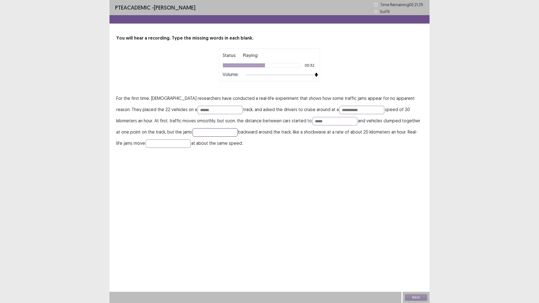
click at [192, 135] on input "text" at bounding box center [214, 132] width 45 height 8
click at [151, 143] on input "text" at bounding box center [168, 143] width 45 height 8
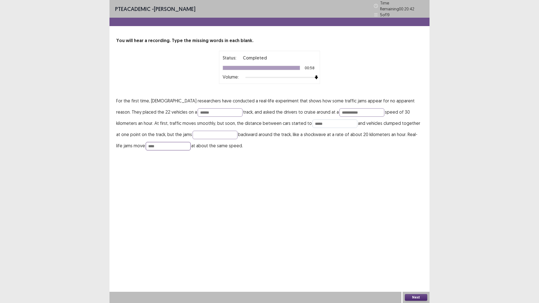
type input "****"
click at [312, 119] on input "*****" at bounding box center [334, 123] width 45 height 8
type input "****"
click at [420, 265] on button "Next" at bounding box center [416, 297] width 22 height 7
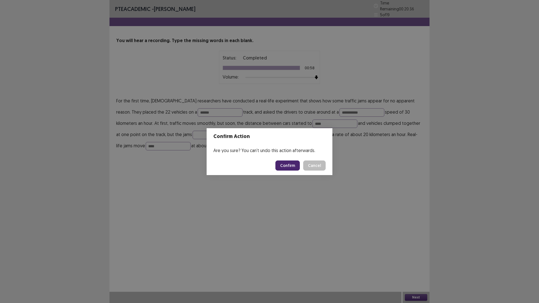
click at [285, 166] on button "Confirm" at bounding box center [287, 165] width 24 height 10
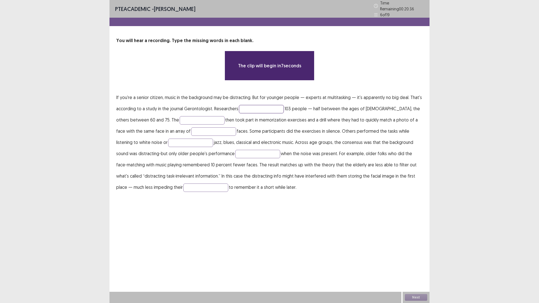
click at [262, 105] on input "text" at bounding box center [261, 109] width 45 height 8
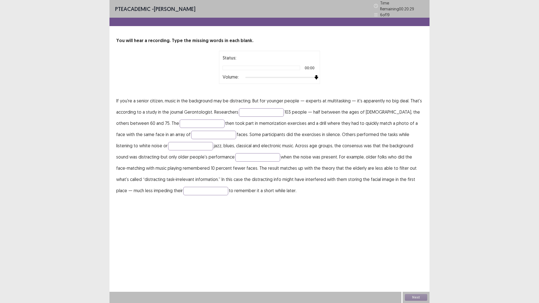
click at [313, 76] on div at bounding box center [280, 77] width 71 height 4
drag, startPoint x: 270, startPoint y: 114, endPoint x: 269, endPoint y: 107, distance: 7.7
click at [270, 114] on p "If you're a senior citizen, music in the background may be distracting. But for…" at bounding box center [269, 145] width 306 height 101
click at [268, 108] on input "text" at bounding box center [261, 112] width 45 height 8
type input "********"
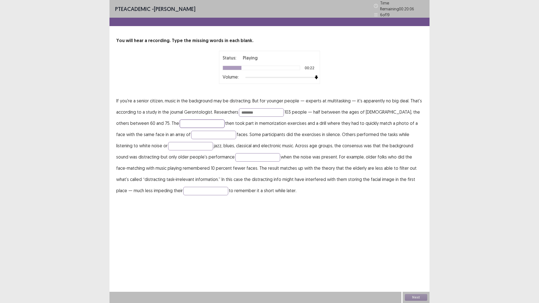
click at [180, 122] on input "text" at bounding box center [202, 123] width 45 height 8
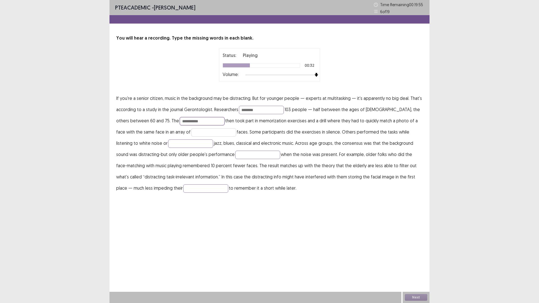
type input "**********"
click at [194, 132] on input "text" at bounding box center [213, 132] width 45 height 8
type input "**********"
click at [168, 144] on input "text" at bounding box center [190, 143] width 45 height 8
type input "**********"
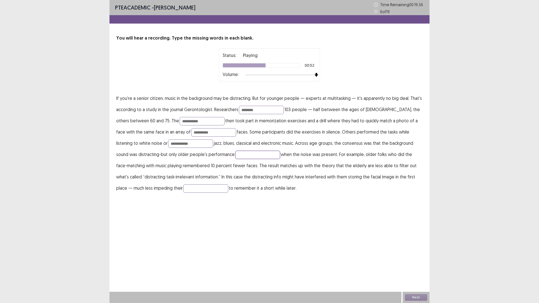
click at [237, 155] on input "text" at bounding box center [257, 155] width 45 height 8
type input "******"
click at [183, 189] on input "text" at bounding box center [205, 188] width 45 height 8
type input "*******"
drag, startPoint x: 187, startPoint y: 120, endPoint x: 136, endPoint y: 95, distance: 56.6
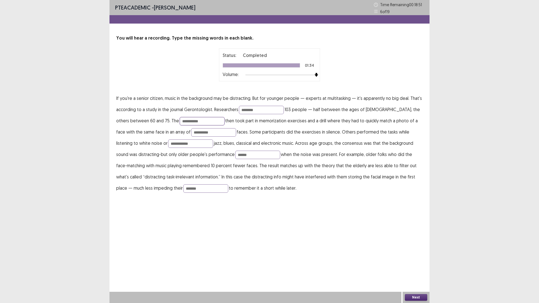
click at [139, 102] on p "**********" at bounding box center [269, 143] width 306 height 101
click at [194, 120] on input "**********" at bounding box center [202, 121] width 45 height 8
type input "**********"
click at [420, 265] on div "Next" at bounding box center [415, 297] width 27 height 11
click at [419, 265] on button "Next" at bounding box center [416, 297] width 22 height 7
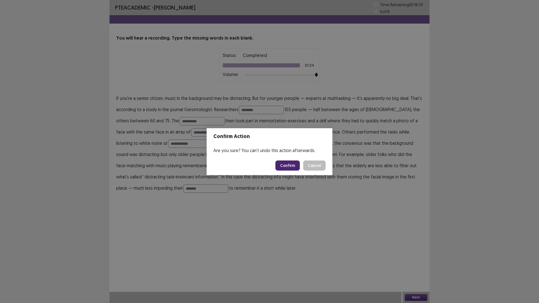
click at [291, 166] on button "Confirm" at bounding box center [287, 165] width 24 height 10
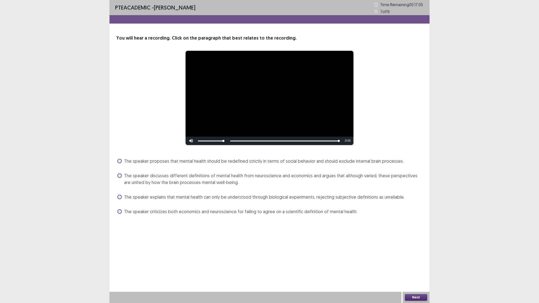
click at [144, 180] on span "The speaker discusses different definitions of mental health from neuroscience …" at bounding box center [273, 178] width 298 height 13
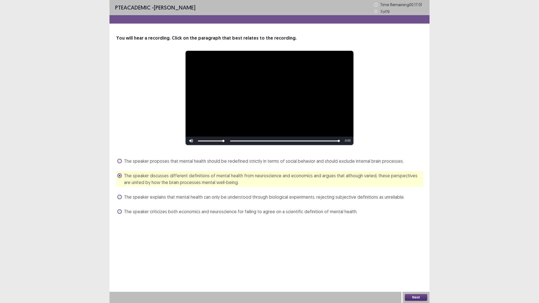
click at [413, 265] on div "Next" at bounding box center [415, 297] width 27 height 11
click at [421, 265] on button "Next" at bounding box center [416, 297] width 22 height 7
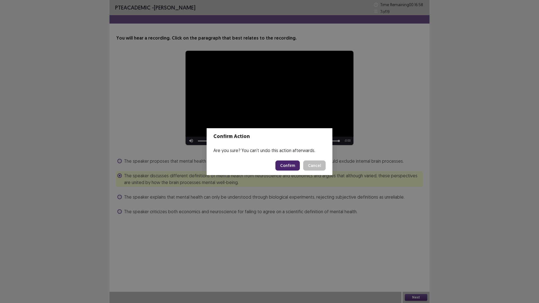
click at [294, 169] on button "Confirm" at bounding box center [287, 165] width 24 height 10
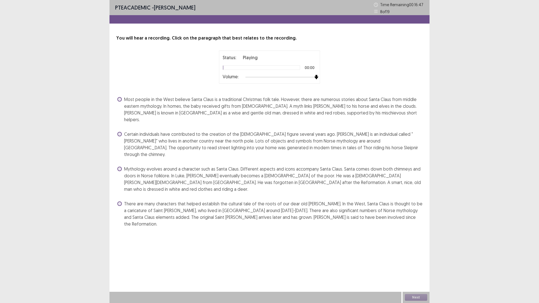
click at [316, 70] on div "Status: Playing 00:00 Volume:" at bounding box center [269, 67] width 94 height 26
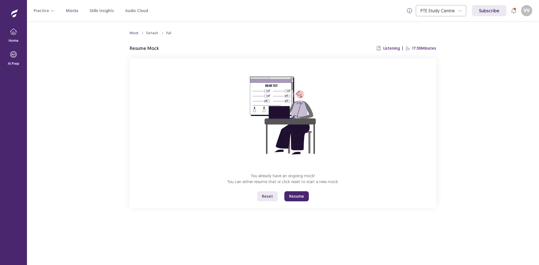
click at [300, 197] on button "Resume" at bounding box center [296, 196] width 24 height 10
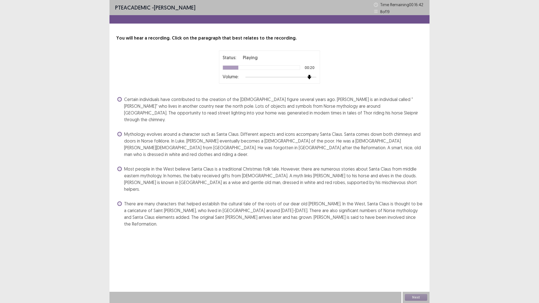
click at [311, 78] on div at bounding box center [280, 77] width 71 height 4
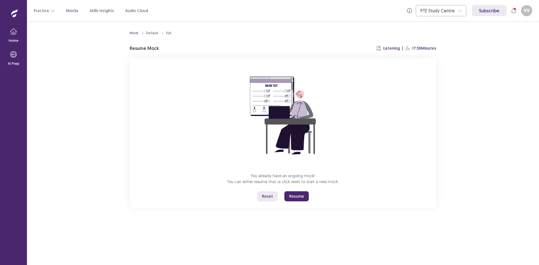
click at [291, 196] on button "Resume" at bounding box center [296, 196] width 24 height 10
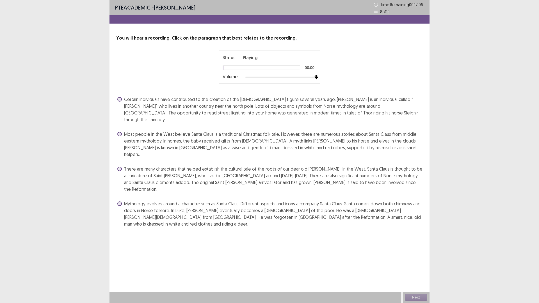
click at [319, 77] on div "Status: Playing 00:00 Volume:" at bounding box center [269, 66] width 101 height 33
click at [417, 265] on div "Next" at bounding box center [415, 297] width 27 height 11
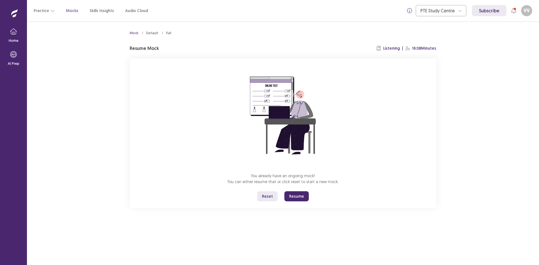
click at [295, 196] on button "Resume" at bounding box center [296, 196] width 24 height 10
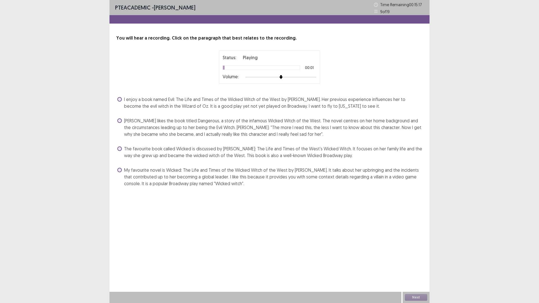
click at [314, 78] on div at bounding box center [280, 77] width 71 height 4
click at [327, 175] on span "My favourite novel is Wicked: The Life and Times of the Wicked Witch of the Wes…" at bounding box center [273, 177] width 298 height 20
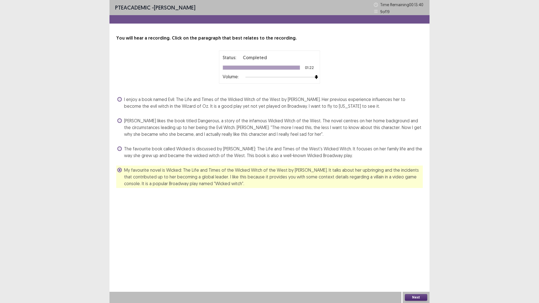
click at [424, 265] on button "Next" at bounding box center [416, 297] width 22 height 7
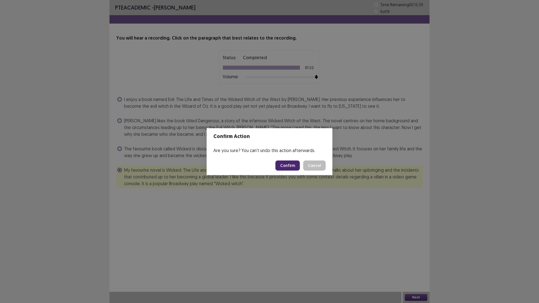
click at [291, 167] on button "Confirm" at bounding box center [287, 165] width 24 height 10
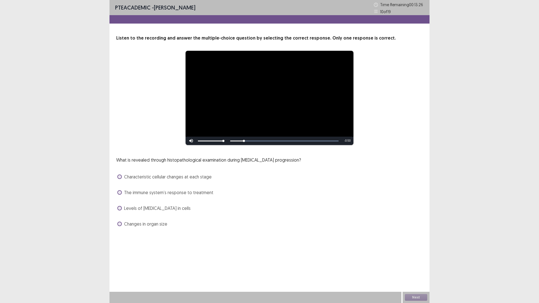
click at [150, 193] on span "The immune system’s response to treatment" at bounding box center [168, 192] width 89 height 7
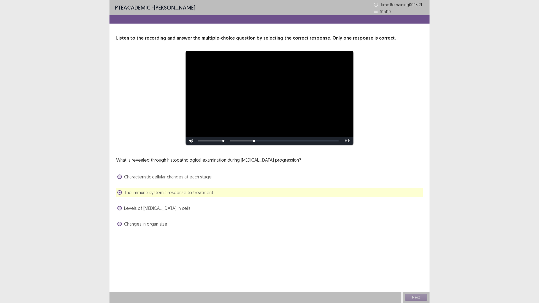
click at [208, 177] on span "Characteristic cellular changes at each stage" at bounding box center [168, 176] width 88 height 7
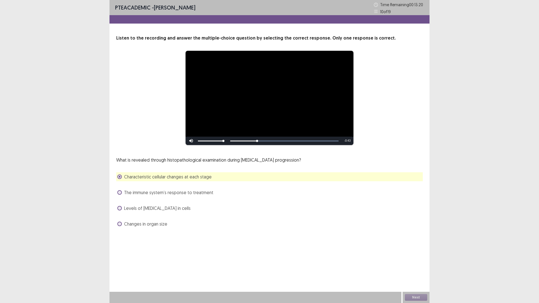
click at [143, 195] on span "The immune system’s response to treatment" at bounding box center [168, 192] width 89 height 7
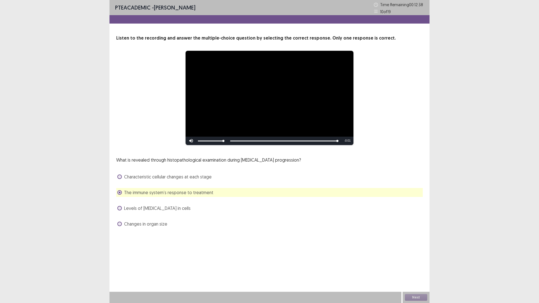
drag, startPoint x: 170, startPoint y: 43, endPoint x: 449, endPoint y: 89, distance: 283.3
click at [443, 87] on div "**********" at bounding box center [269, 151] width 539 height 303
click at [420, 265] on div "Next" at bounding box center [415, 297] width 27 height 11
click at [416, 265] on div "Next" at bounding box center [415, 297] width 27 height 11
click at [408, 265] on button "Next" at bounding box center [416, 297] width 22 height 7
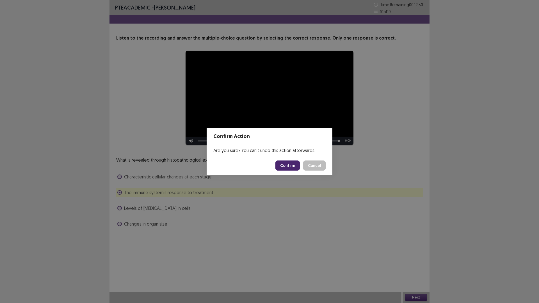
click at [295, 162] on button "Confirm" at bounding box center [287, 165] width 24 height 10
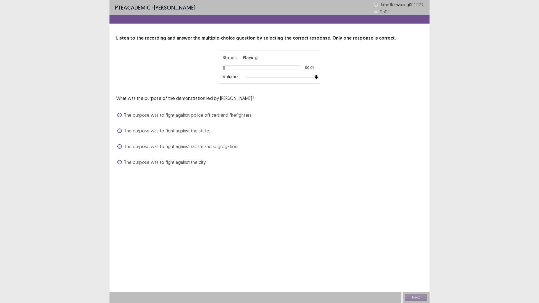
click at [316, 77] on div at bounding box center [280, 77] width 71 height 4
click at [137, 116] on span "The purpose was to fight against police officers and firefighters." at bounding box center [188, 115] width 128 height 7
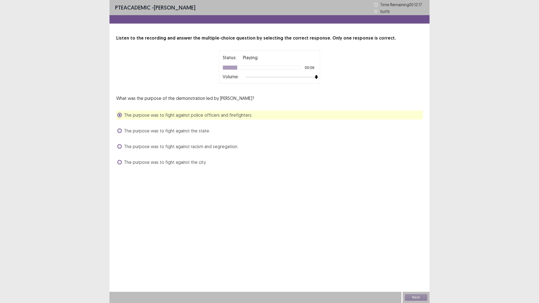
click at [137, 116] on span "The purpose was to fight against police officers and firefighters." at bounding box center [188, 115] width 128 height 7
click at [157, 151] on div "What was the purpose of the demonstration led by [PERSON_NAME]? The purpose was…" at bounding box center [269, 131] width 306 height 72
click at [162, 150] on div "The purpose was to fight against racism and segregation." at bounding box center [269, 146] width 306 height 9
drag, startPoint x: 173, startPoint y: 145, endPoint x: 177, endPoint y: 147, distance: 4.6
click at [174, 145] on span "The purpose was to fight against racism and segregation." at bounding box center [181, 146] width 114 height 7
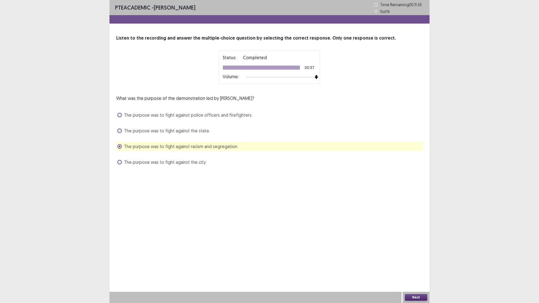
click at [409, 265] on div "PTE academic - [PERSON_NAME] Time Remaining 00 : 11 : 35 11 of 19 Listen to the…" at bounding box center [269, 151] width 320 height 303
click at [422, 265] on button "Next" at bounding box center [416, 297] width 22 height 7
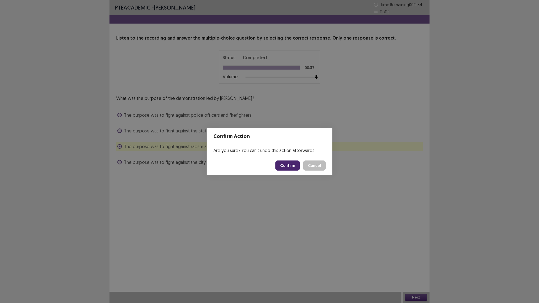
click at [292, 162] on button "Confirm" at bounding box center [287, 165] width 24 height 10
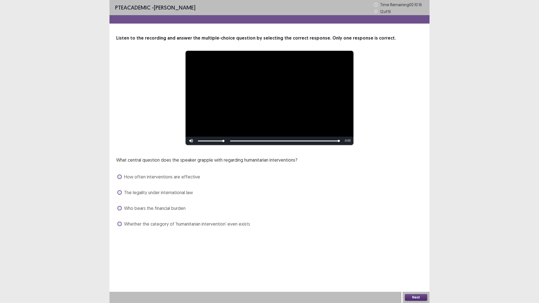
click at [127, 224] on span "Whether the category of 'humanitarian intervention' even exists" at bounding box center [187, 223] width 126 height 7
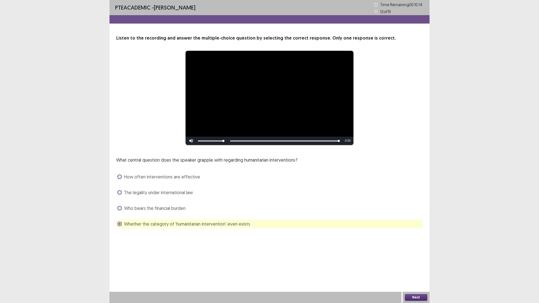
click at [390, 265] on div at bounding box center [255, 297] width 292 height 11
click at [413, 265] on button "Next" at bounding box center [416, 297] width 22 height 7
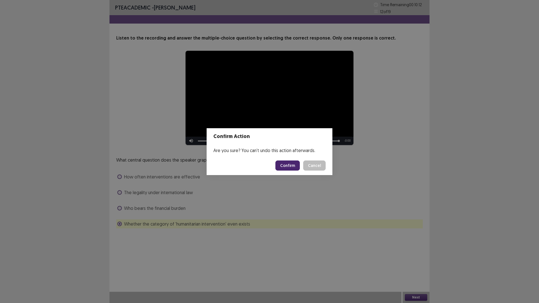
click at [286, 163] on button "Confirm" at bounding box center [287, 165] width 24 height 10
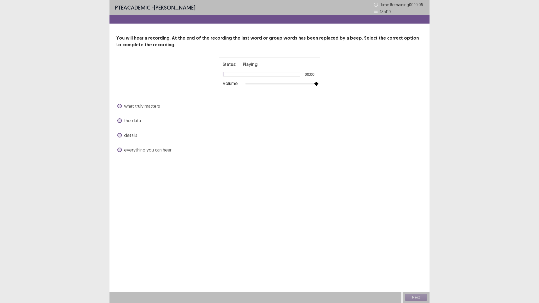
click at [316, 84] on div at bounding box center [280, 84] width 71 height 4
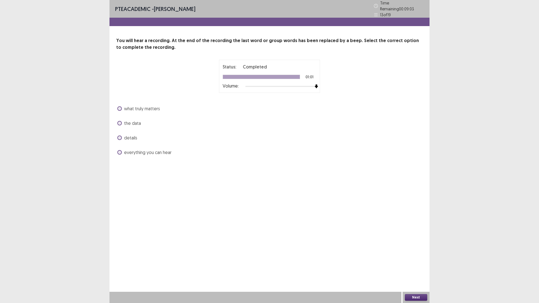
click at [119, 121] on span at bounding box center [119, 123] width 4 height 4
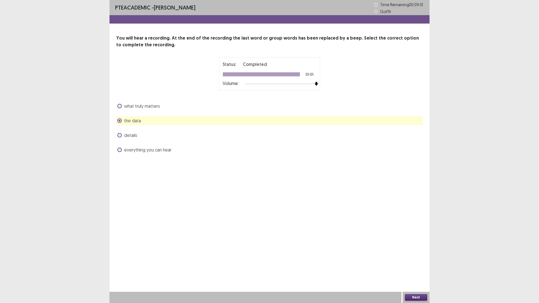
click at [137, 105] on span "what truly matters" at bounding box center [142, 106] width 36 height 7
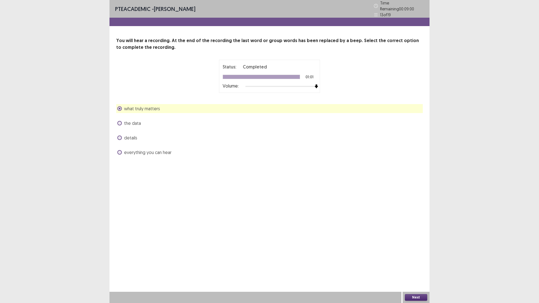
click at [127, 123] on span "the data" at bounding box center [132, 123] width 17 height 7
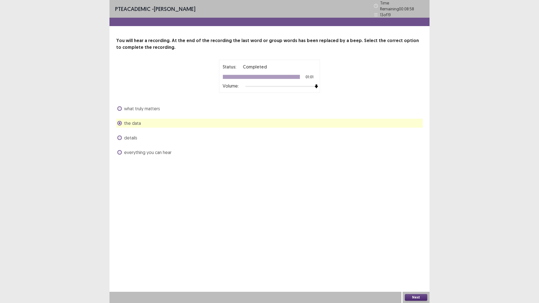
click at [127, 123] on span "the data" at bounding box center [132, 123] width 17 height 7
click at [422, 265] on button "Next" at bounding box center [416, 297] width 22 height 7
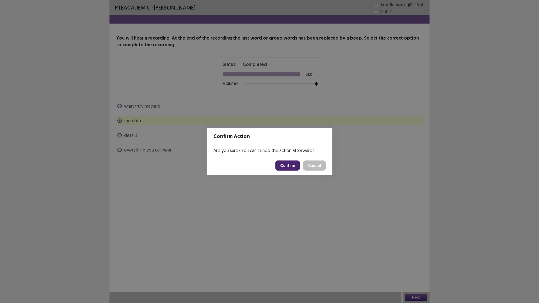
click at [293, 166] on button "Confirm" at bounding box center [287, 165] width 24 height 10
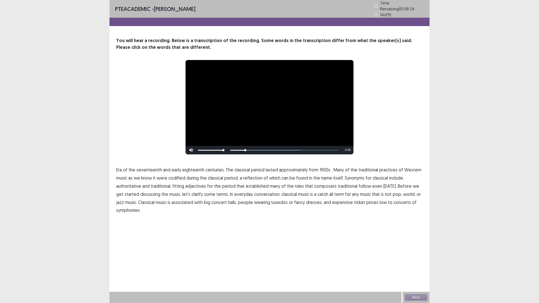
click at [319, 170] on span "1900s" at bounding box center [324, 169] width 11 height 7
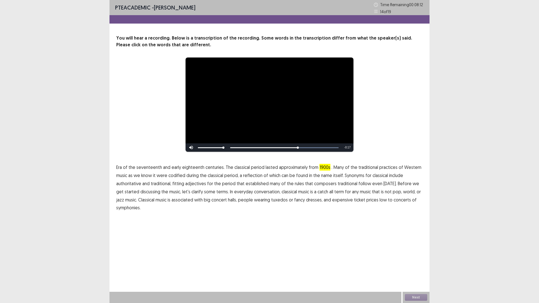
click at [337, 181] on span "traditional" at bounding box center [347, 183] width 20 height 7
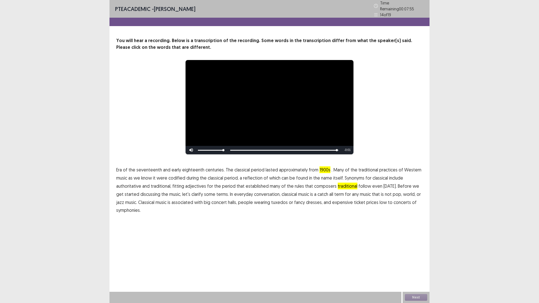
click at [379, 199] on span "low" at bounding box center [382, 202] width 7 height 7
click at [128, 208] on span "symphonies." at bounding box center [128, 210] width 24 height 7
click at [415, 265] on div "Next" at bounding box center [415, 297] width 27 height 11
click at [415, 265] on button "Next" at bounding box center [416, 297] width 22 height 7
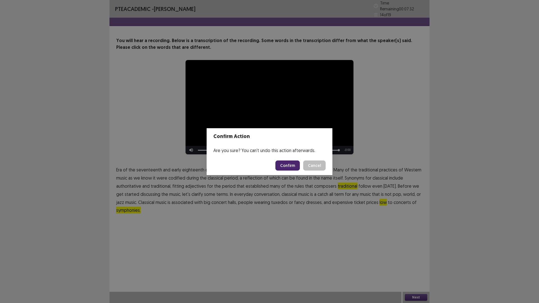
click at [291, 166] on button "Confirm" at bounding box center [287, 165] width 24 height 10
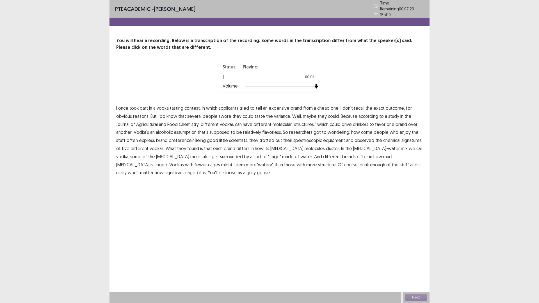
click at [320, 84] on div "Status: Playing 00:01 Volume:" at bounding box center [269, 76] width 140 height 33
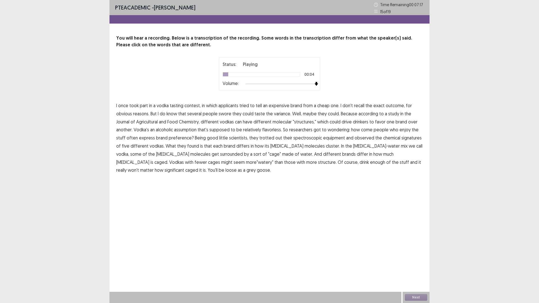
click at [222, 105] on span "applicants" at bounding box center [228, 105] width 20 height 7
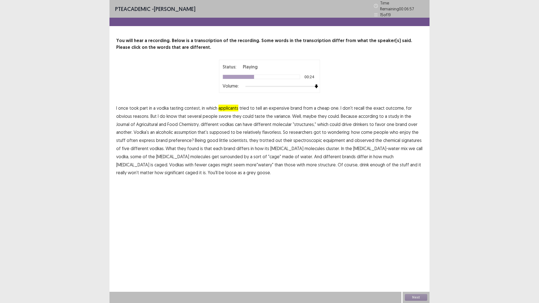
click at [193, 132] on span "assumption" at bounding box center [185, 132] width 22 height 7
click at [184, 169] on span "significant" at bounding box center [174, 172] width 20 height 7
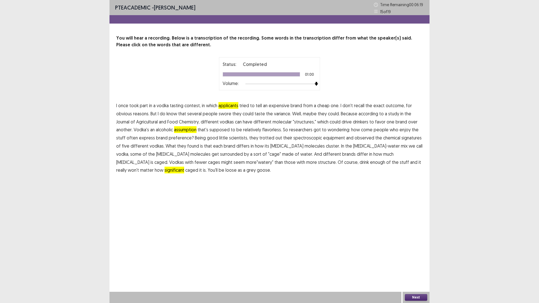
click at [414, 265] on button "Next" at bounding box center [416, 297] width 22 height 7
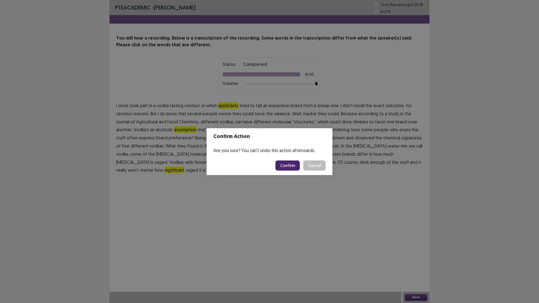
drag, startPoint x: 280, startPoint y: 163, endPoint x: 282, endPoint y: 166, distance: 3.8
click at [281, 164] on button "Confirm" at bounding box center [287, 165] width 24 height 10
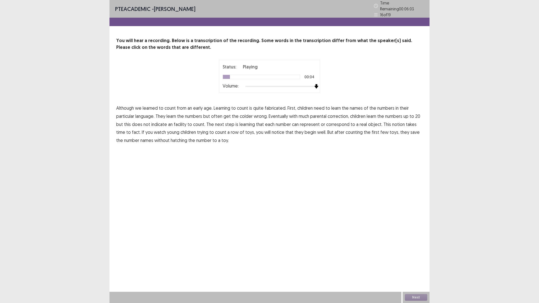
click at [338, 89] on div "Status: Playing 00:04 Volume:" at bounding box center [269, 76] width 140 height 33
click at [277, 106] on span "fabricated." at bounding box center [276, 108] width 22 height 7
click at [247, 115] on span "colder" at bounding box center [246, 116] width 13 height 7
click at [176, 123] on span "facility" at bounding box center [180, 124] width 13 height 7
click at [171, 138] on span "hatching" at bounding box center [179, 140] width 17 height 7
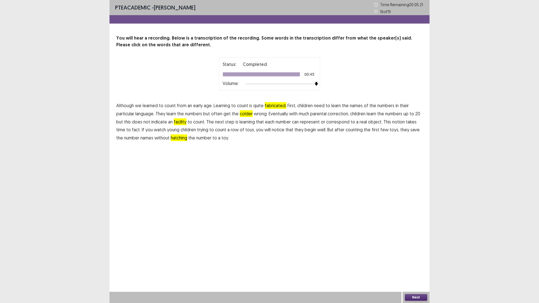
click at [419, 265] on button "Next" at bounding box center [416, 297] width 22 height 7
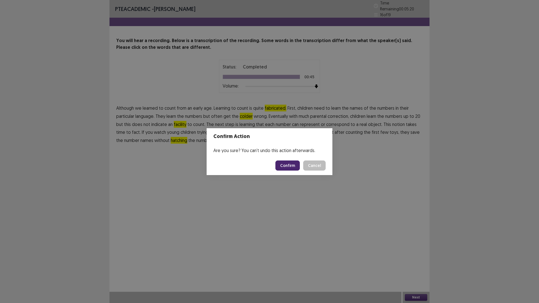
click at [288, 169] on button "Confirm" at bounding box center [287, 165] width 24 height 10
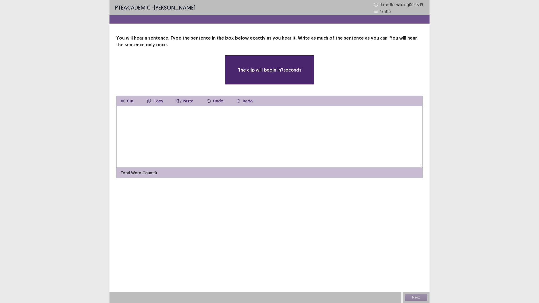
click at [276, 150] on textarea at bounding box center [269, 137] width 306 height 62
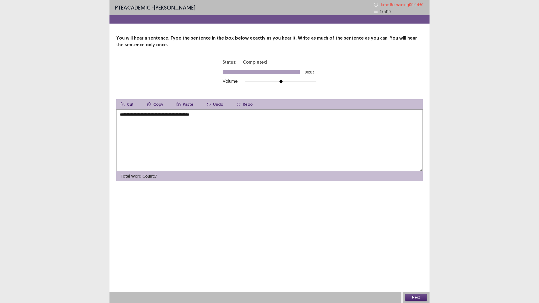
click at [128, 114] on textarea "**********" at bounding box center [269, 140] width 306 height 62
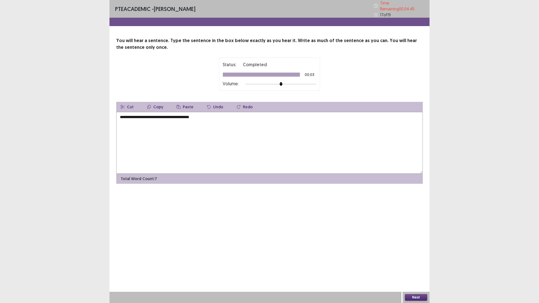
type textarea "**********"
click at [415, 265] on button "Next" at bounding box center [416, 297] width 22 height 7
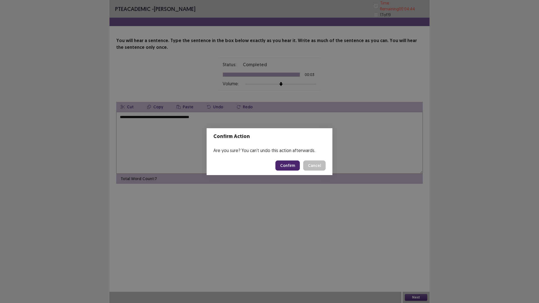
click at [291, 165] on button "Confirm" at bounding box center [287, 165] width 24 height 10
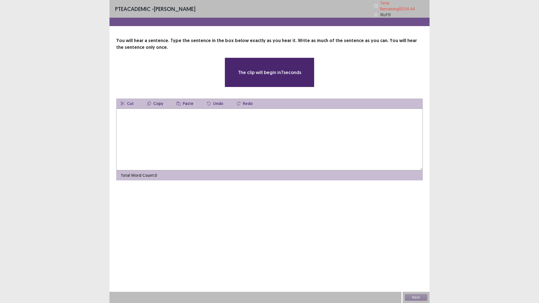
click at [208, 118] on textarea at bounding box center [269, 140] width 306 height 62
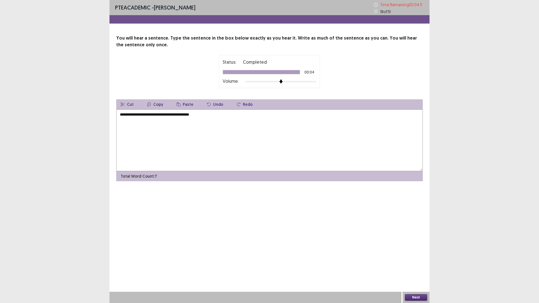
type textarea "**********"
click at [413, 265] on button "Next" at bounding box center [416, 297] width 22 height 7
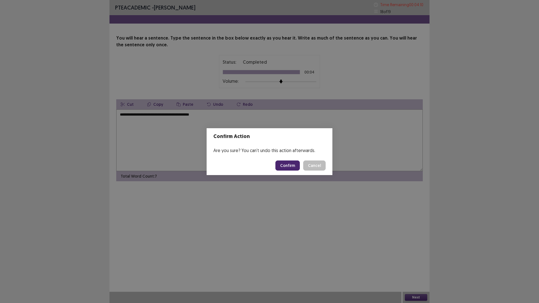
click at [286, 165] on button "Confirm" at bounding box center [287, 165] width 24 height 10
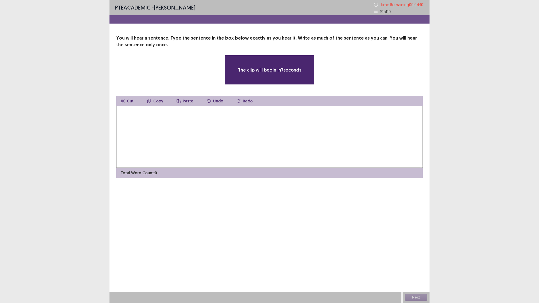
click at [255, 139] on textarea at bounding box center [269, 137] width 306 height 62
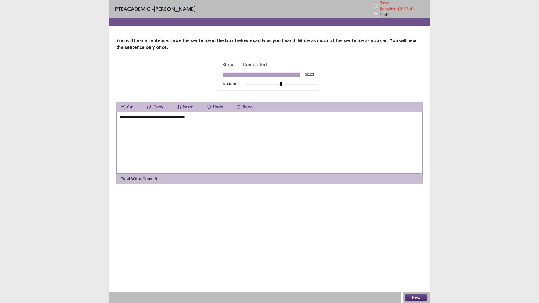
click at [121, 115] on textarea "**********" at bounding box center [269, 143] width 306 height 62
type textarea "**********"
click at [420, 265] on button "Next" at bounding box center [416, 297] width 22 height 7
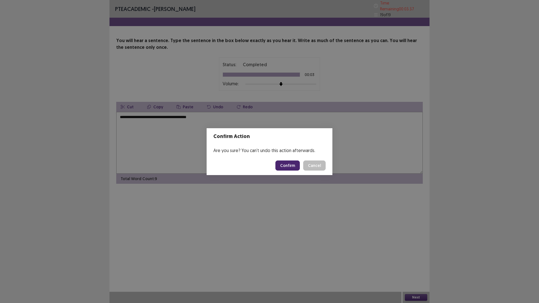
click at [289, 167] on button "Confirm" at bounding box center [287, 165] width 24 height 10
